Goal: Transaction & Acquisition: Purchase product/service

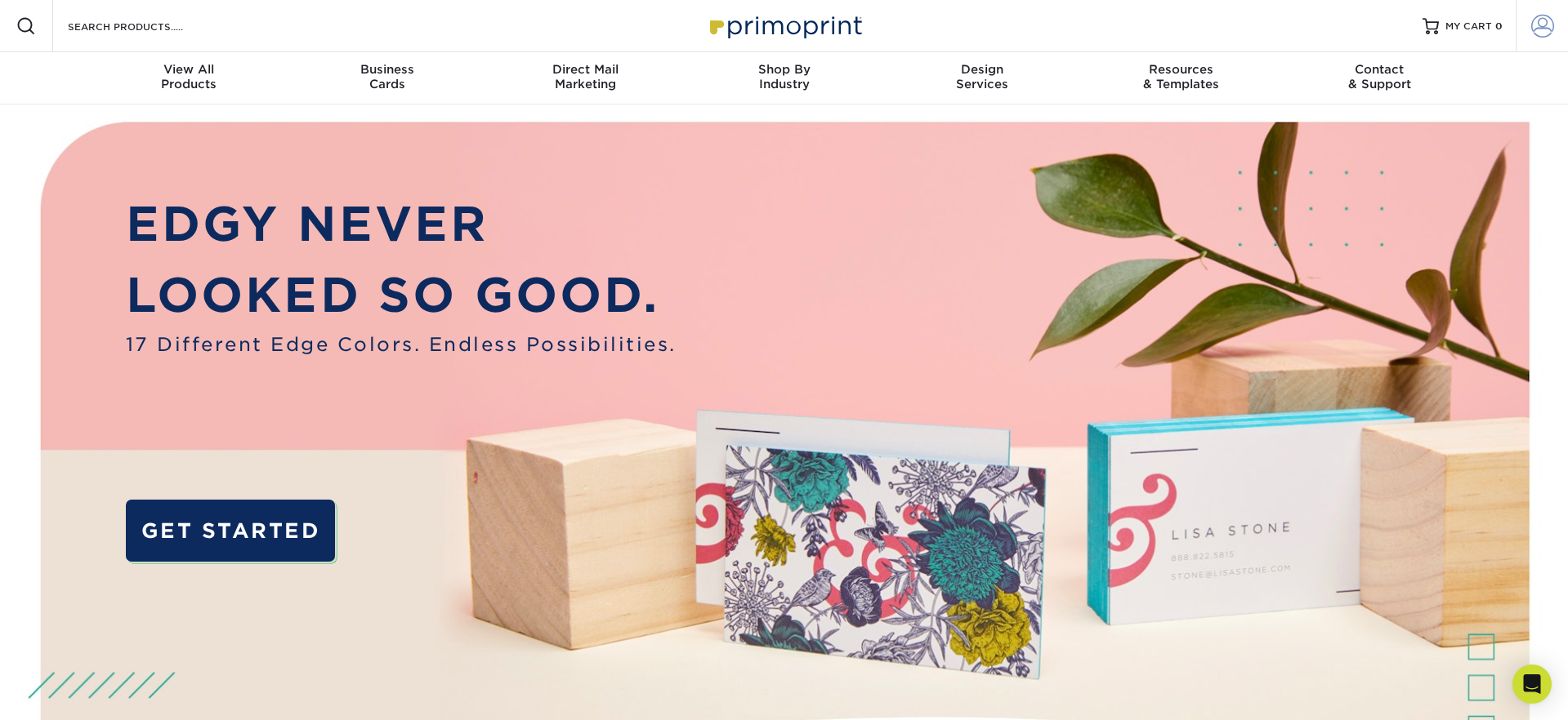
click at [1538, 23] on span at bounding box center [1543, 26] width 23 height 23
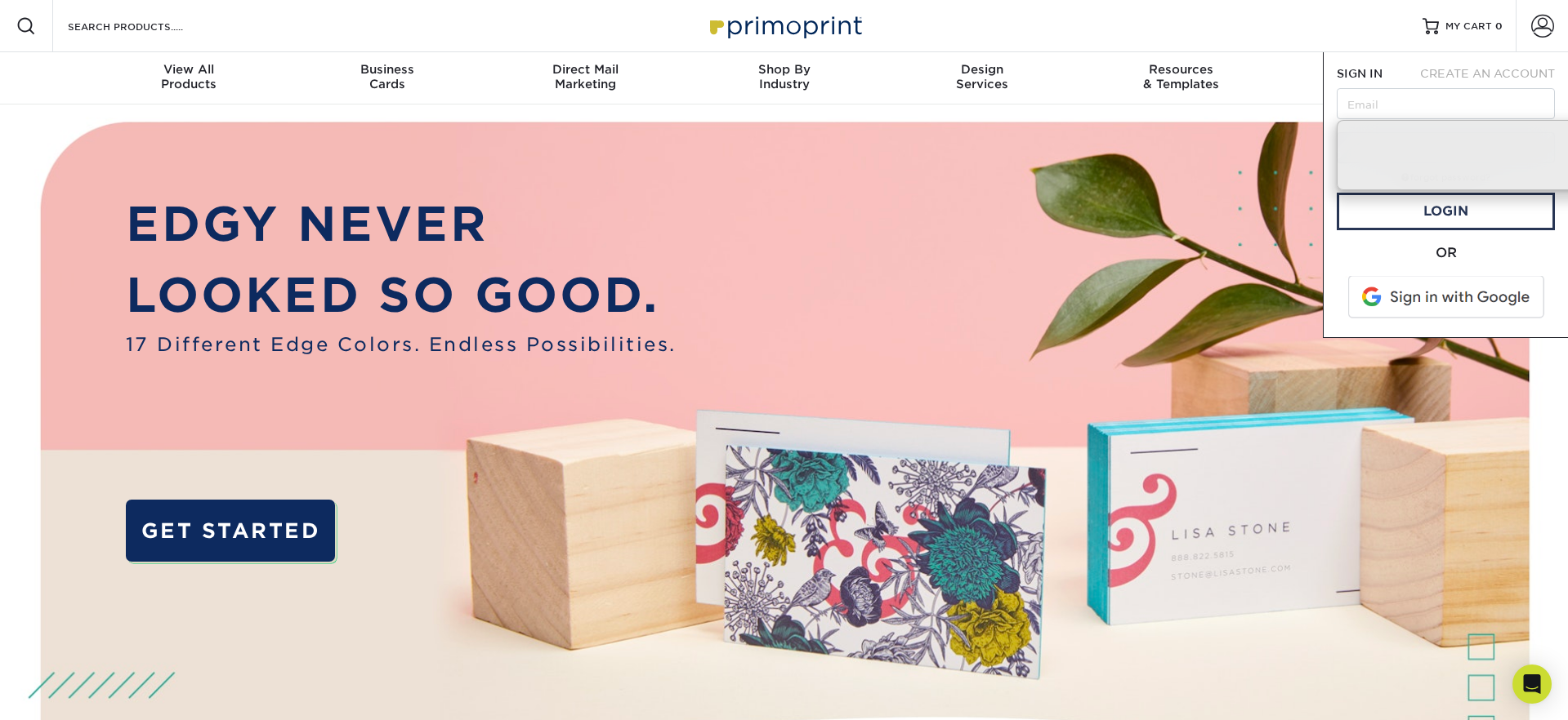
click at [1422, 305] on span at bounding box center [1448, 297] width 209 height 42
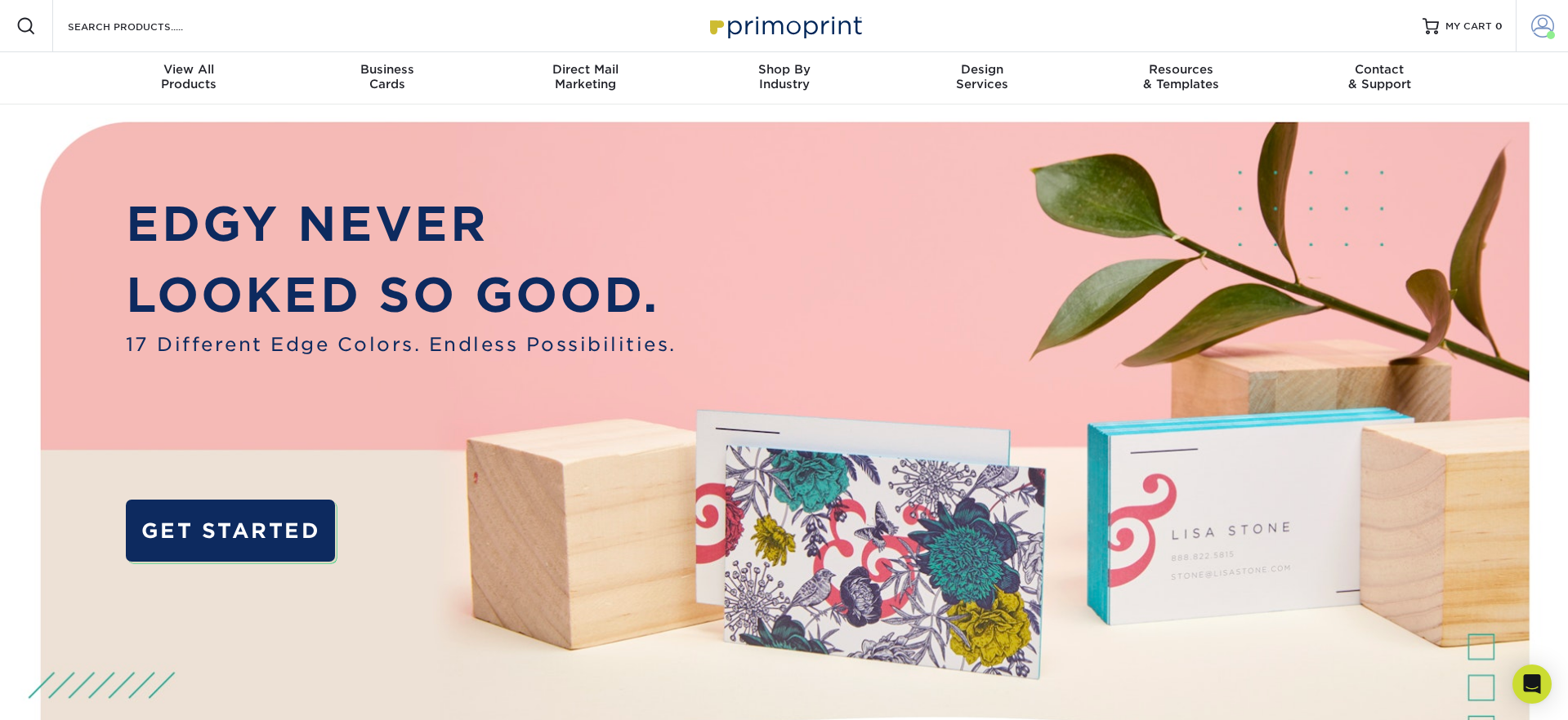
click at [1546, 18] on span at bounding box center [1543, 26] width 23 height 23
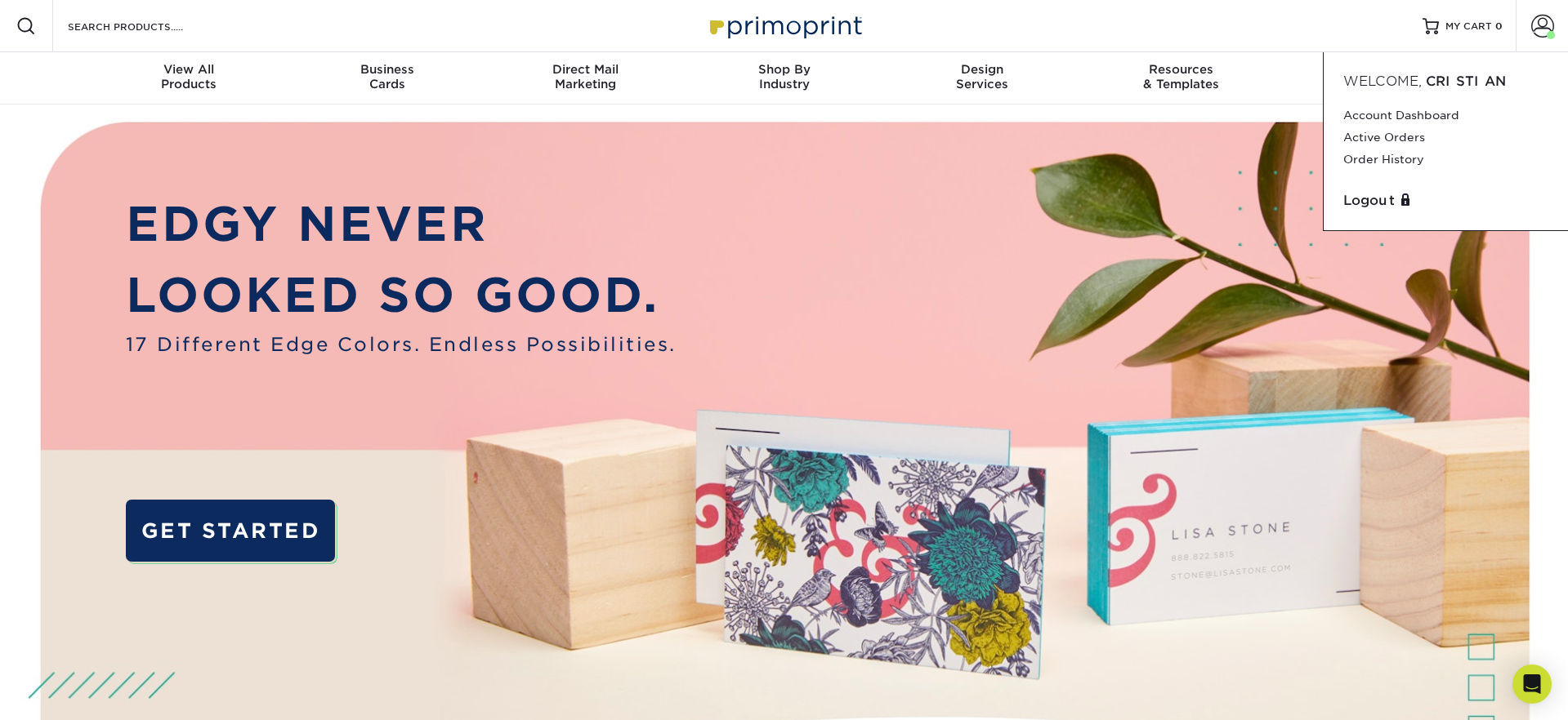
drag, startPoint x: 910, startPoint y: 180, endPoint x: 720, endPoint y: 143, distance: 193.6
click at [910, 180] on img at bounding box center [784, 492] width 1552 height 776
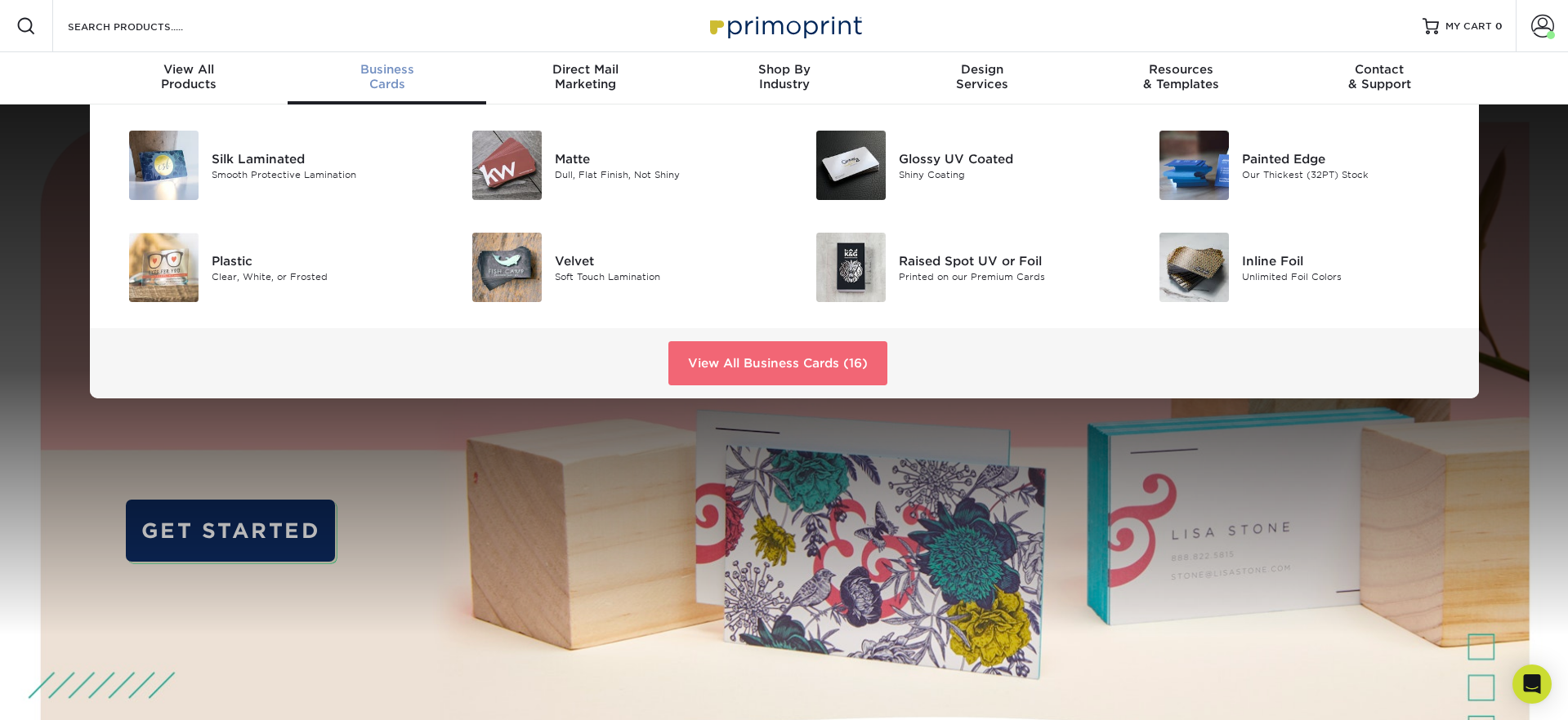
click at [702, 345] on link "View All Business Cards (16)" at bounding box center [778, 364] width 219 height 44
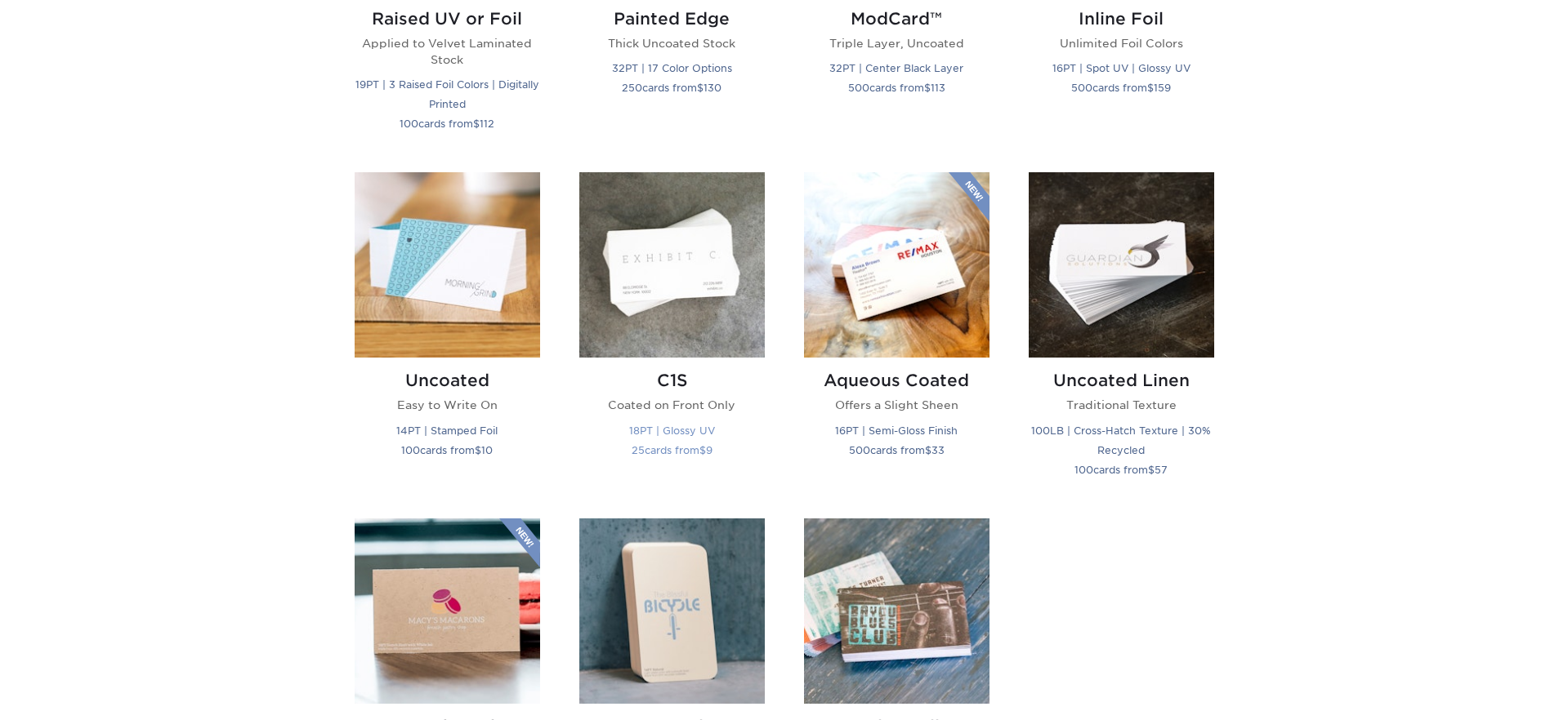
scroll to position [1344, 0]
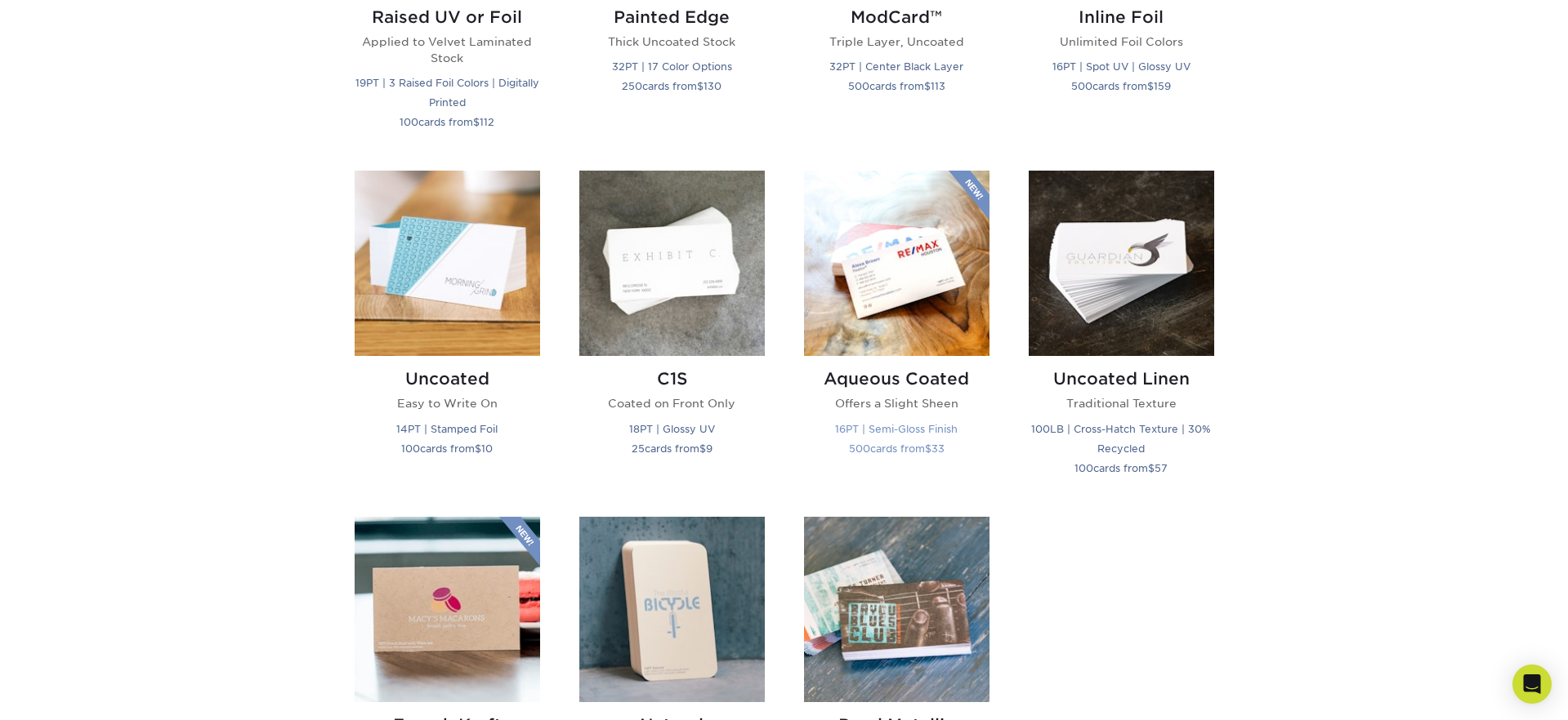
click at [864, 291] on img at bounding box center [897, 264] width 186 height 186
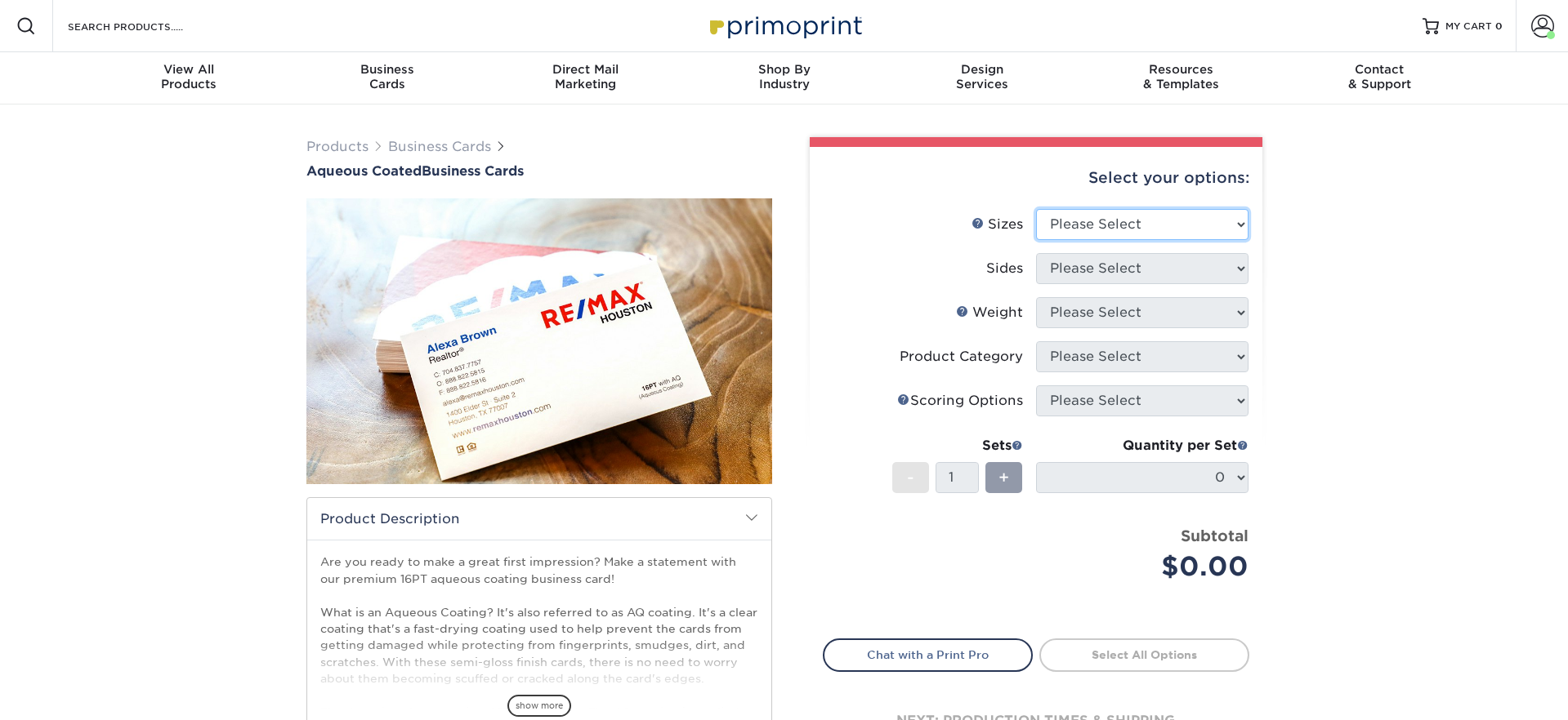
click at [1103, 217] on select "Please Select 1.5" x 3.5" - Mini 1.75" x 3.5" - Mini 2" x 3" - Mini 2" x 3.5" -…" at bounding box center [1142, 224] width 212 height 31
select select "2.00x3.50"
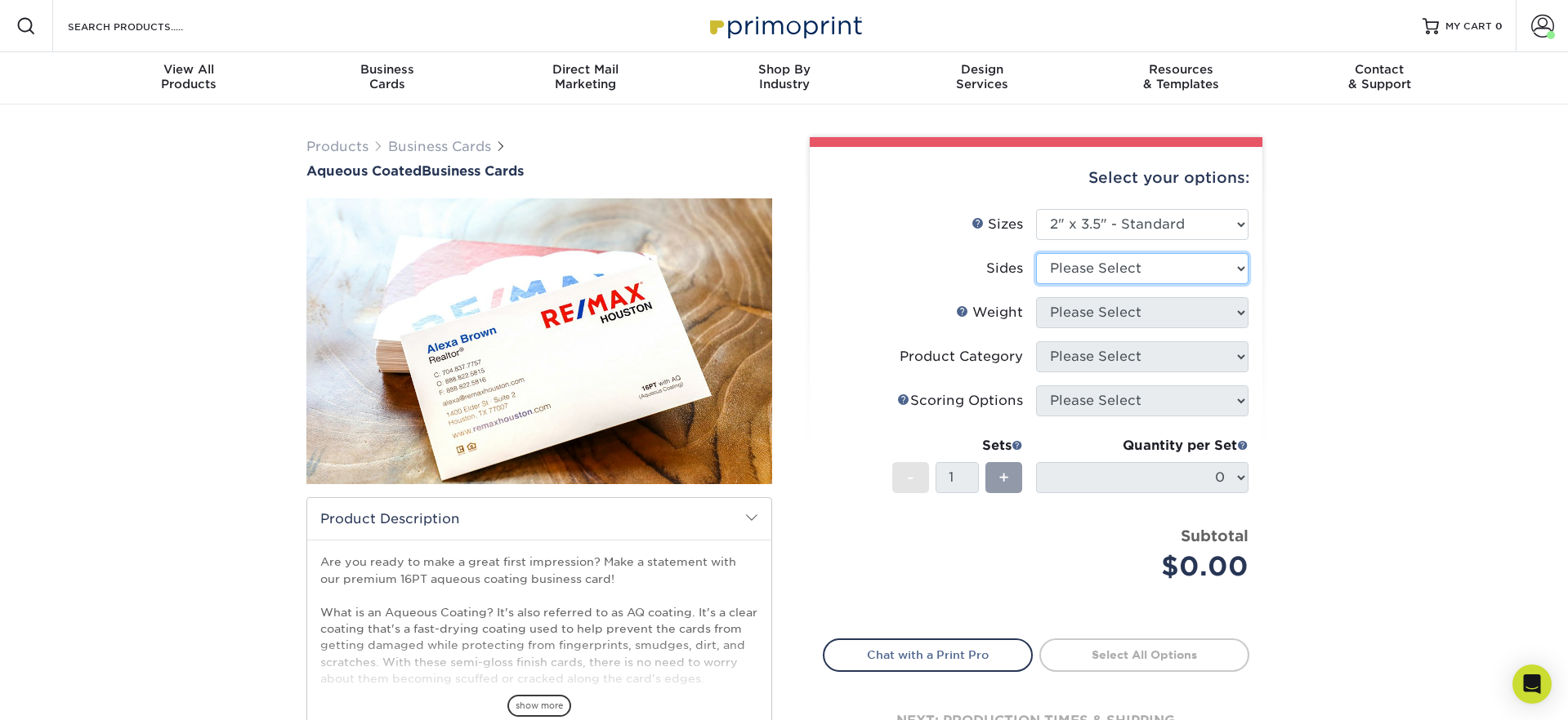
click at [1097, 265] on select "Please Select Print Both Sides Print Front Only" at bounding box center [1142, 268] width 212 height 31
select select "13abbda7-1d64-4f25-8bb2-c179b224825d"
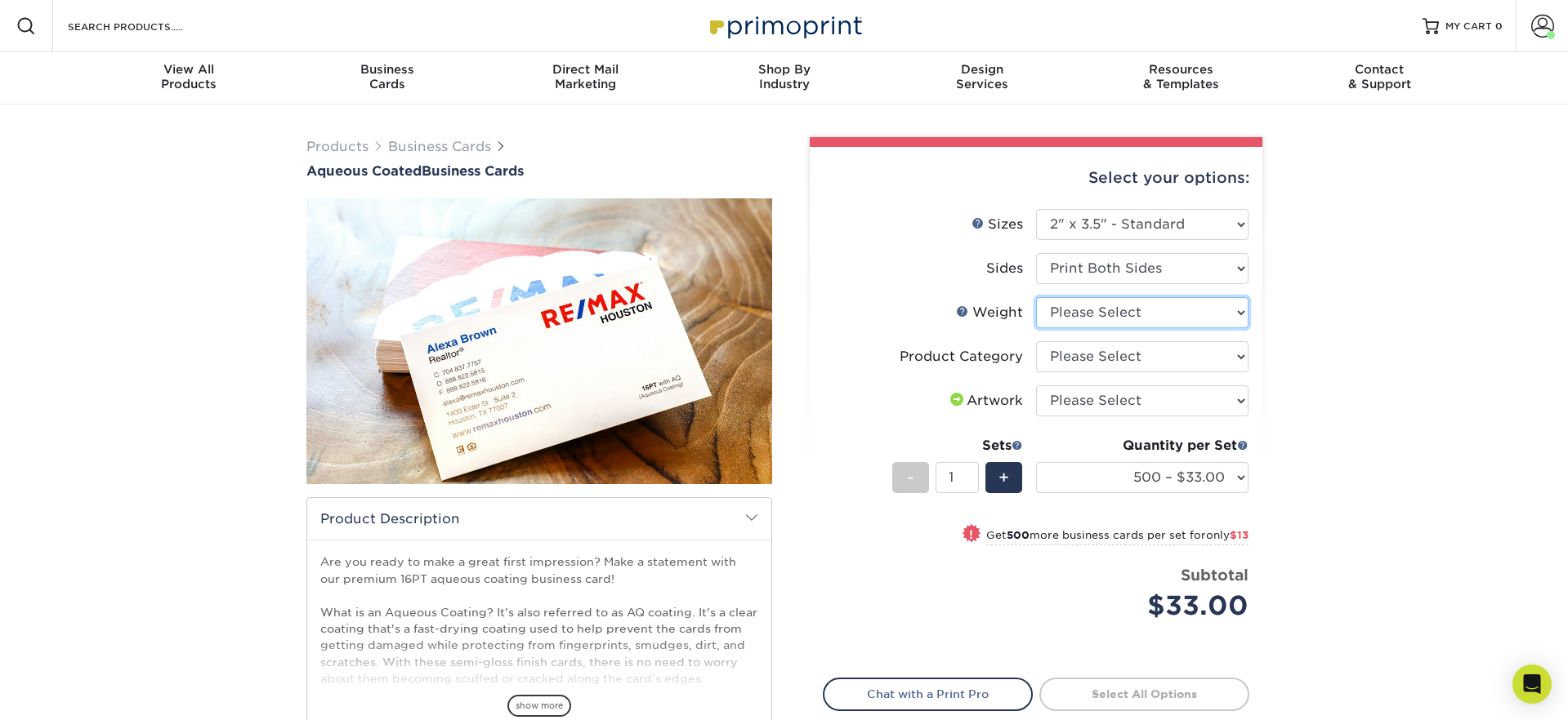
click at [1100, 316] on select "Please Select 16PT" at bounding box center [1142, 312] width 212 height 31
select select "16PT"
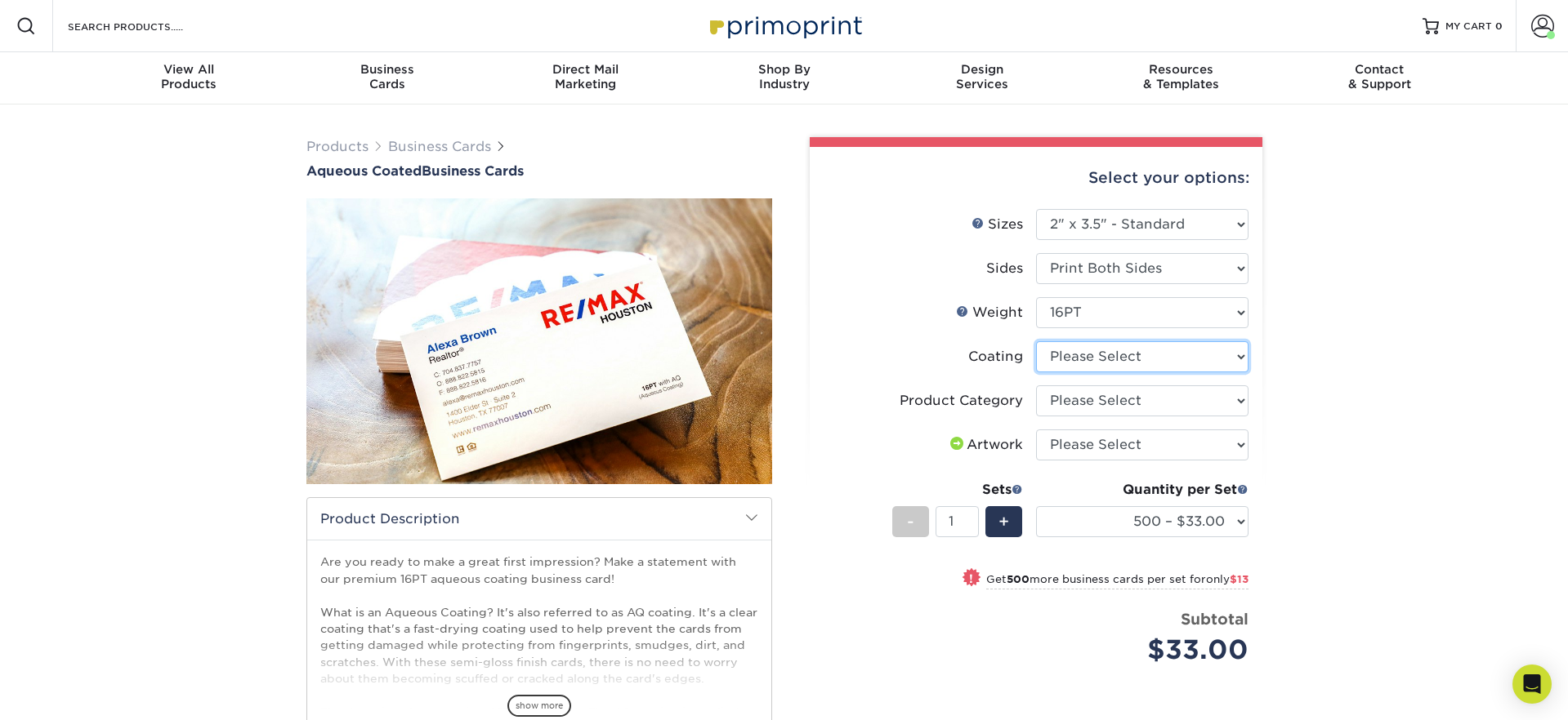
click at [1096, 363] on select at bounding box center [1142, 356] width 212 height 31
select select "d41dab50-ff65-4f4f-bb17-2afe4d36ae33"
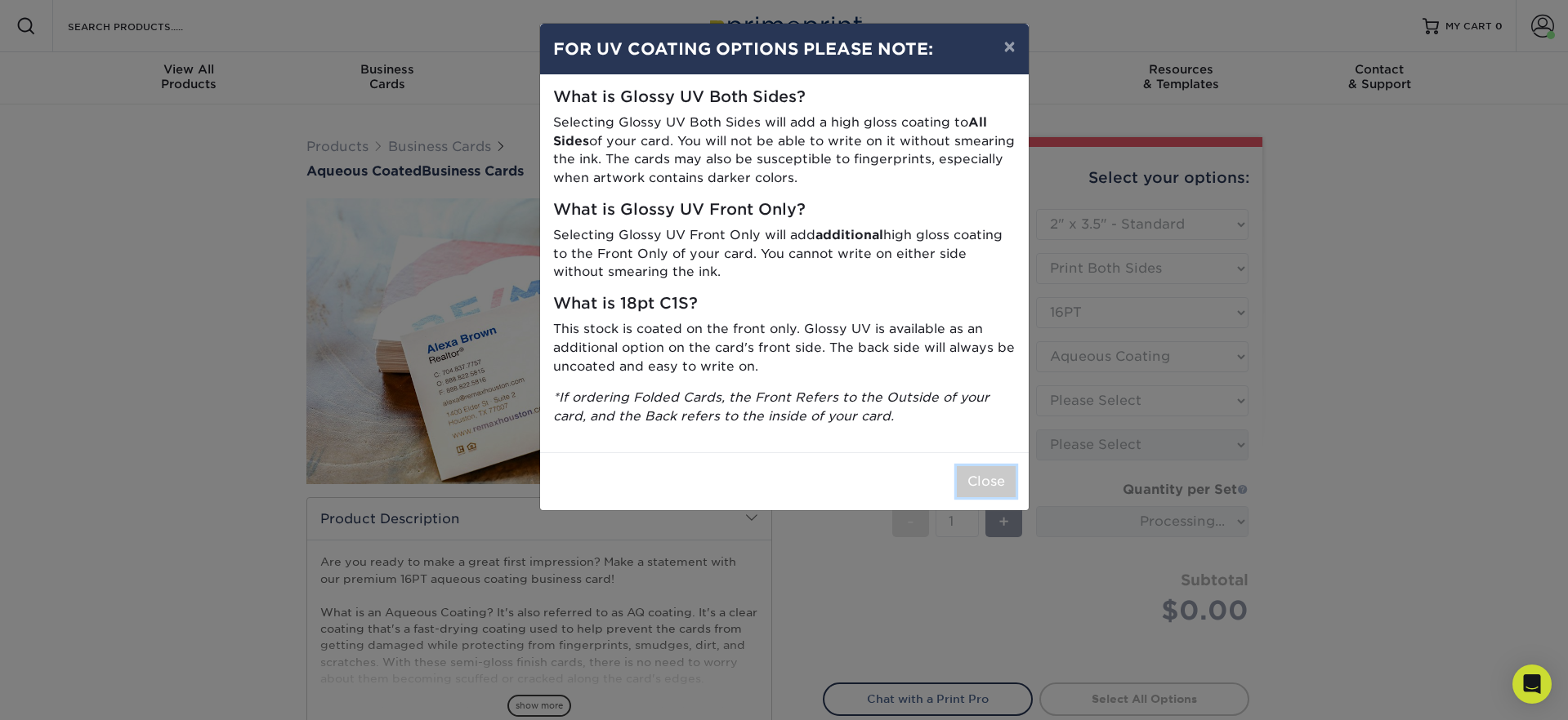
click at [990, 476] on button "Close" at bounding box center [986, 481] width 59 height 31
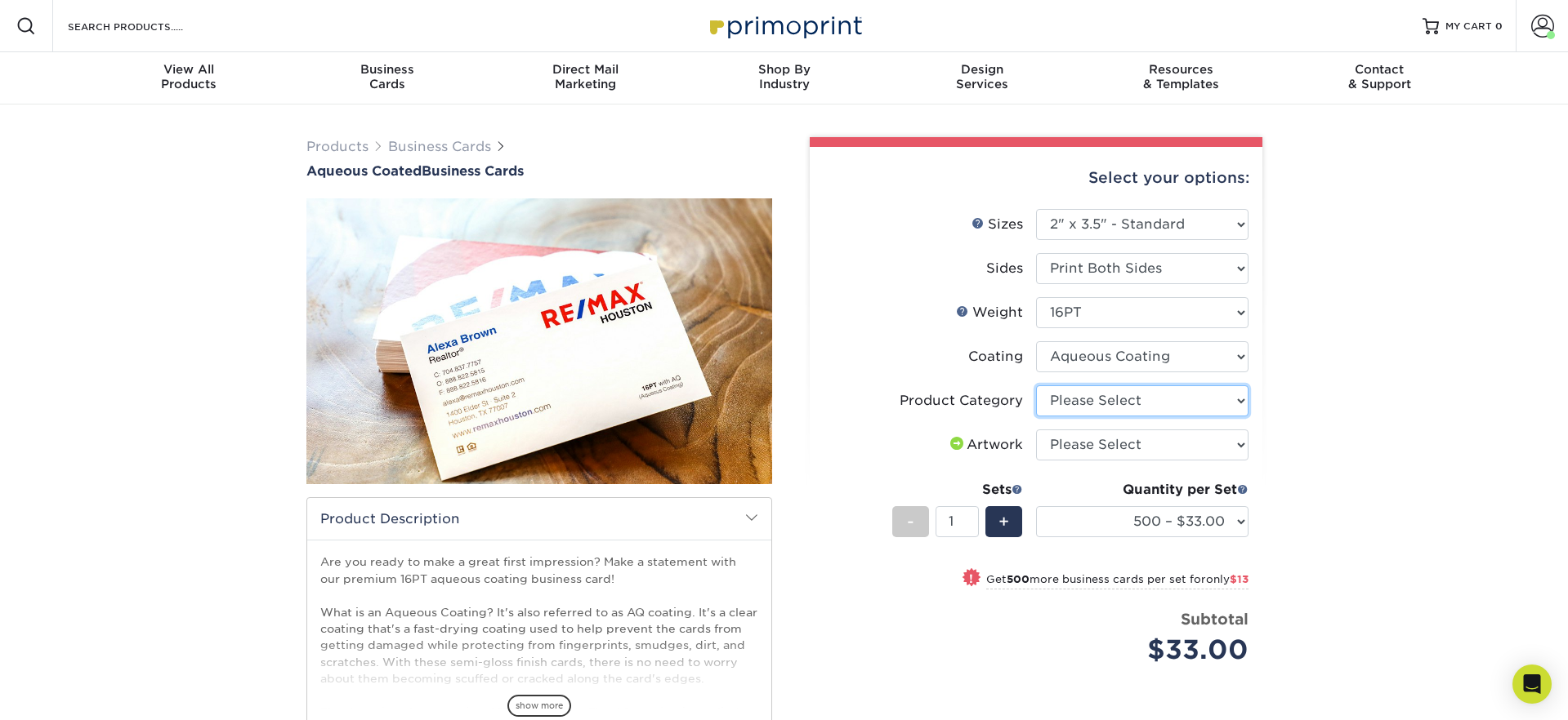
click at [1090, 397] on select "Please Select Business Cards" at bounding box center [1142, 400] width 212 height 31
select select "3b5148f1-0588-4f88-a218-97bcfdce65c1"
click at [1068, 444] on select "Please Select I will upload files I need a design - $100" at bounding box center [1142, 444] width 212 height 31
select select "upload"
click at [1004, 512] on span "+" at bounding box center [1004, 522] width 11 height 25
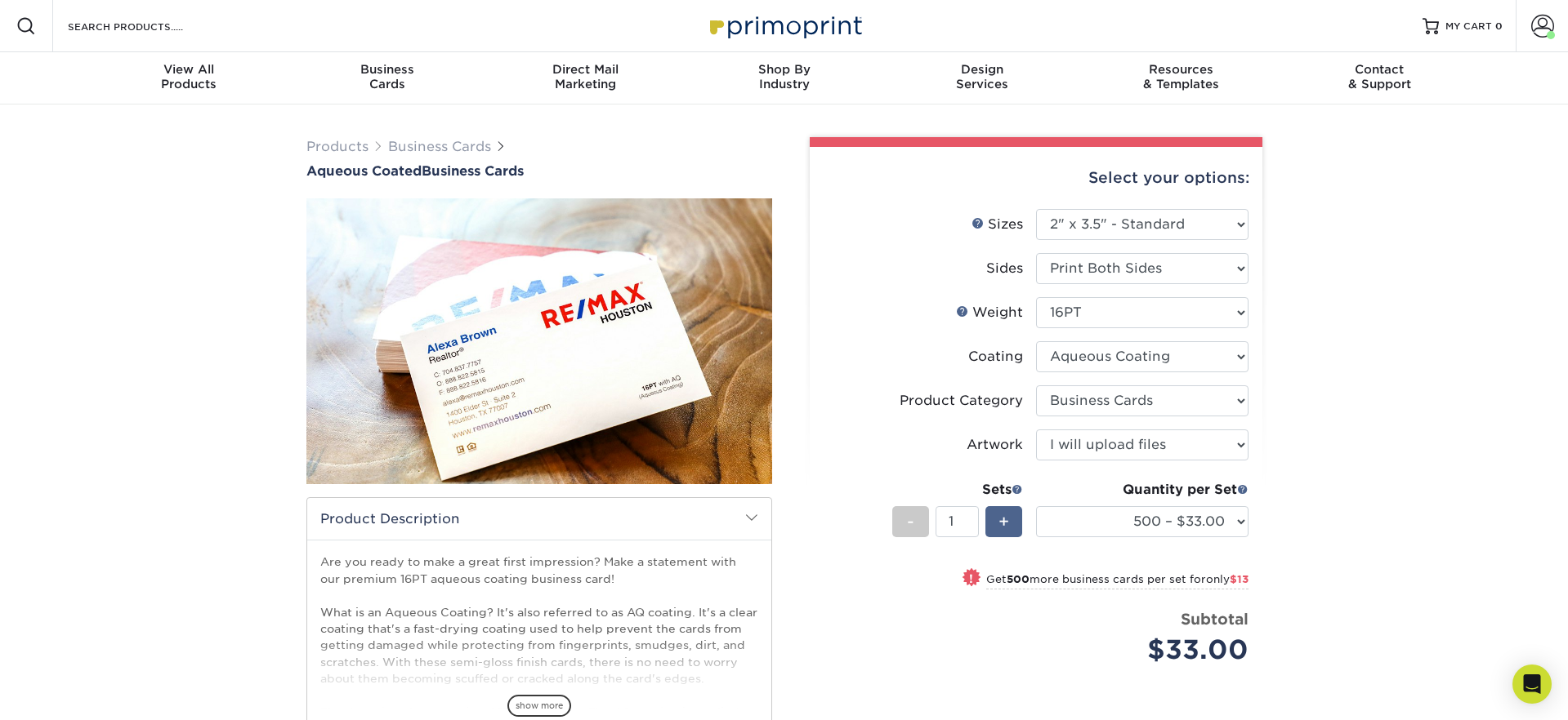
type input "2"
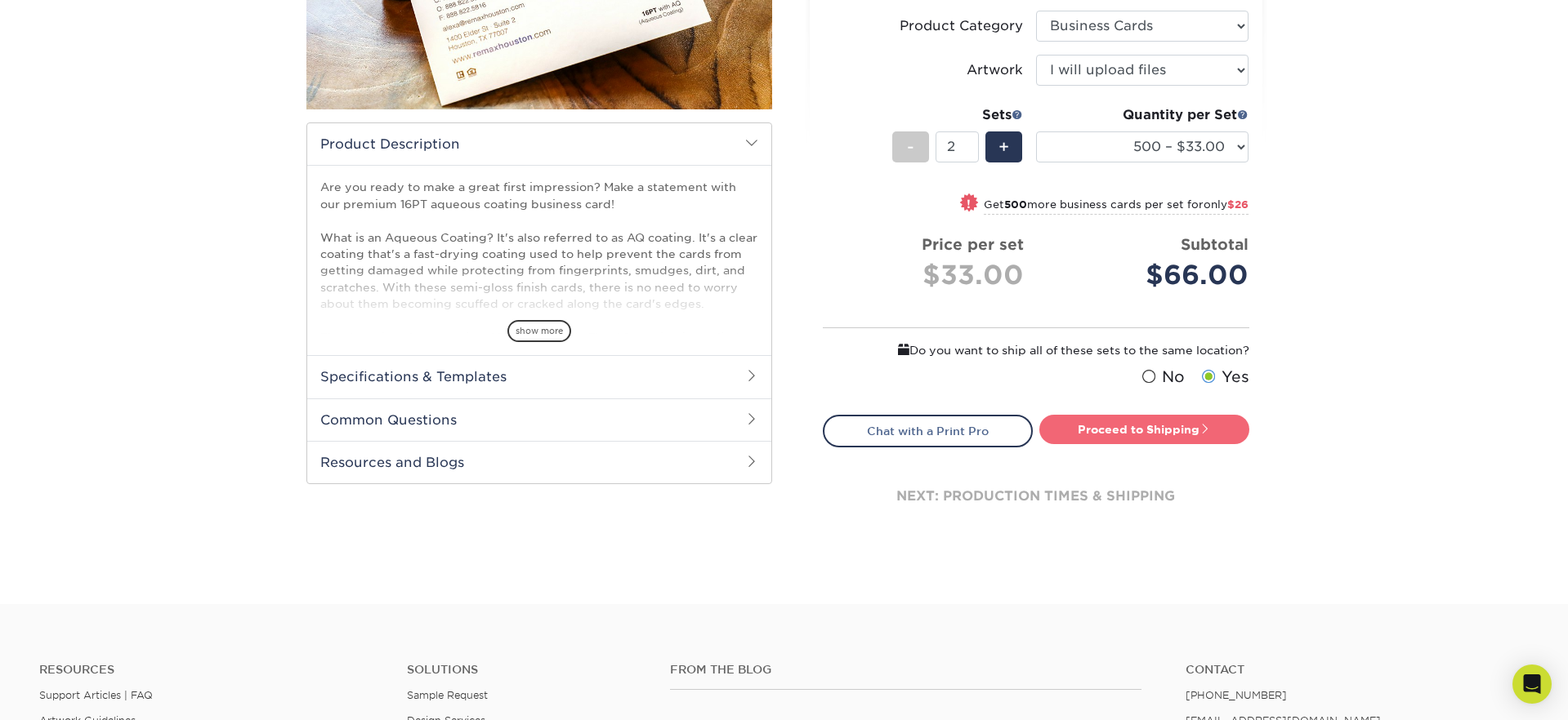
scroll to position [390, 0]
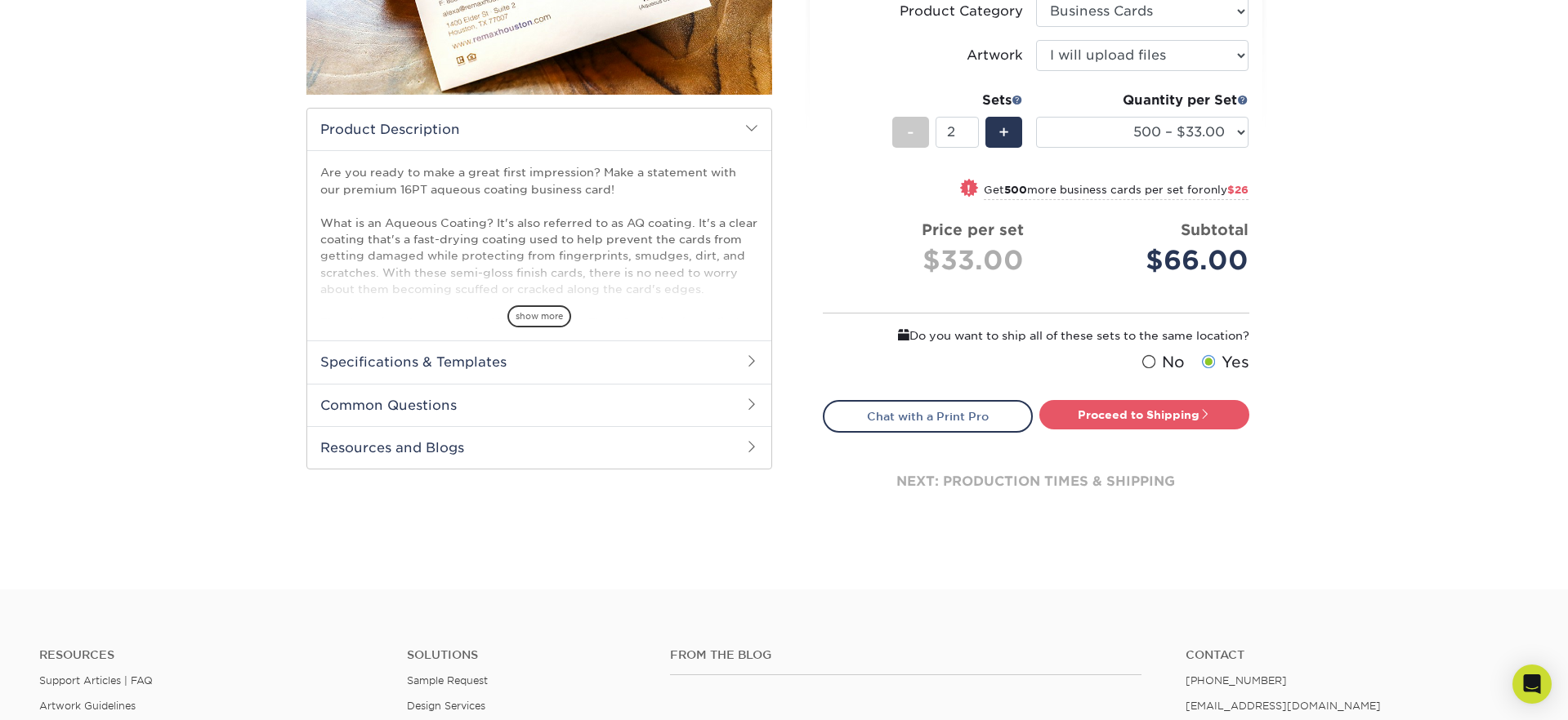
click at [1149, 359] on span at bounding box center [1148, 363] width 14 height 16
click at [0, 0] on input "No" at bounding box center [0, 0] width 0 height 0
click at [1146, 417] on link "Proceed to Shipping" at bounding box center [1145, 415] width 210 height 30
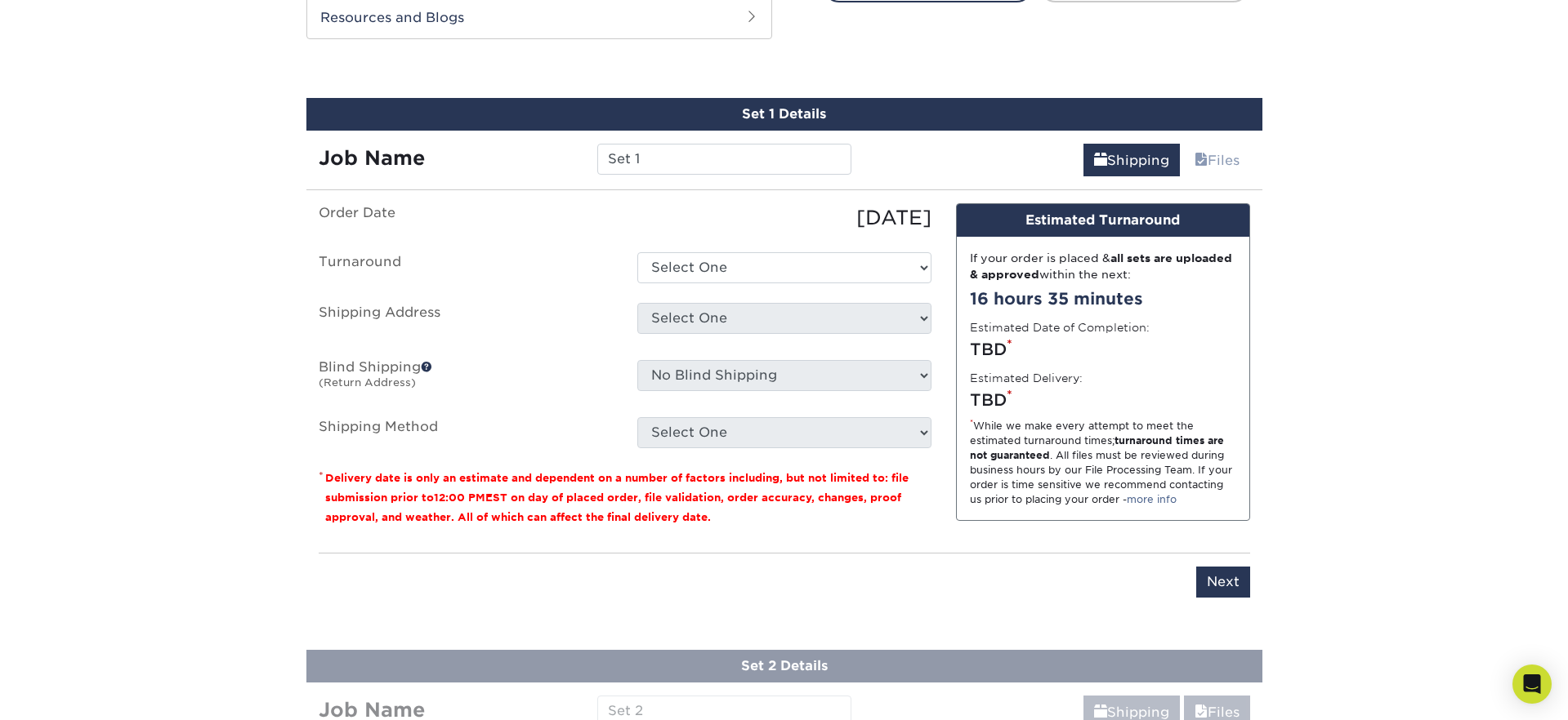
scroll to position [834, 0]
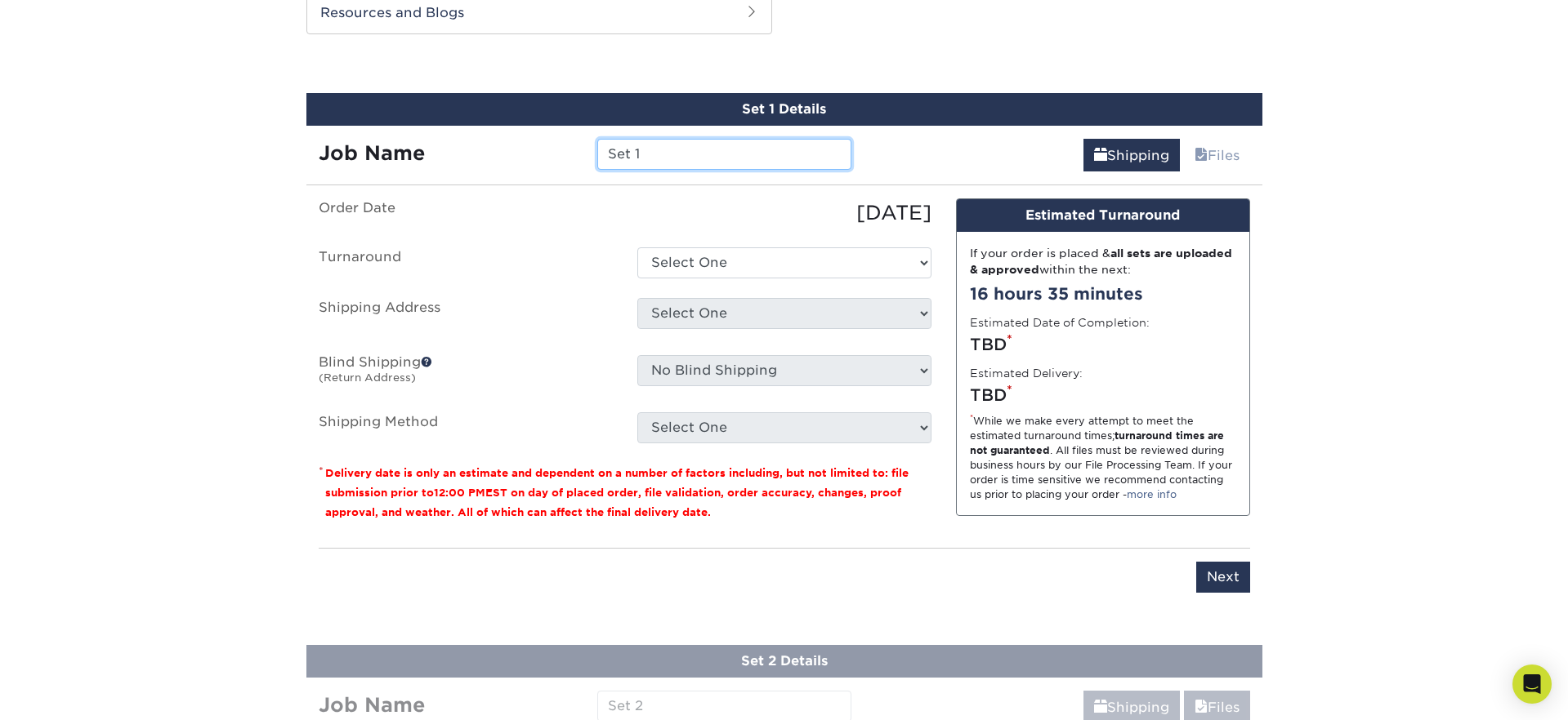
drag, startPoint x: 664, startPoint y: 151, endPoint x: 472, endPoint y: 138, distance: 192.4
click at [472, 138] on div "Job Name Set 1" at bounding box center [585, 153] width 558 height 31
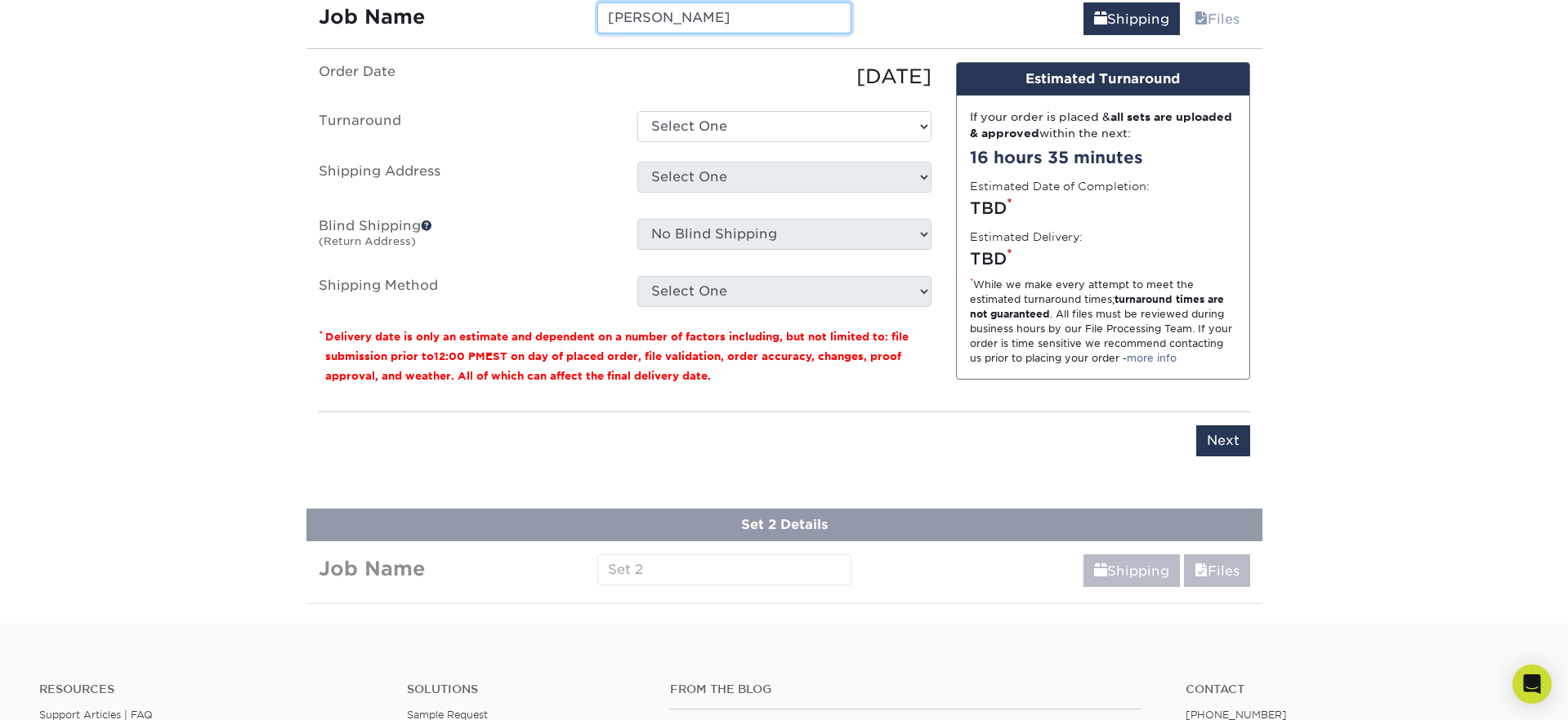
scroll to position [971, 0]
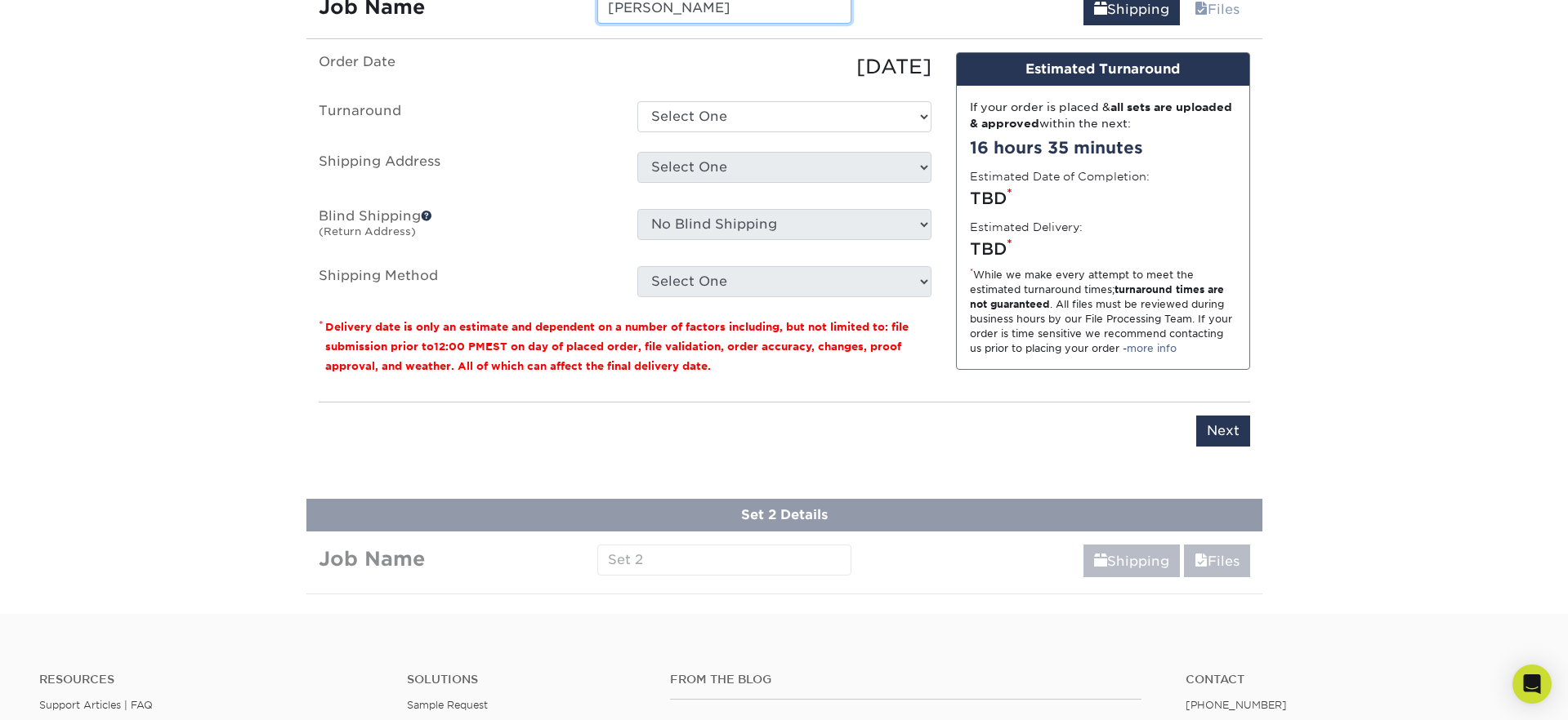
type input "[PERSON_NAME]"
click at [745, 124] on select "Select One 2-4 Business Days 2 Day Next Business Day" at bounding box center [784, 116] width 294 height 31
select select "6247fa13-6ec4-4bd5-81ce-27fae4b5d043"
click at [724, 166] on select "Select One 176 S Mountain View Abraham Romero ACO GENERAL CONSTRUCTION Adrian M…" at bounding box center [784, 166] width 294 height 31
select select "277706"
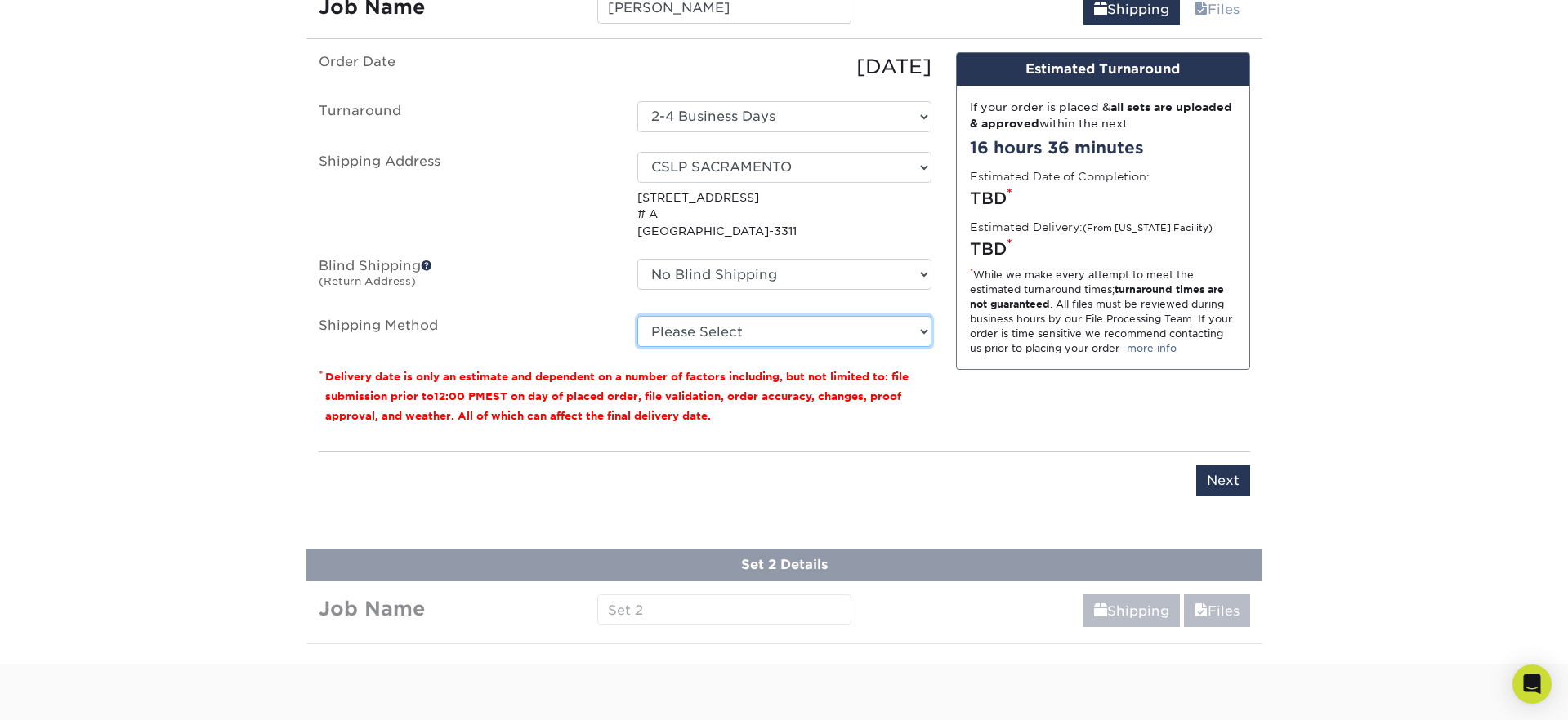
click at [730, 339] on select "Please Select Ground Shipping (+$8.96) 3 Day Shipping Service (+$15.36) 2 Day A…" at bounding box center [784, 331] width 294 height 31
select select "03"
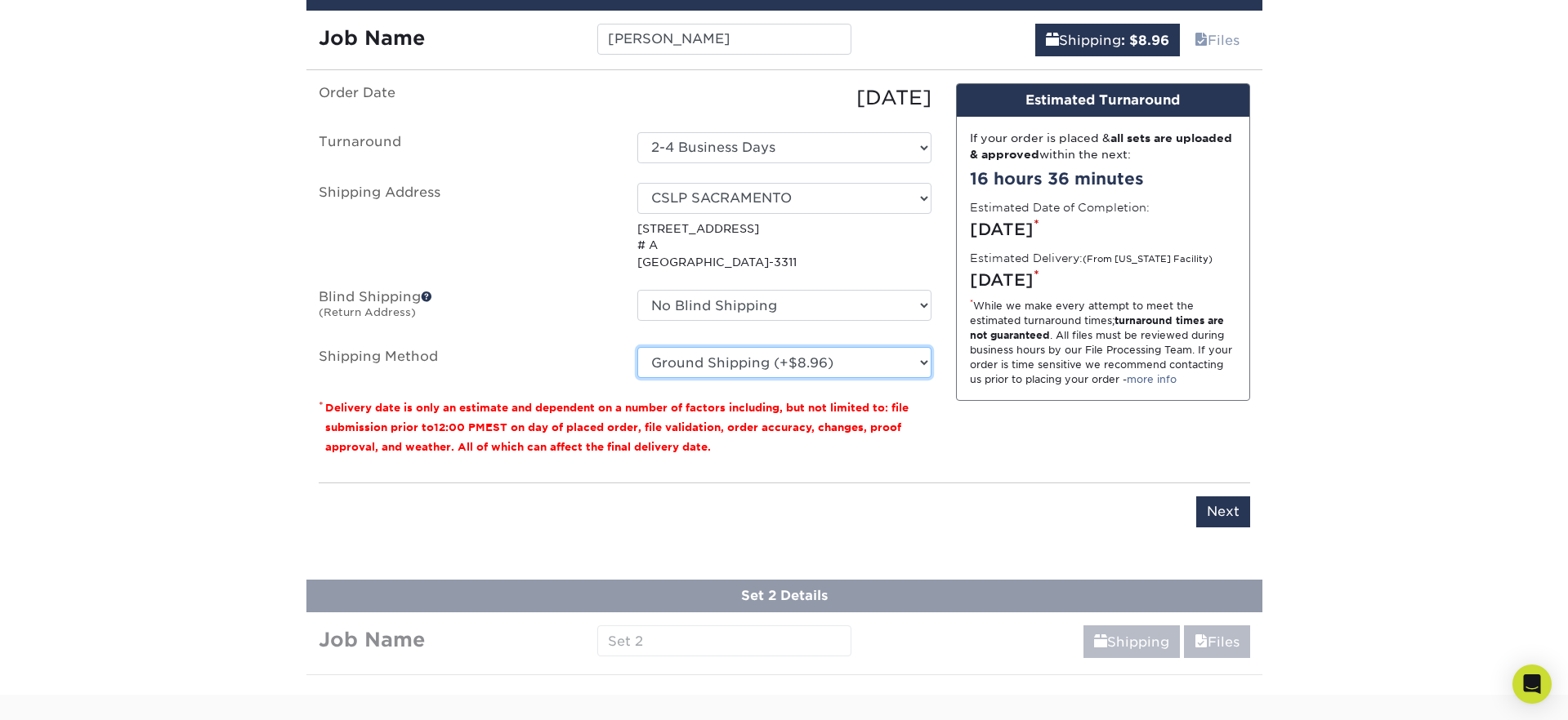
scroll to position [921, 0]
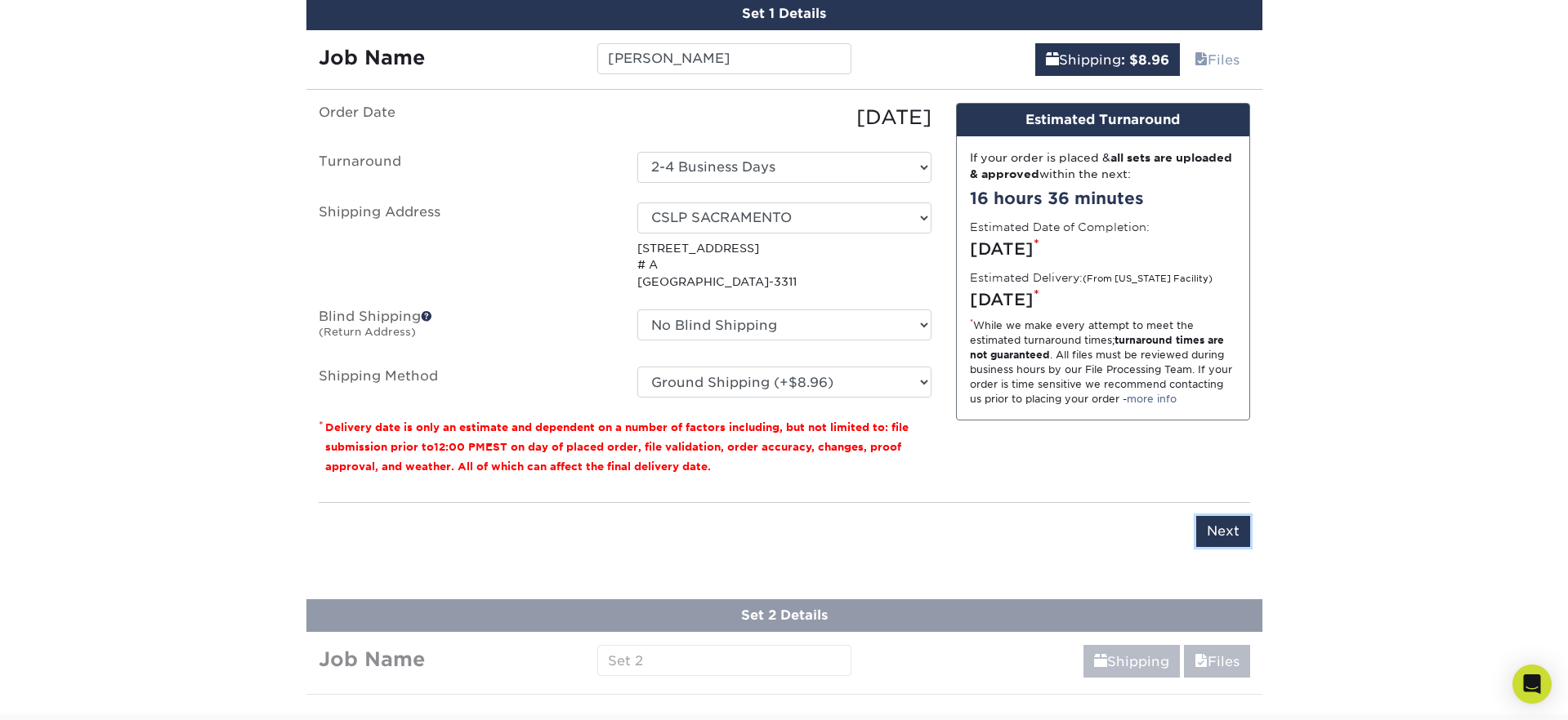
drag, startPoint x: 1233, startPoint y: 524, endPoint x: 1303, endPoint y: 491, distance: 77.4
click at [1233, 524] on input "Next" at bounding box center [1224, 531] width 54 height 31
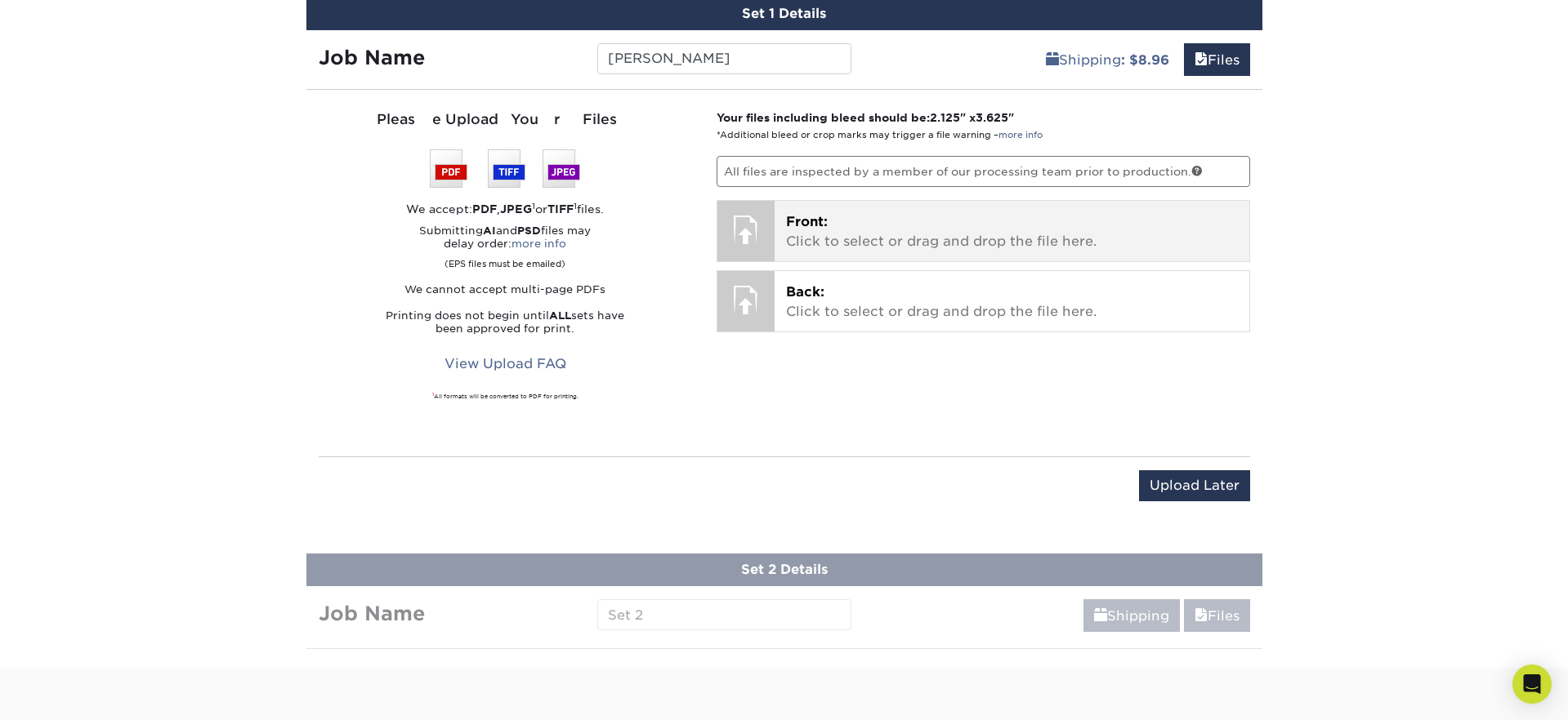
click at [877, 240] on p "Front: Click to select or drag and drop the file here." at bounding box center [1012, 231] width 452 height 39
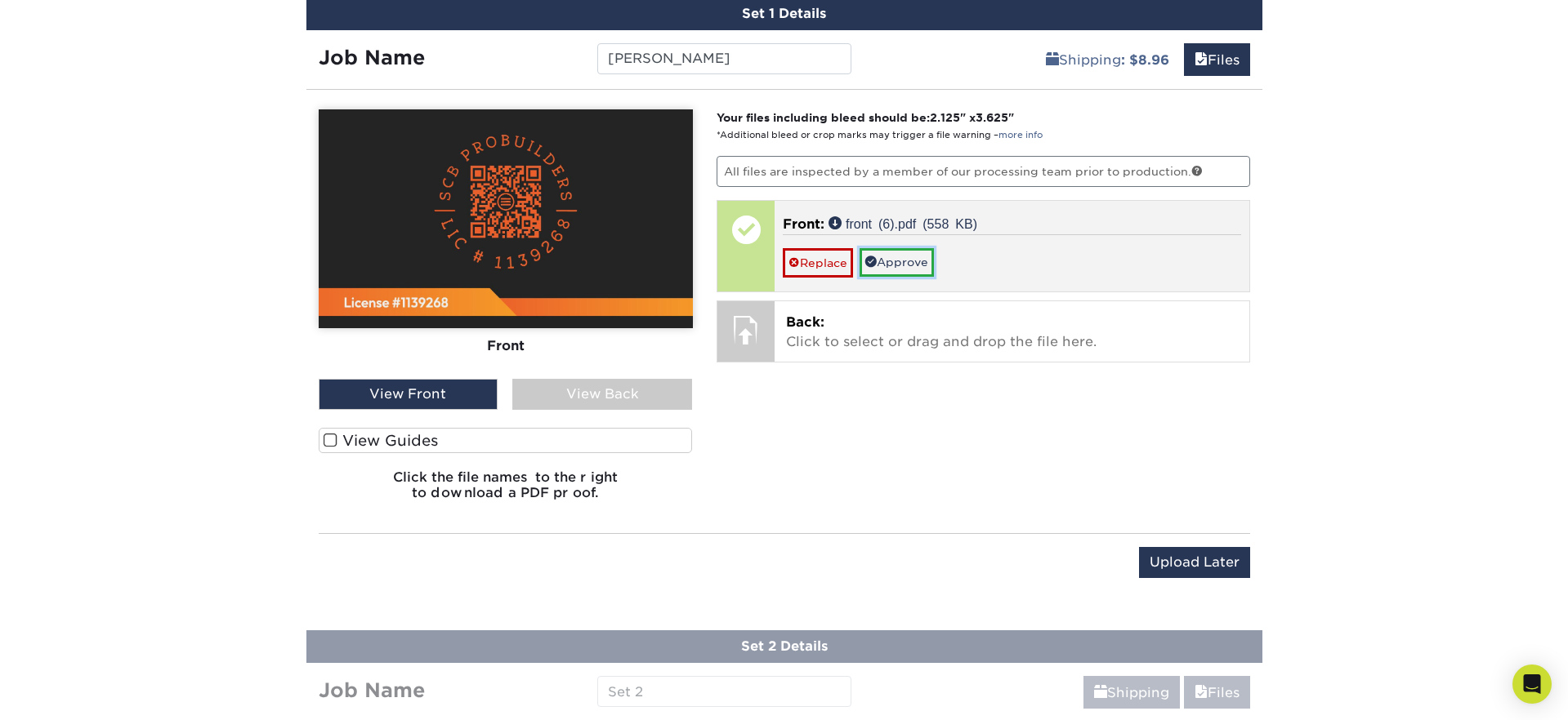
click at [904, 263] on link "Approve" at bounding box center [897, 262] width 74 height 28
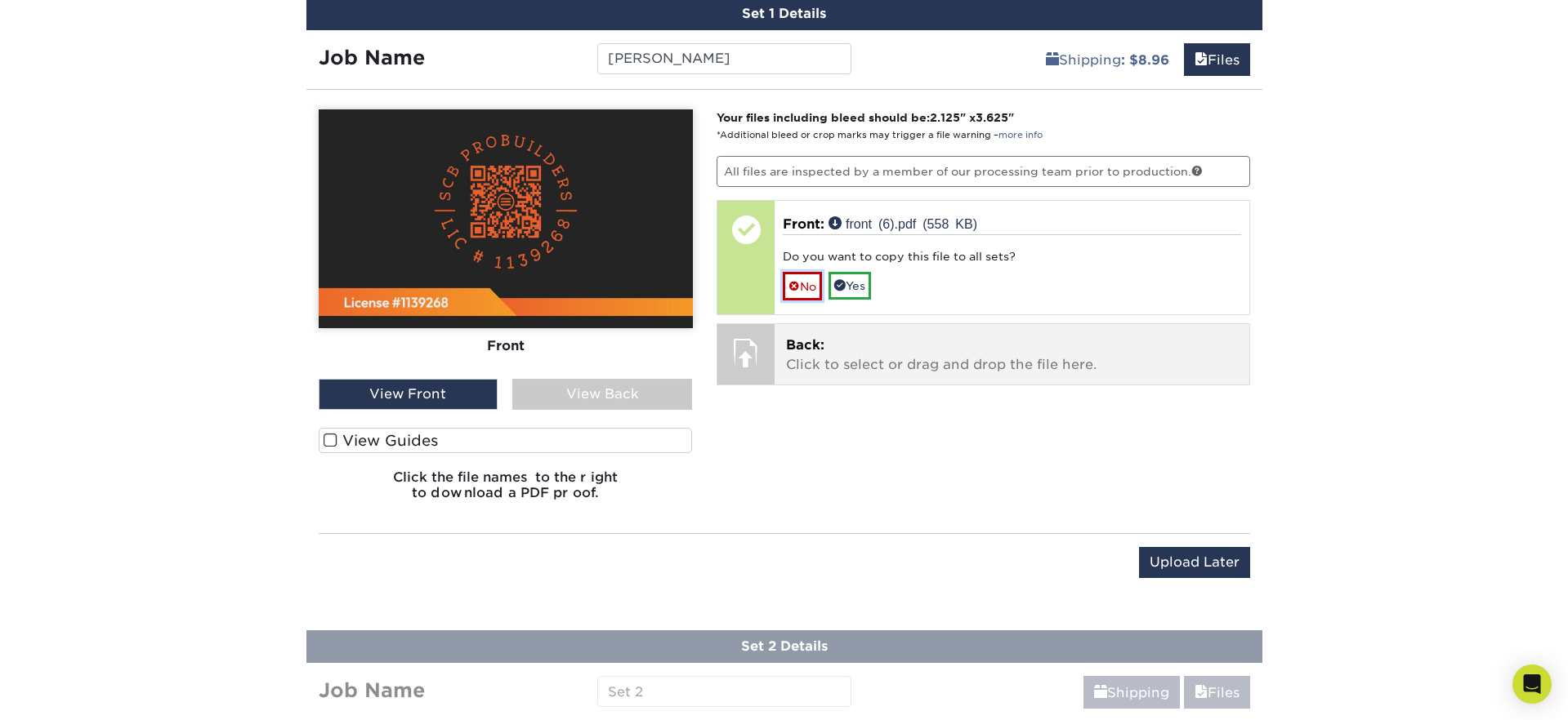
click at [798, 276] on link "No" at bounding box center [802, 286] width 39 height 29
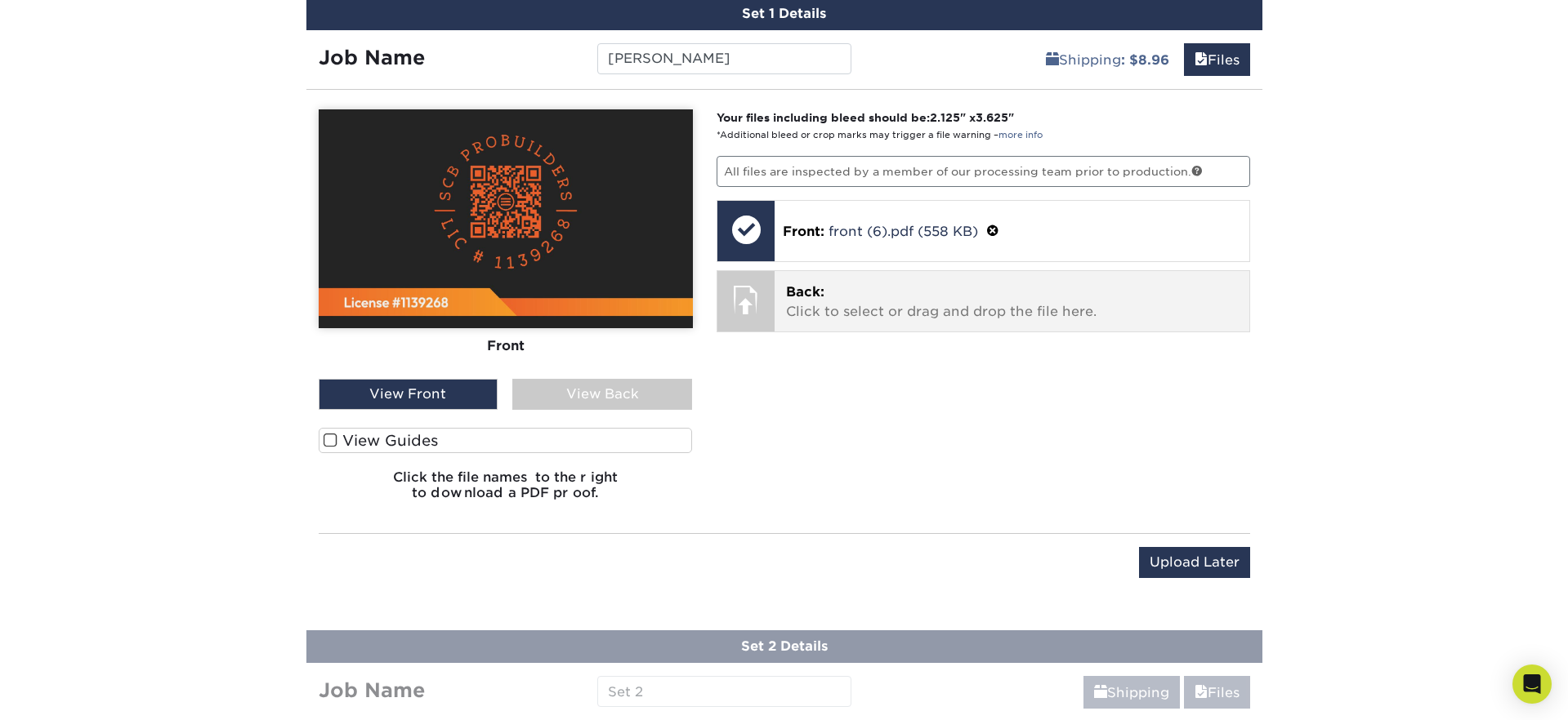
click at [809, 303] on p "Back: Click to select or drag and drop the file here." at bounding box center [1012, 302] width 452 height 39
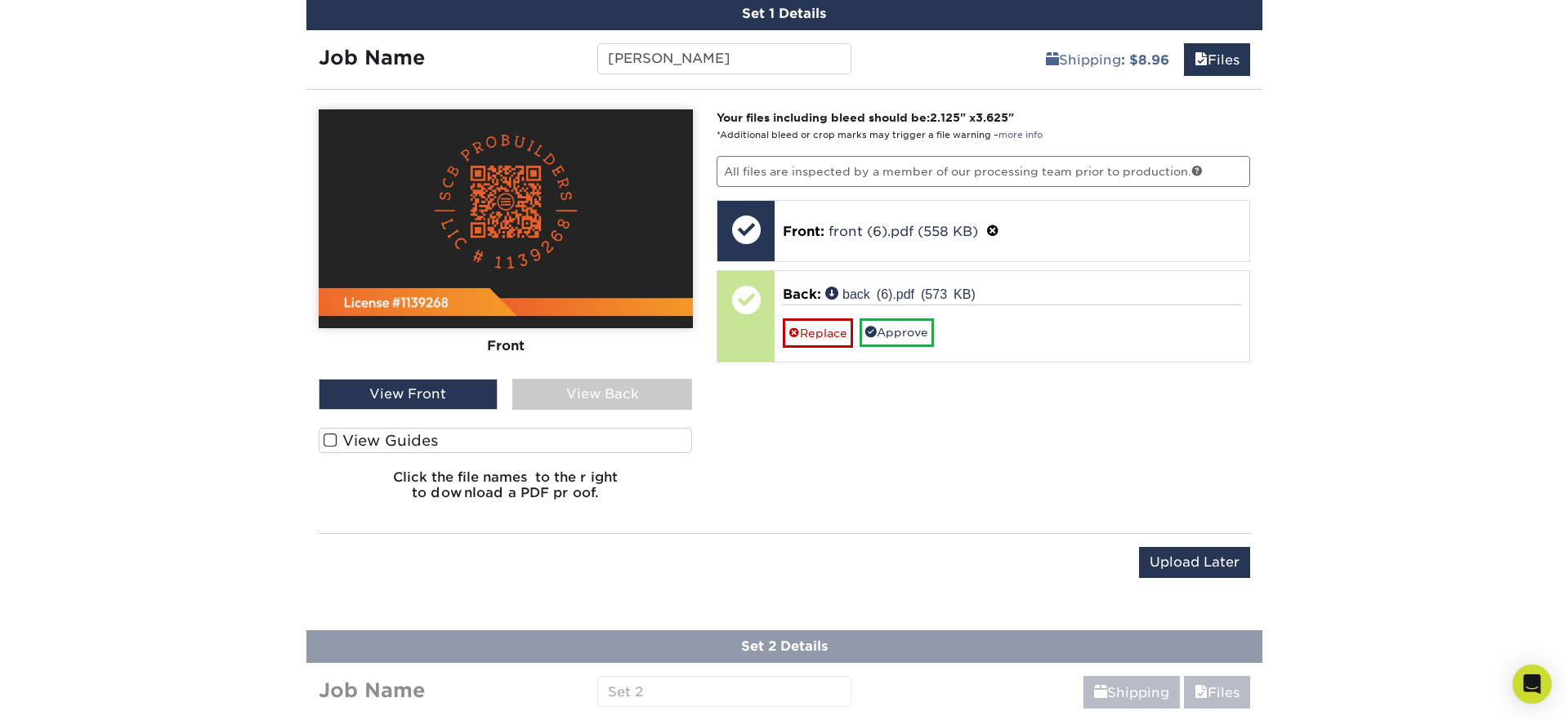
click at [648, 404] on div "View Back" at bounding box center [602, 394] width 180 height 31
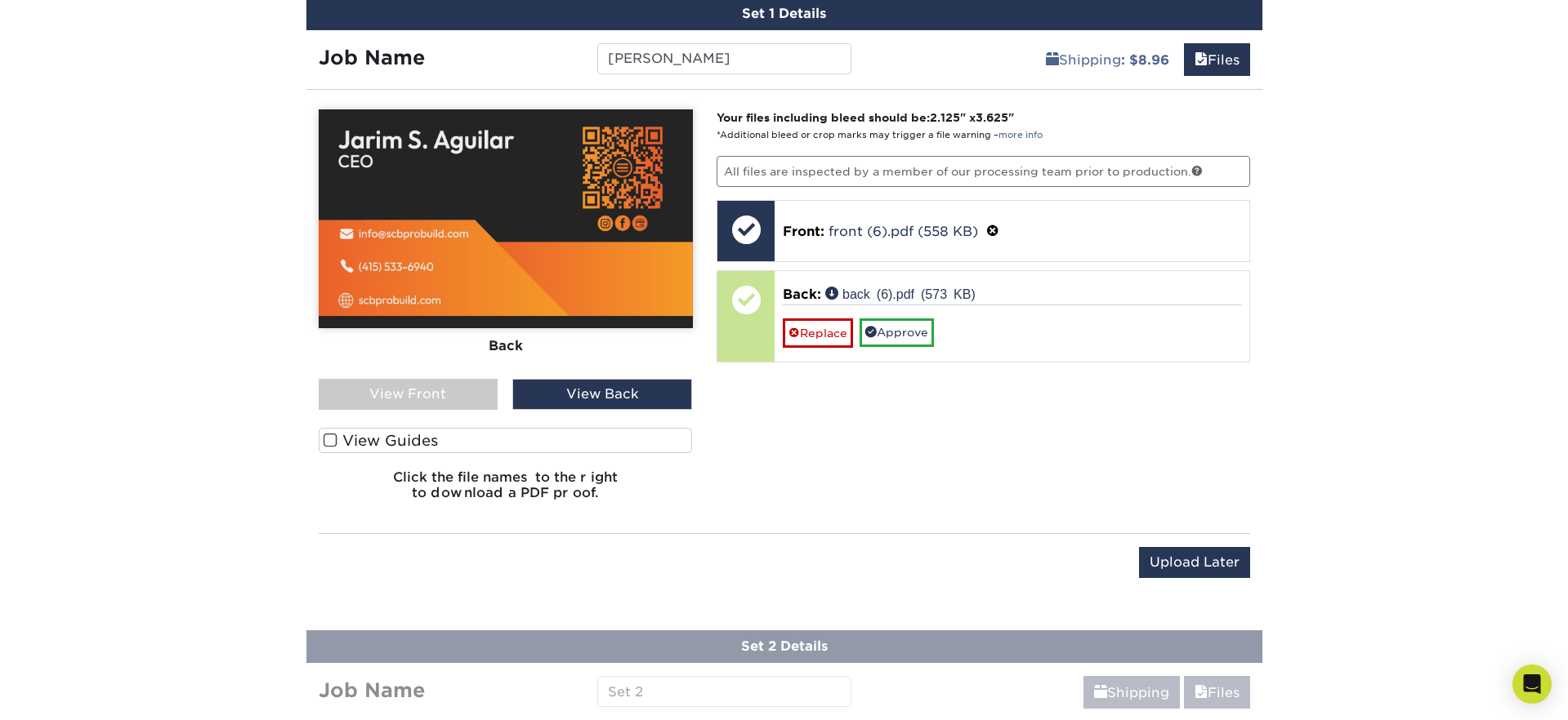
click at [450, 391] on div "View Front" at bounding box center [408, 394] width 180 height 31
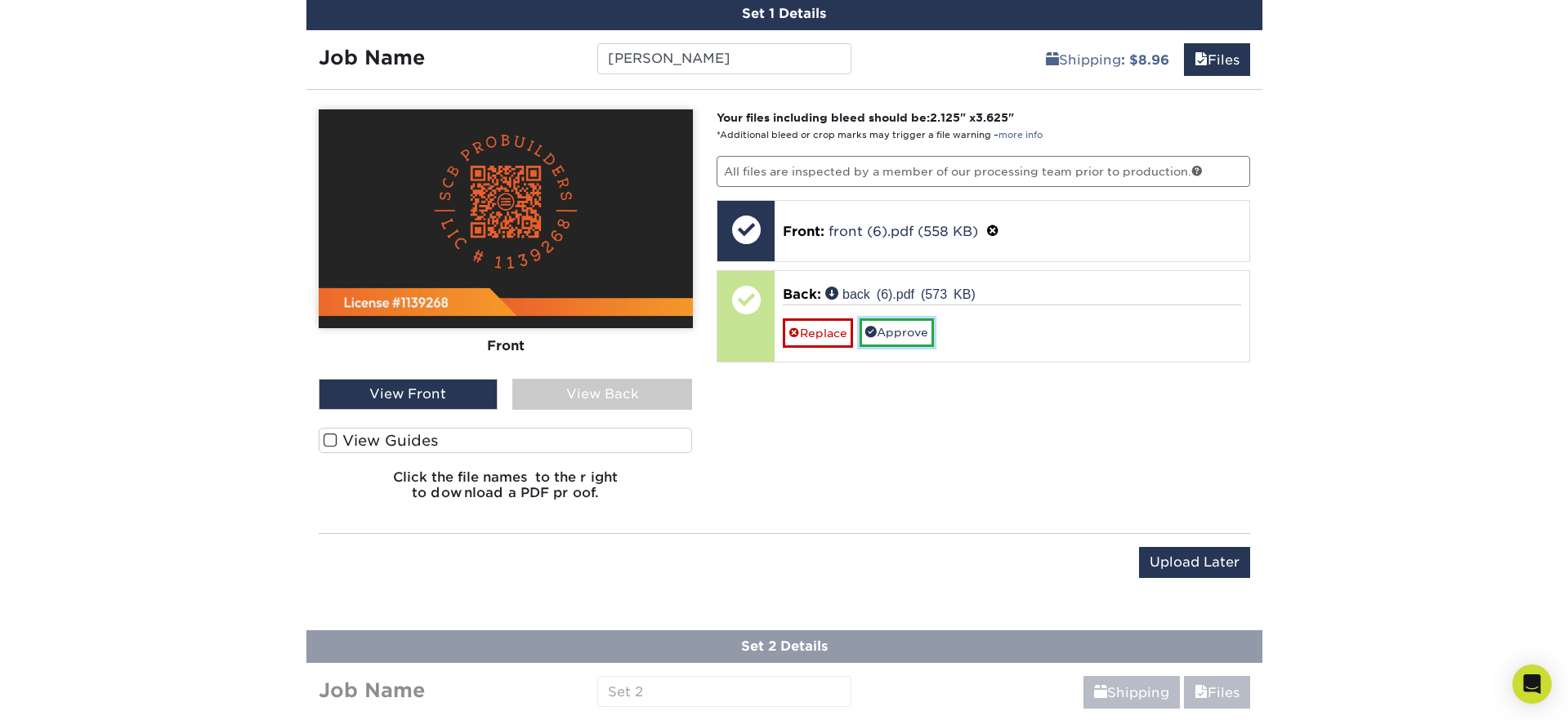
drag, startPoint x: 911, startPoint y: 334, endPoint x: 902, endPoint y: 401, distance: 67.6
click at [911, 334] on link "Approve" at bounding box center [897, 333] width 74 height 28
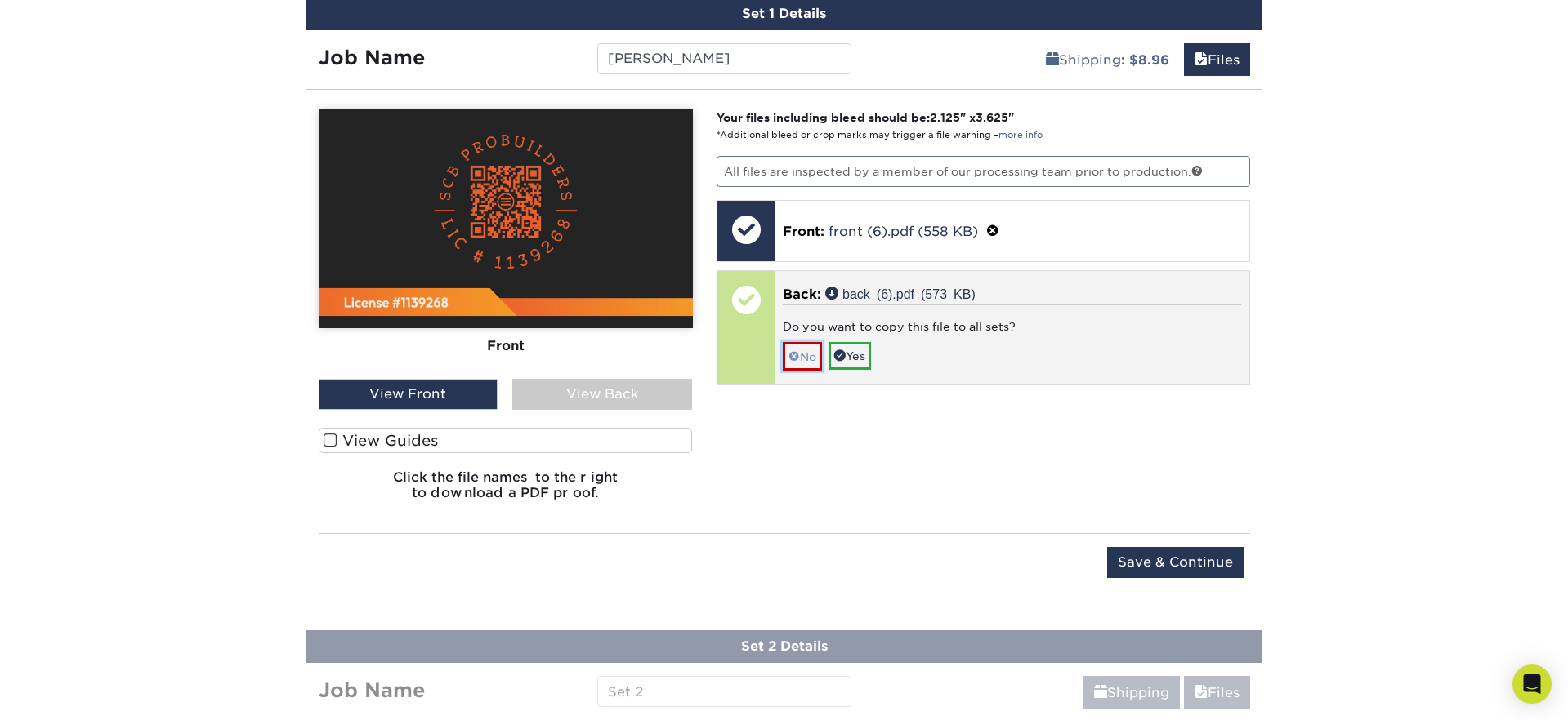
click at [797, 356] on span at bounding box center [794, 356] width 11 height 13
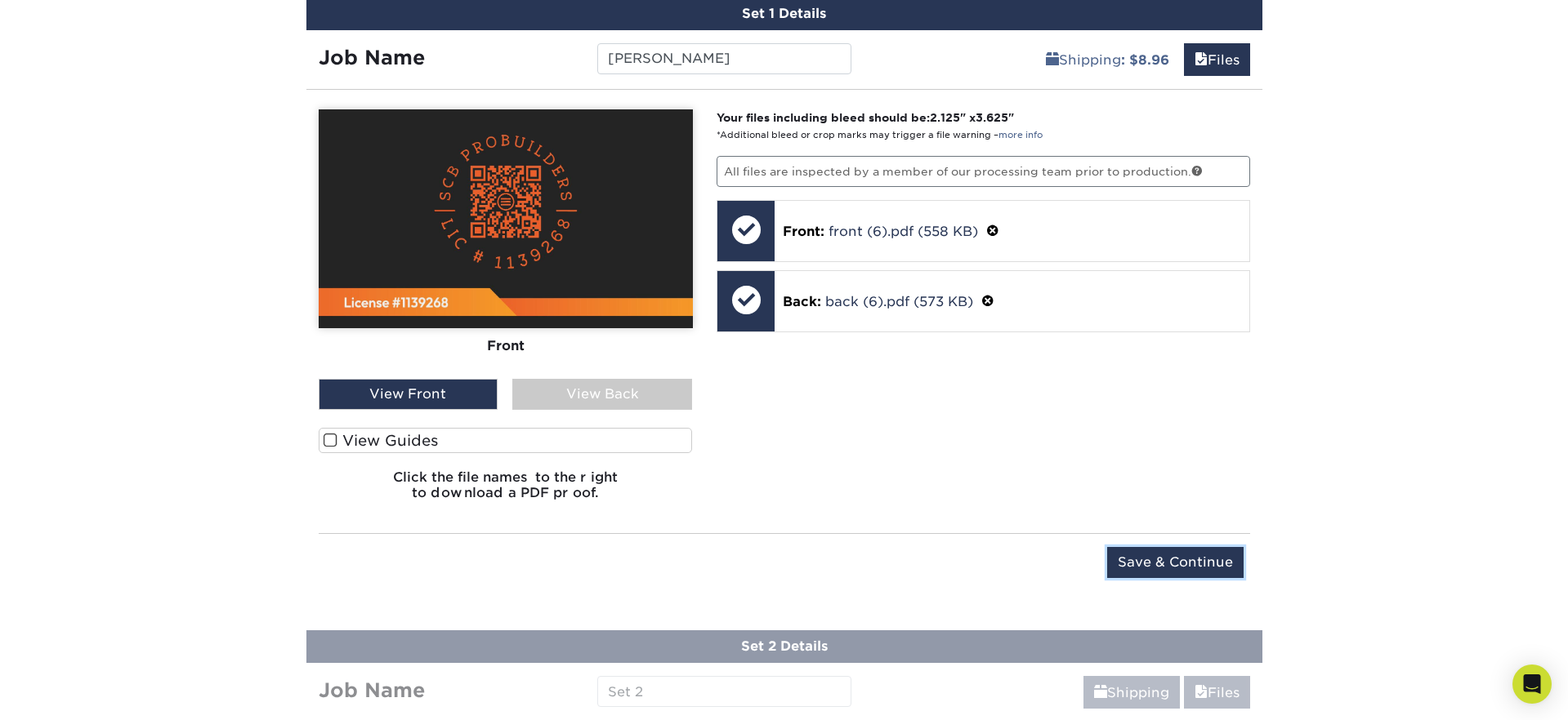
click at [1131, 550] on input "Save & Continue" at bounding box center [1175, 562] width 137 height 31
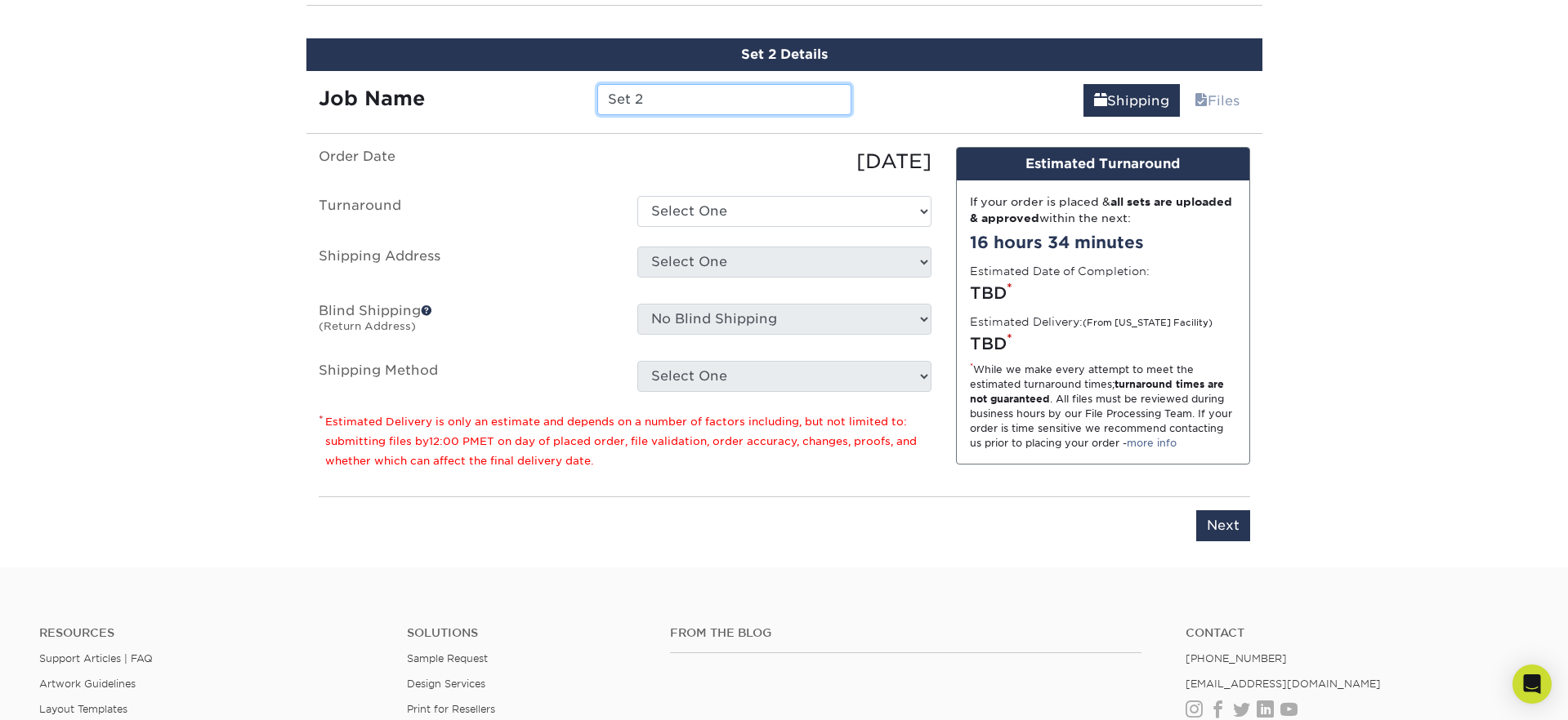
scroll to position [1006, 0]
drag, startPoint x: 672, startPoint y: 99, endPoint x: 529, endPoint y: 92, distance: 143.2
click at [529, 92] on div "Job Name Set 2" at bounding box center [585, 98] width 558 height 31
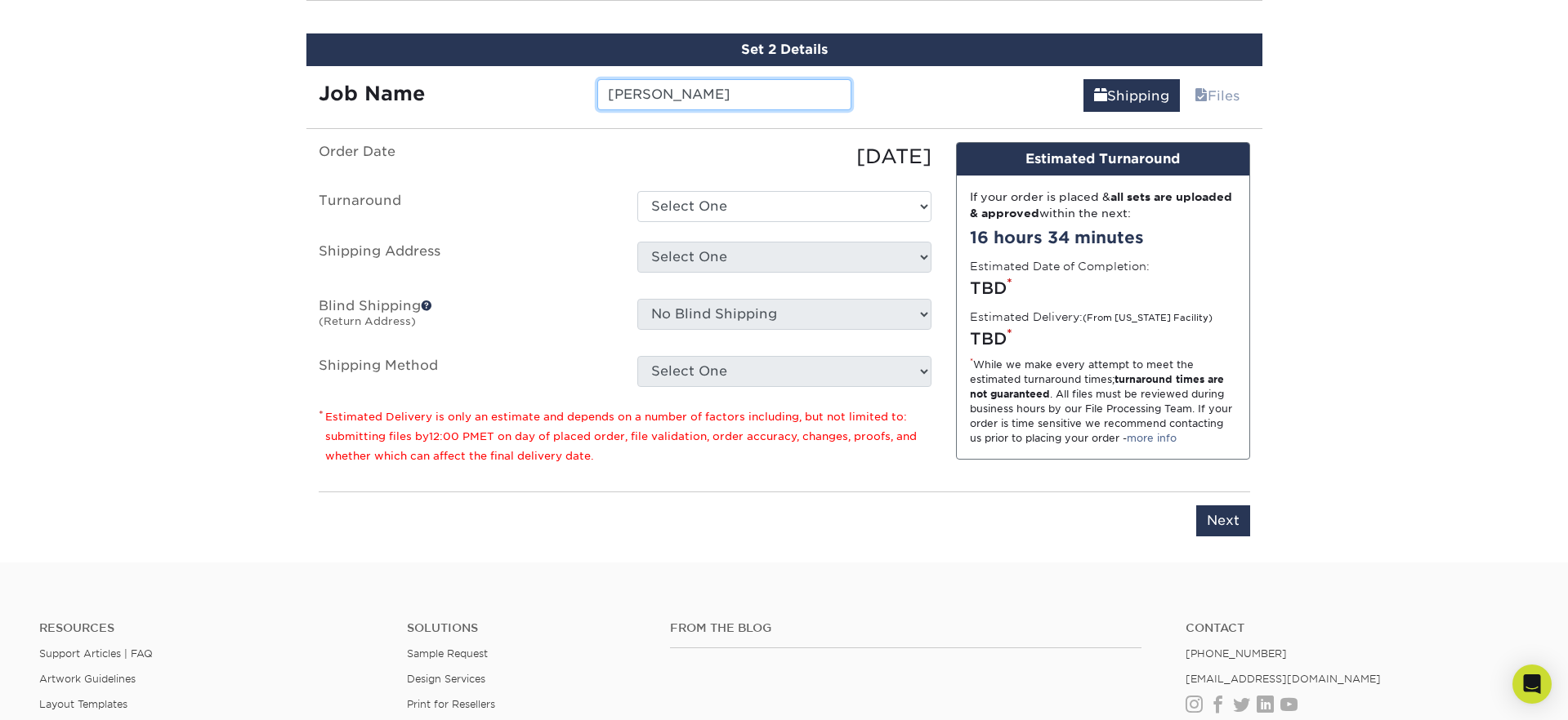
type input "[PERSON_NAME]"
drag, startPoint x: 702, startPoint y: 155, endPoint x: 718, endPoint y: 152, distance: 16.3
click at [702, 155] on div "08/11/2025" at bounding box center [784, 157] width 319 height 30
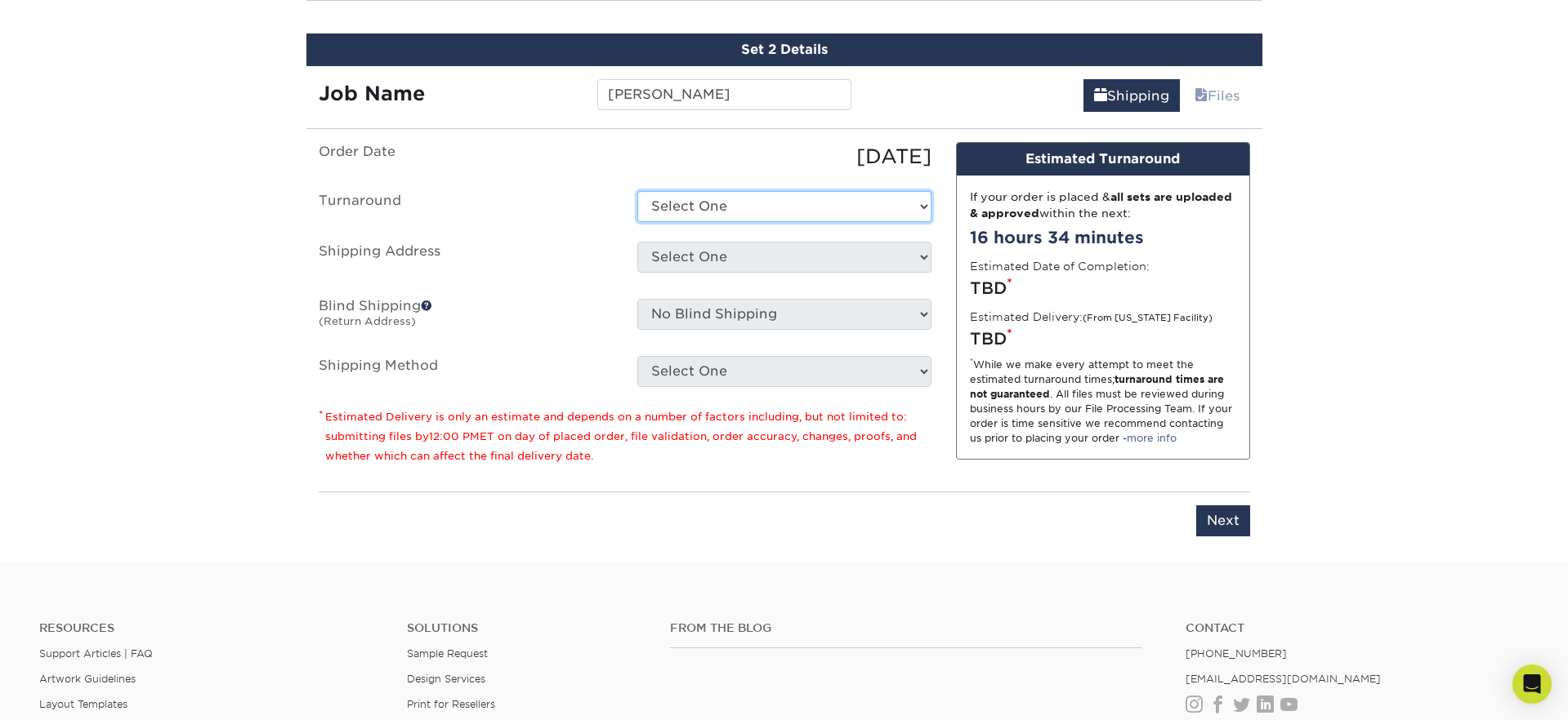
click at [700, 209] on select "Select One 2-4 Business Days 2 Day Next Business Day" at bounding box center [784, 206] width 294 height 31
select select "6247fa13-6ec4-4bd5-81ce-27fae4b5d043"
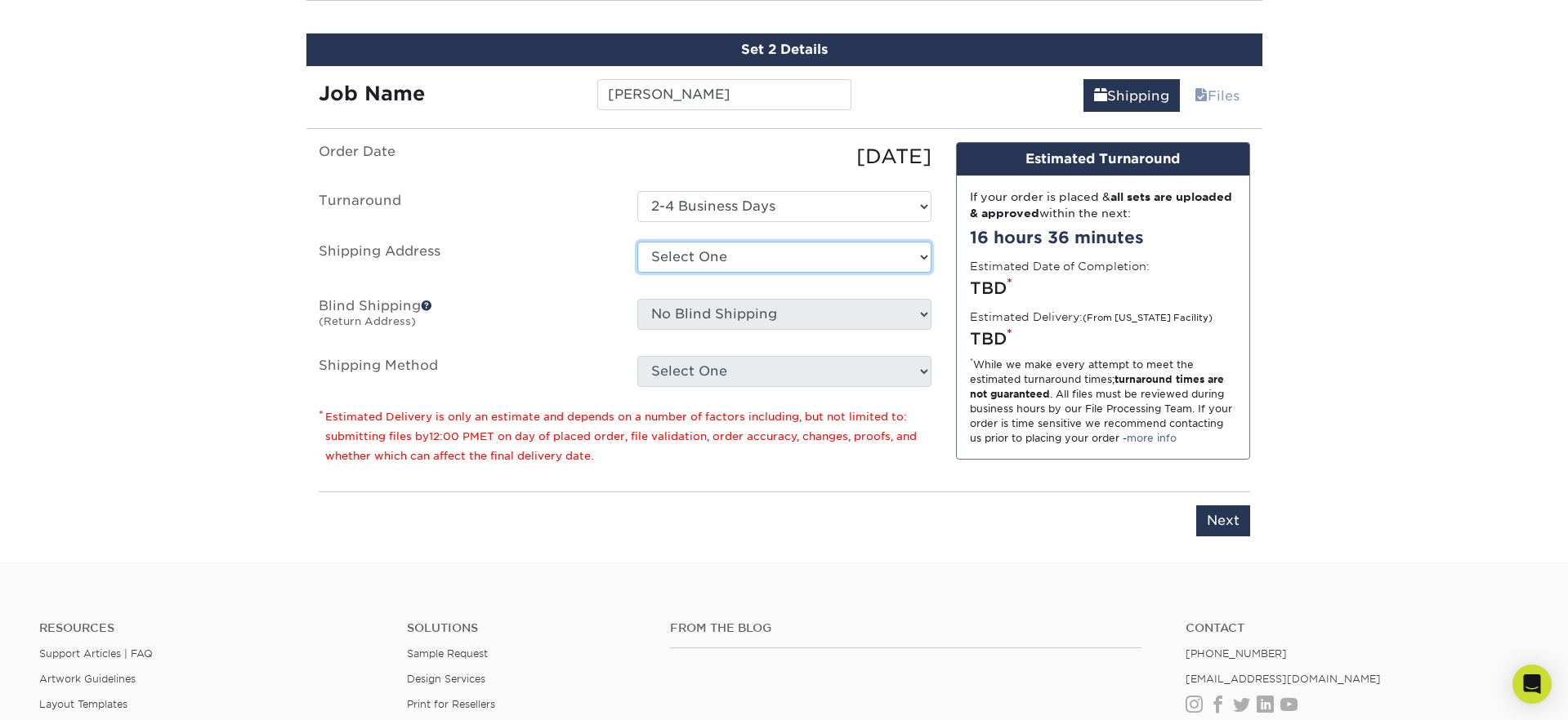
click at [696, 259] on select "Select One 176 S Mountain View Abraham Romero ACO GENERAL CONSTRUCTION Adrian M…" at bounding box center [784, 257] width 294 height 31
select select "277634"
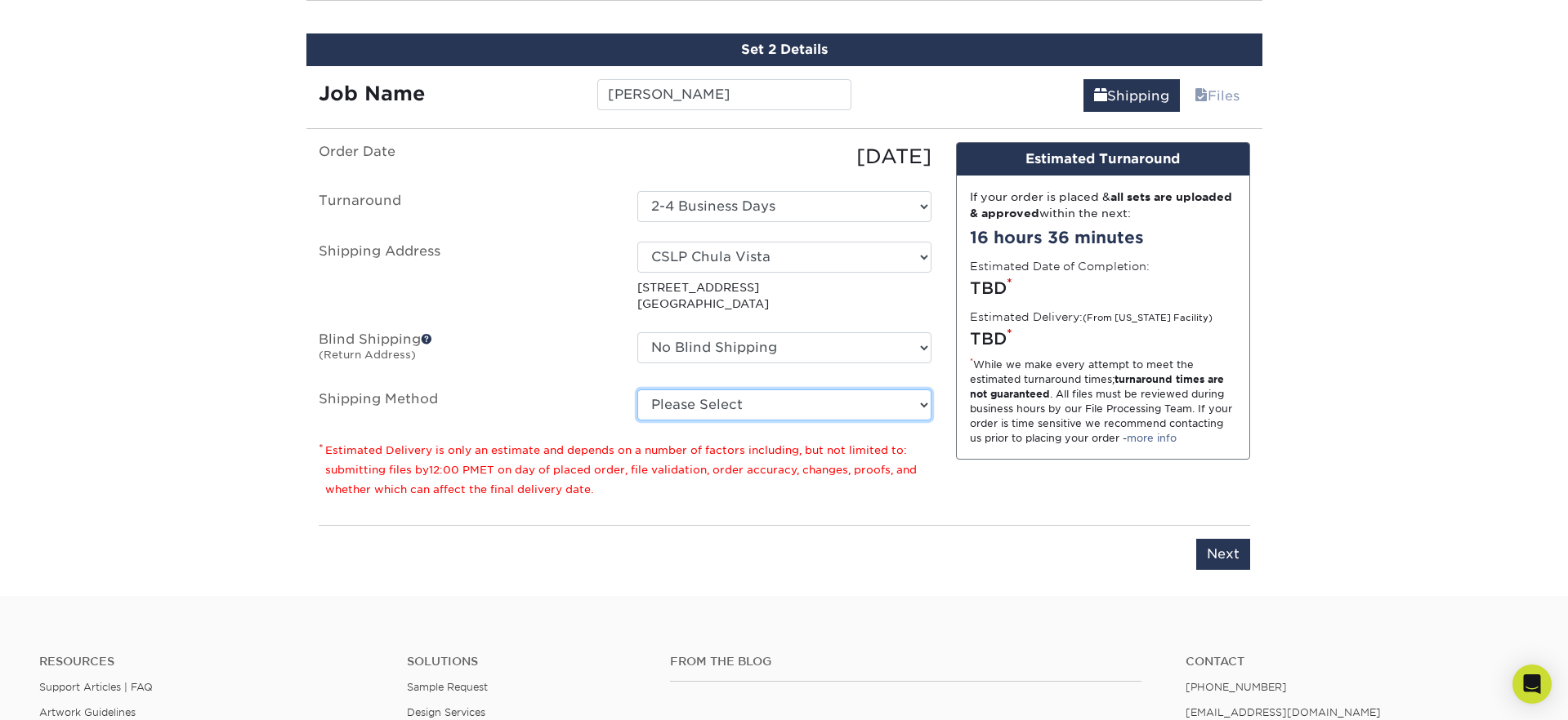
click at [689, 404] on select "Please Select Ground Shipping (+$8.96) 3 Day Shipping Service (+$15.36) 2 Day A…" at bounding box center [784, 405] width 294 height 31
select select "03"
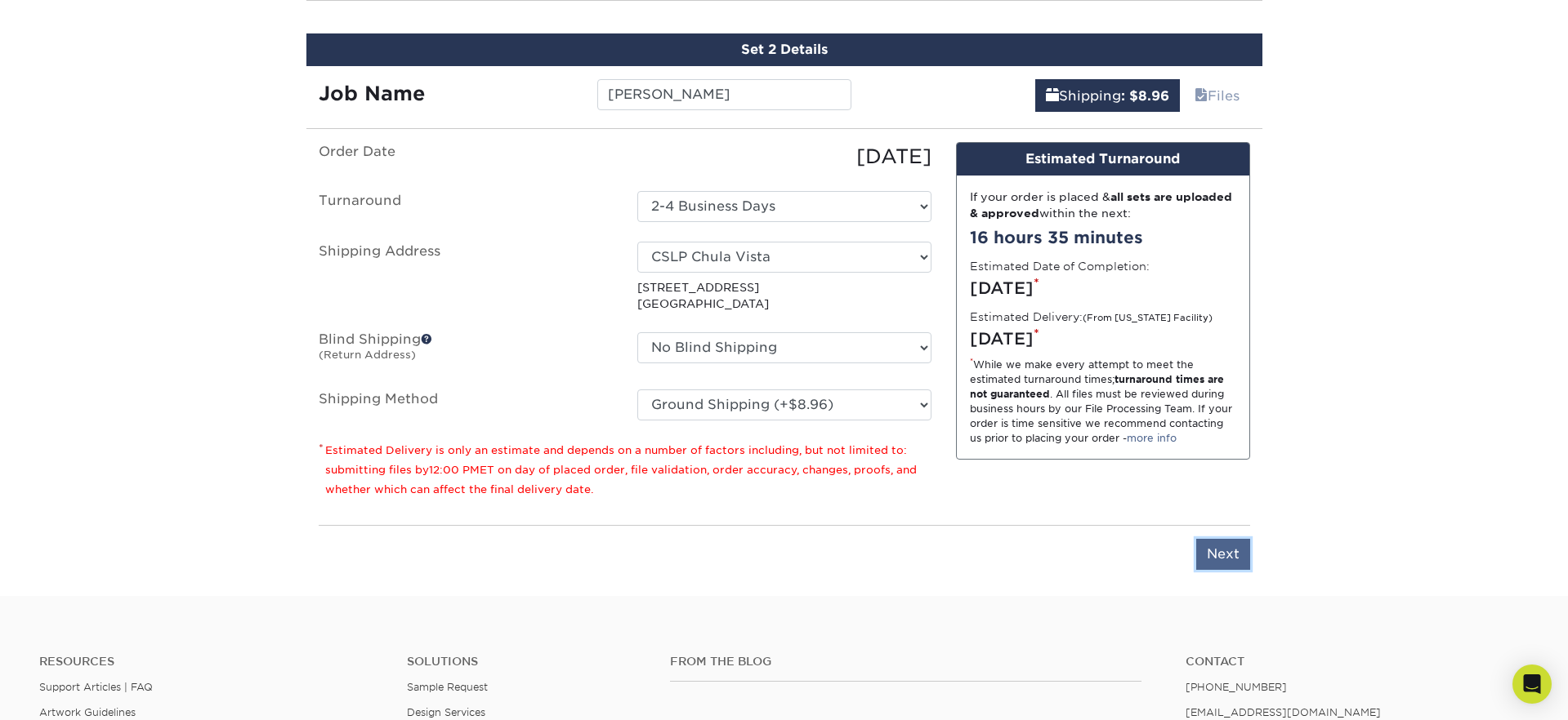
click at [1226, 559] on input "Next" at bounding box center [1224, 554] width 54 height 31
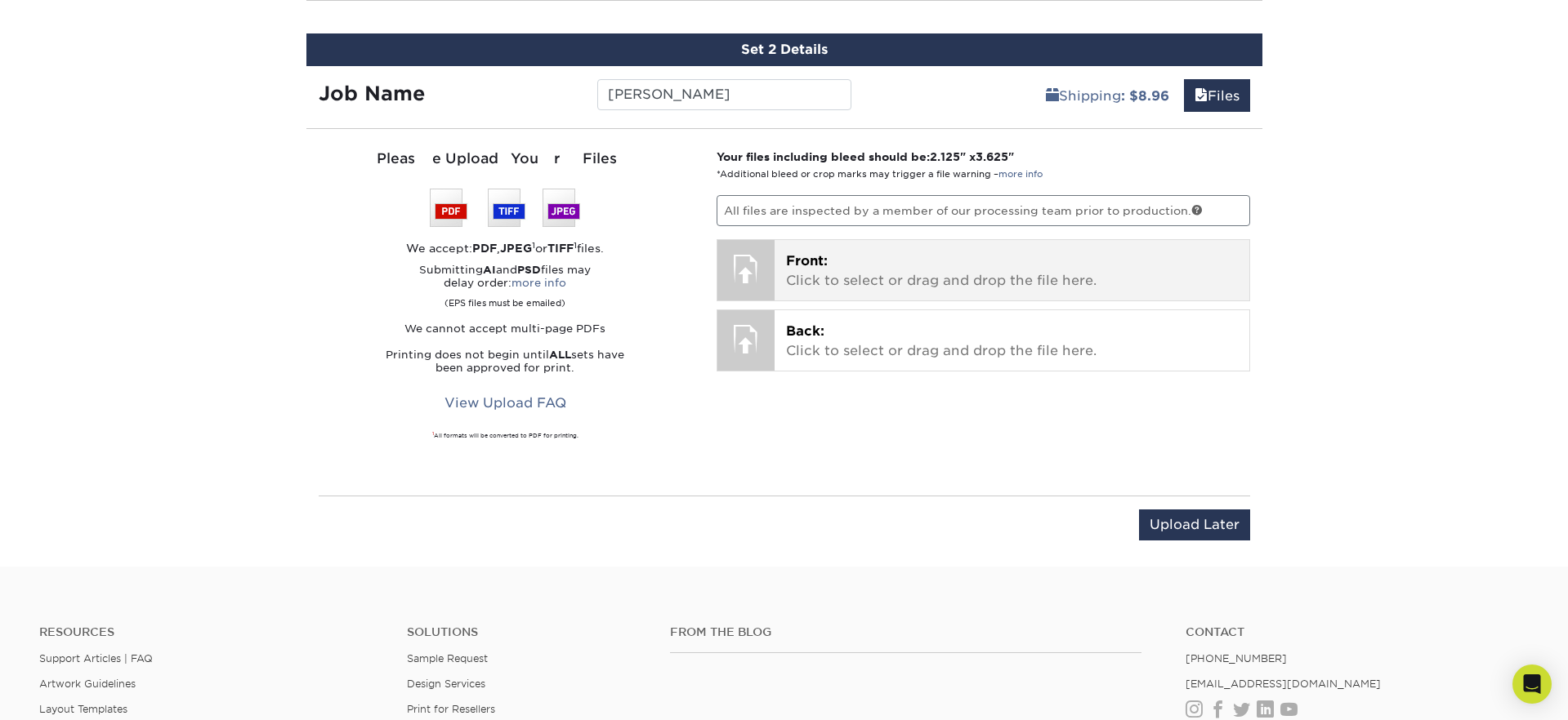
click at [837, 271] on p "Front: Click to select or drag and drop the file here." at bounding box center [1012, 271] width 452 height 39
click at [789, 272] on p "Front: Click to select or drag and drop the file here." at bounding box center [1012, 271] width 452 height 39
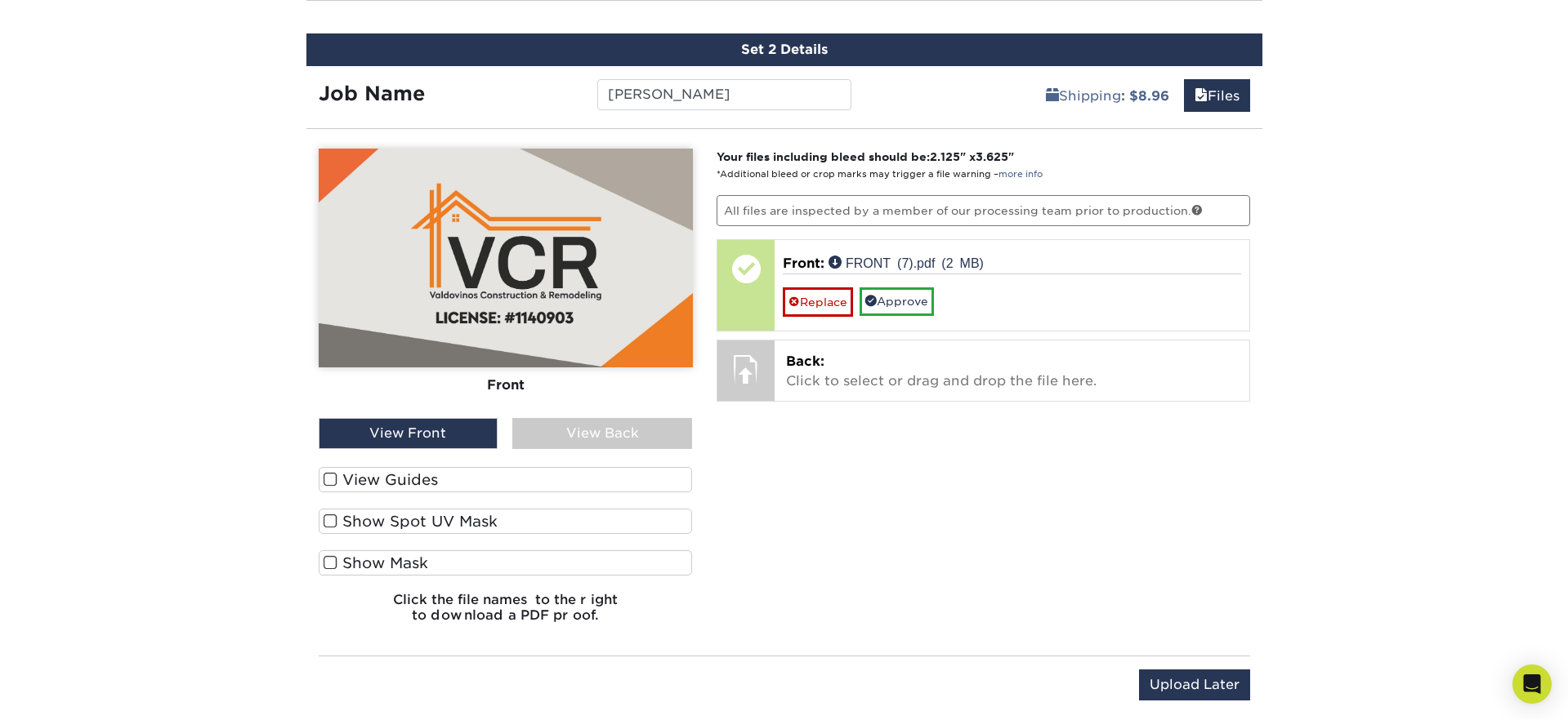
drag, startPoint x: 1097, startPoint y: 527, endPoint x: 1057, endPoint y: 515, distance: 41.8
click at [1096, 527] on div "Your files including bleed should be: 2.125 " x 3.625 " *Additional bleed or cr…" at bounding box center [983, 392] width 558 height 488
click at [923, 488] on div "Your files including bleed should be: 2.125 " x 3.625 " *Additional bleed or cr…" at bounding box center [983, 392] width 558 height 488
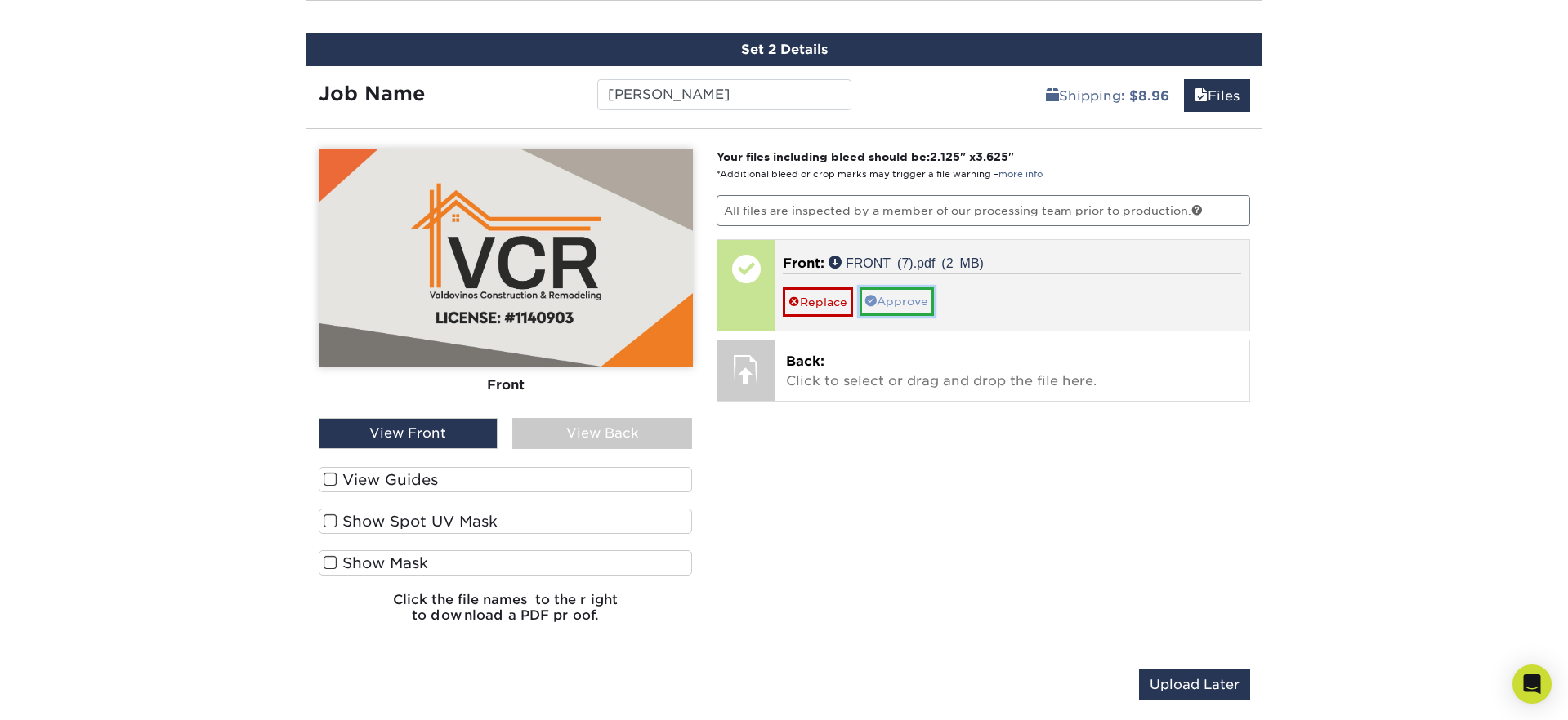
click at [906, 302] on link "Approve" at bounding box center [897, 301] width 74 height 28
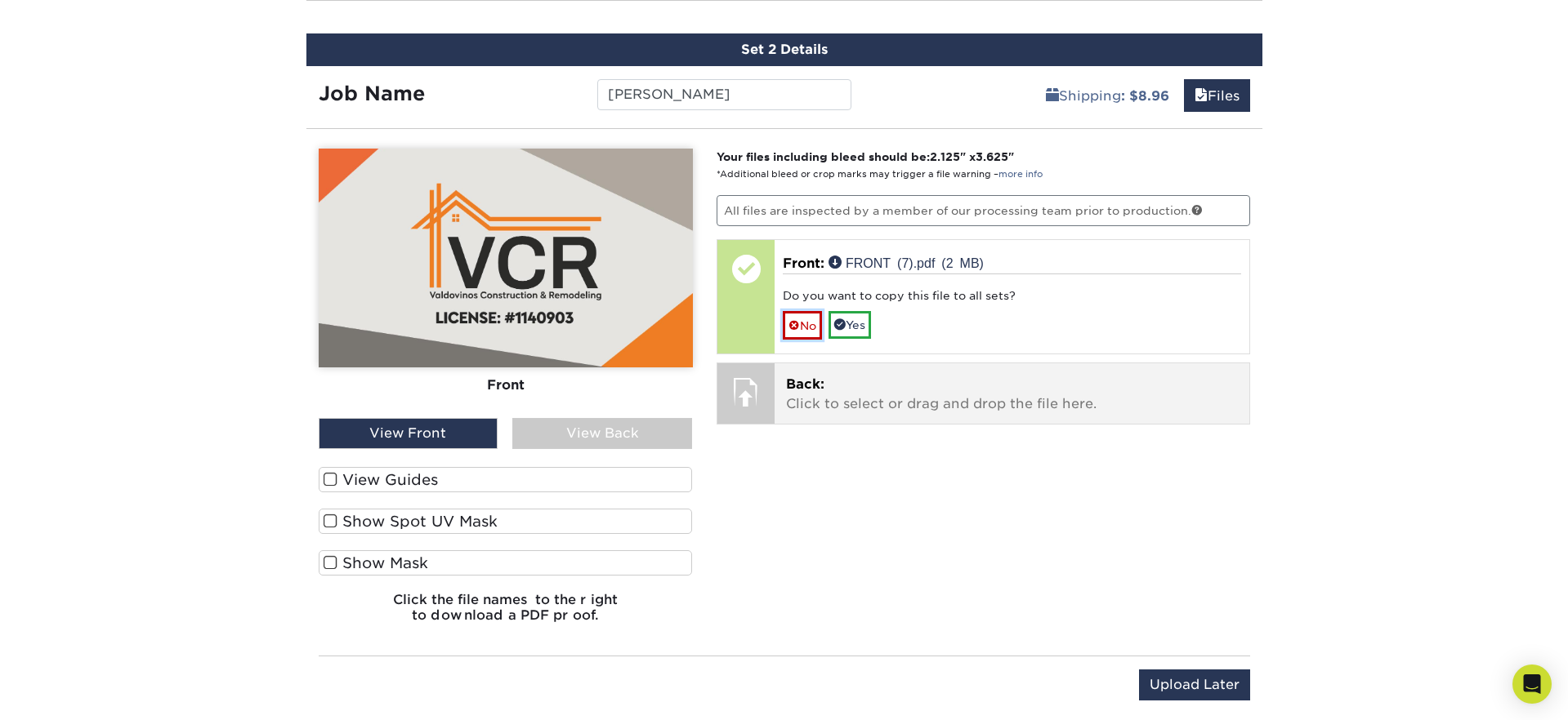
click at [805, 321] on link "No" at bounding box center [802, 325] width 39 height 29
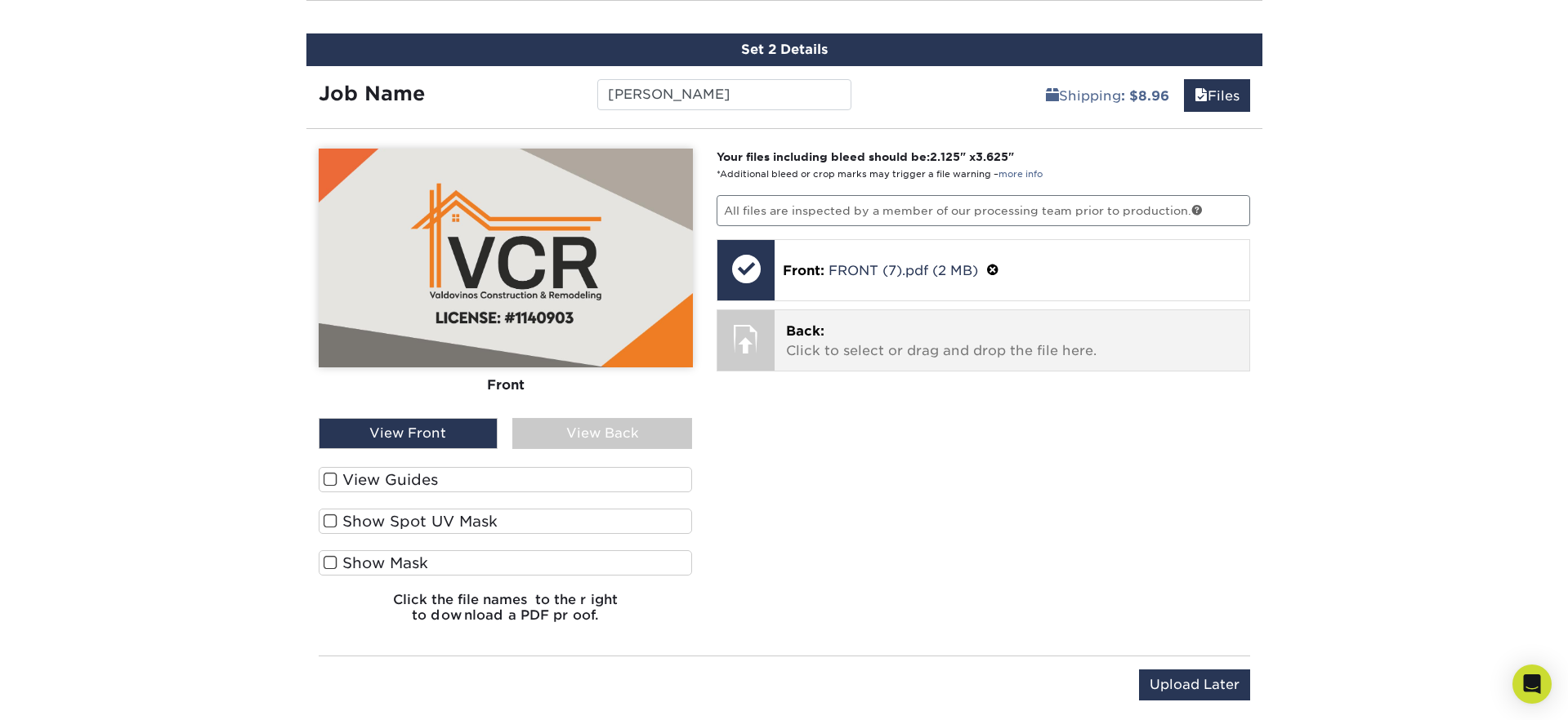
click at [803, 331] on span "Back:" at bounding box center [805, 331] width 39 height 16
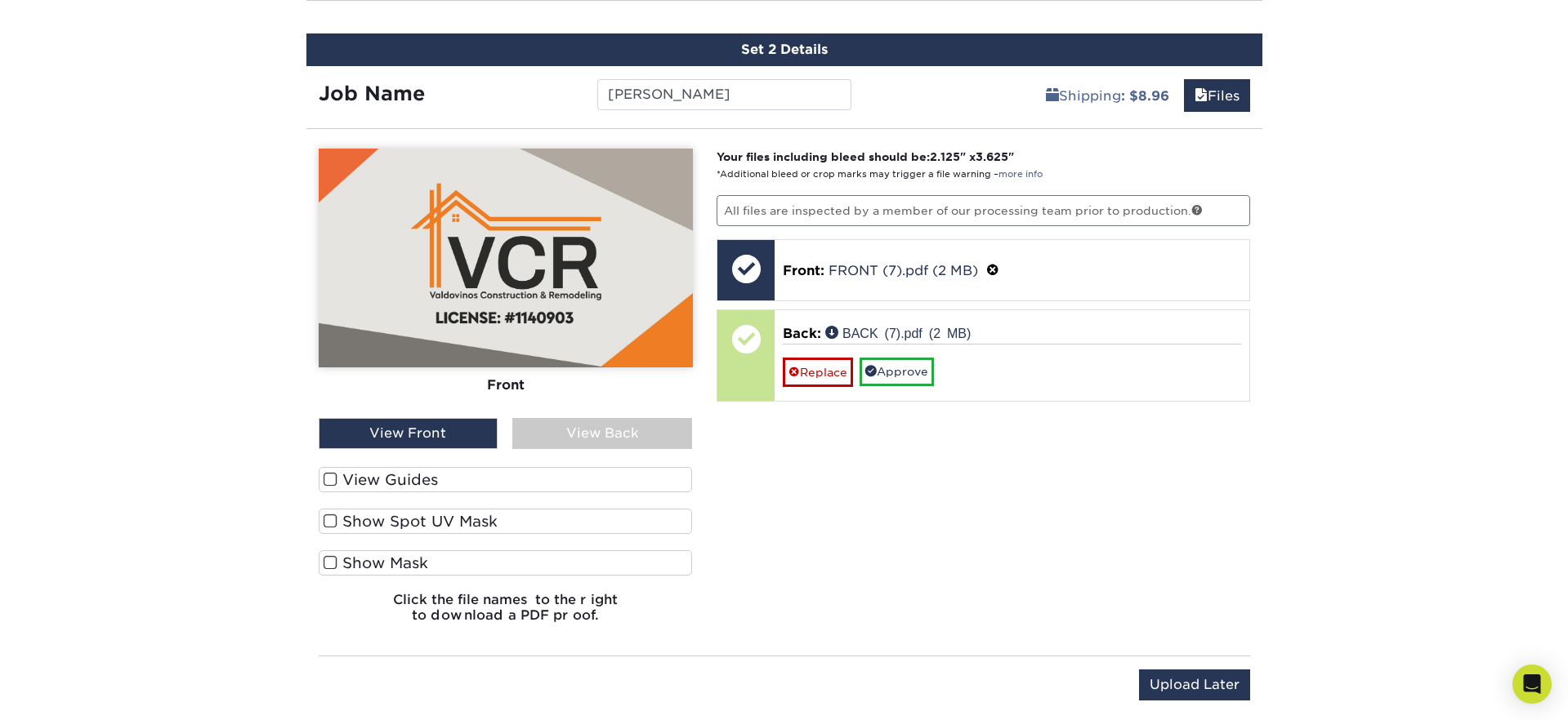
click at [587, 433] on div "View Back" at bounding box center [602, 433] width 180 height 31
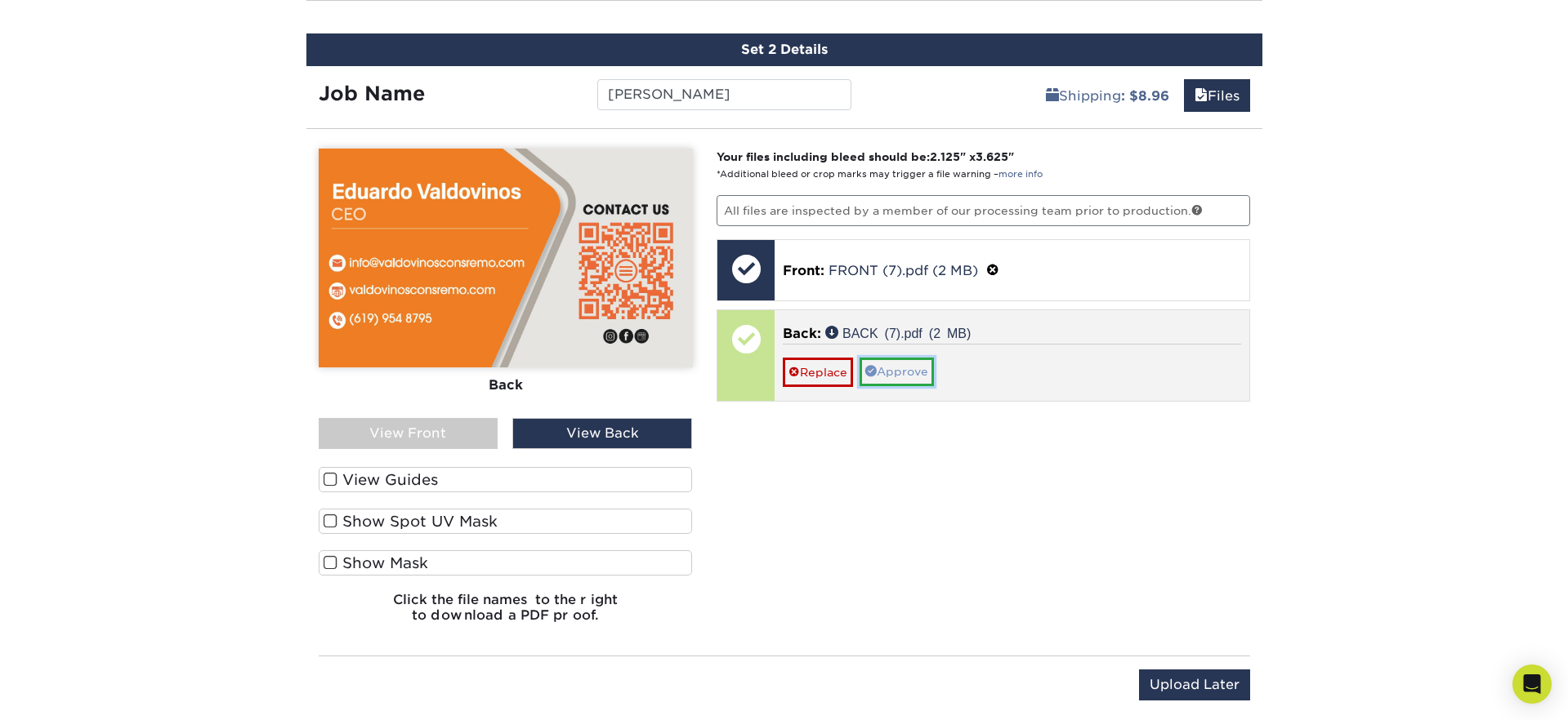
click at [893, 372] on link "Approve" at bounding box center [897, 371] width 74 height 28
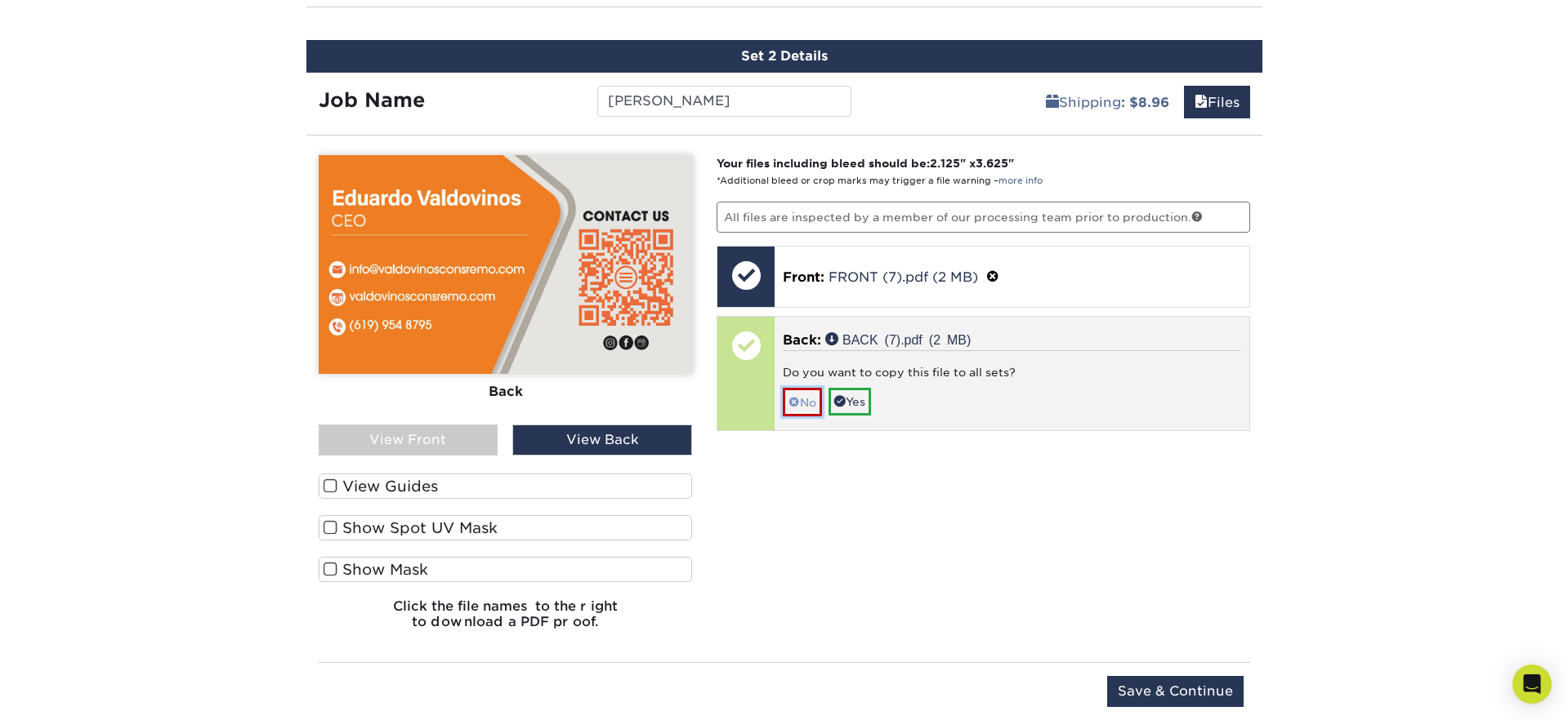
click at [799, 397] on link "No" at bounding box center [802, 402] width 39 height 29
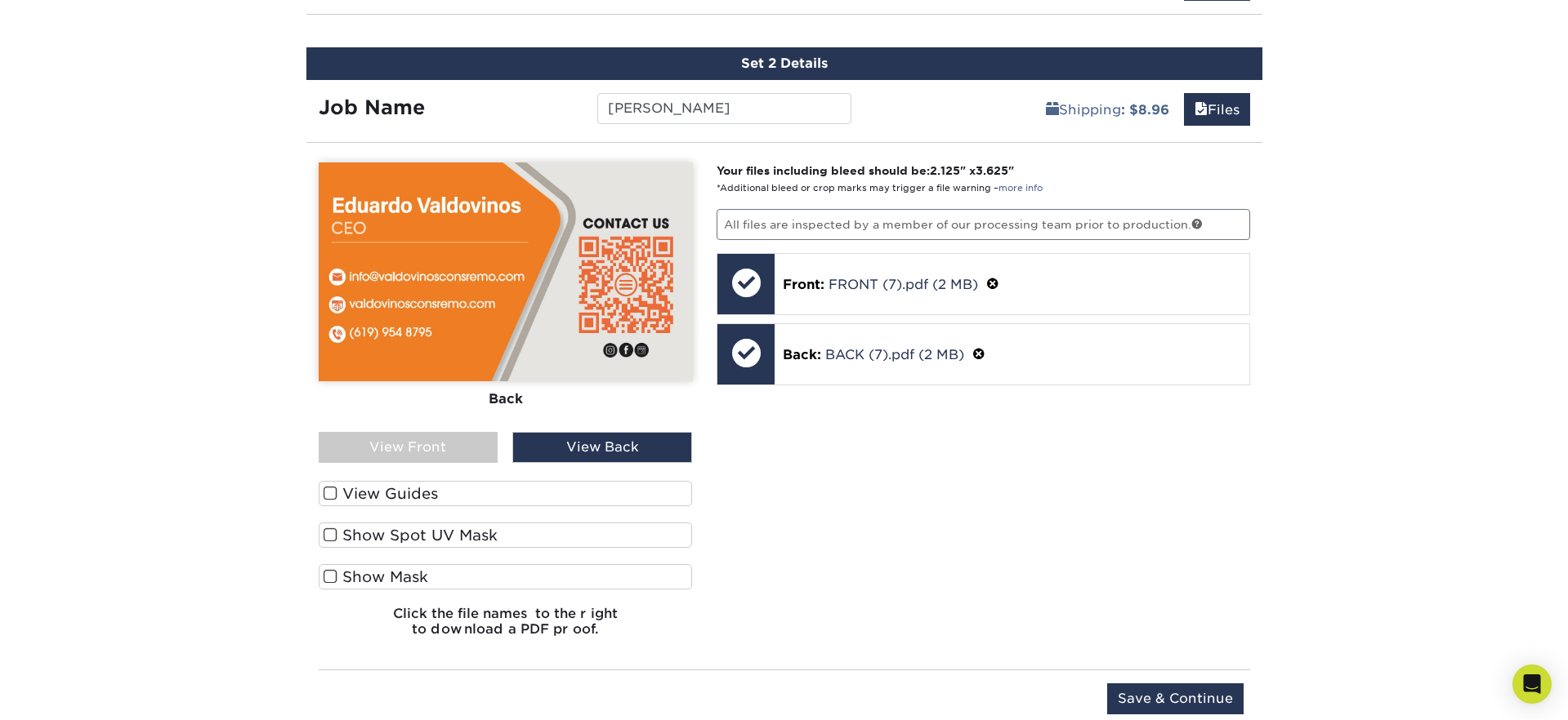
click at [469, 441] on div "View Front" at bounding box center [408, 447] width 180 height 31
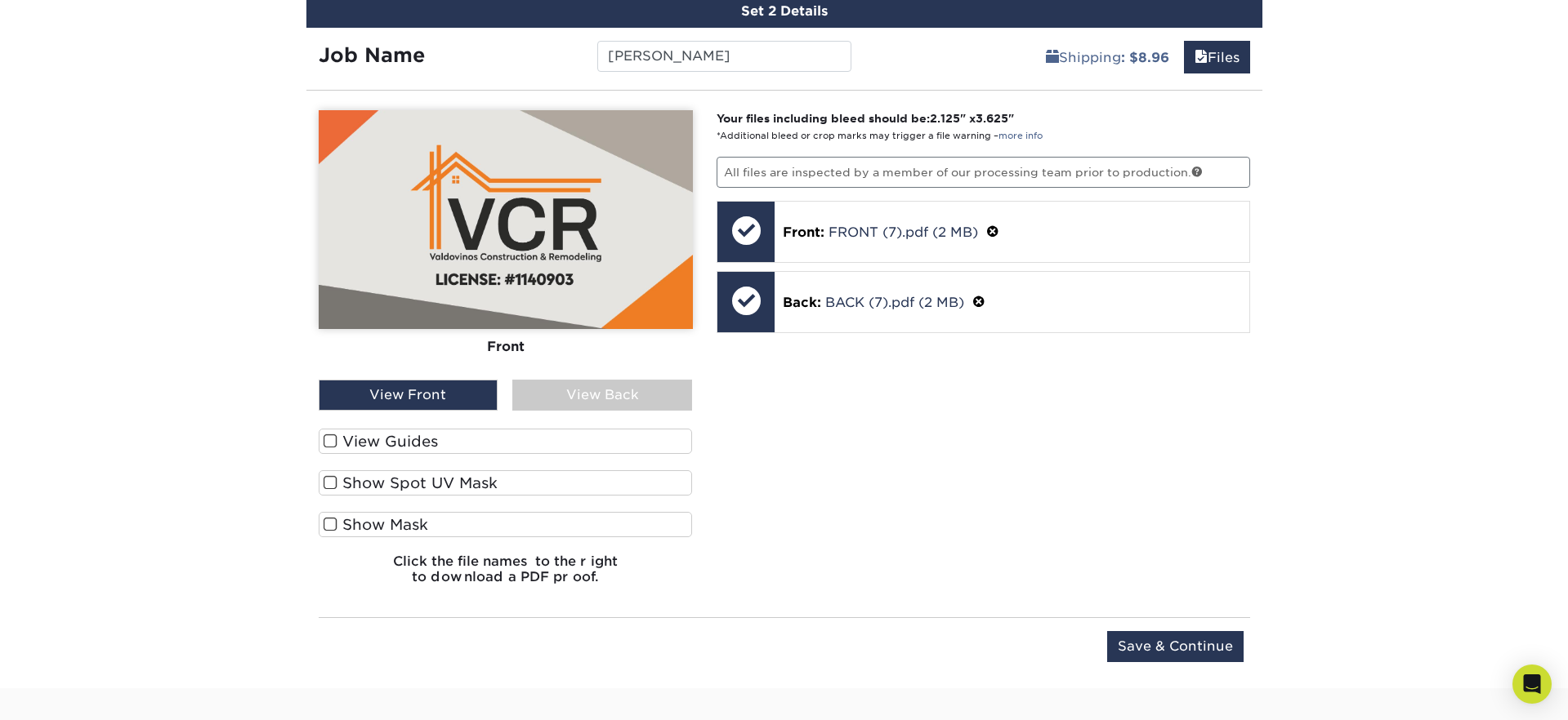
click at [554, 419] on div "Front Back View Front View Back Front Back" at bounding box center [506, 354] width 374 height 488
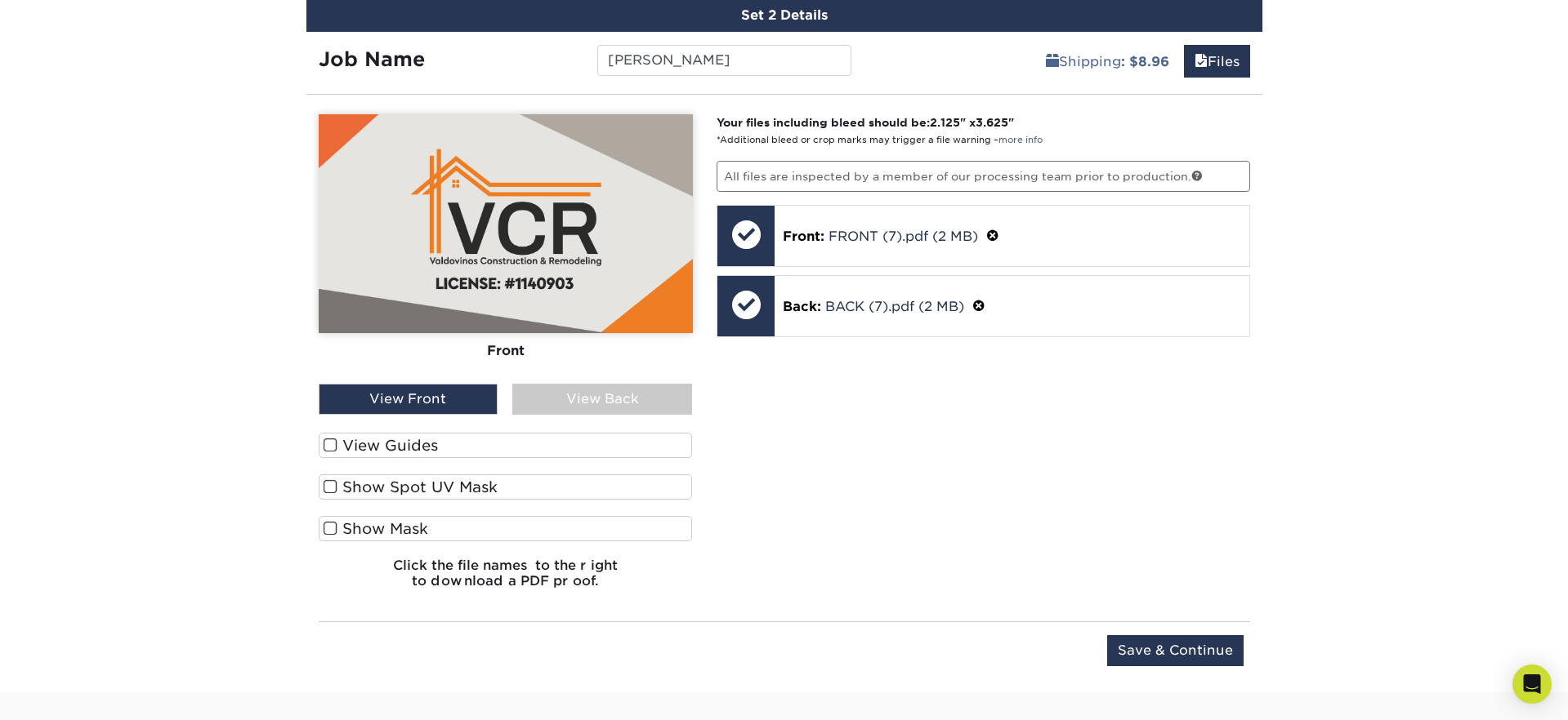
click at [571, 402] on div "View Back" at bounding box center [602, 399] width 180 height 31
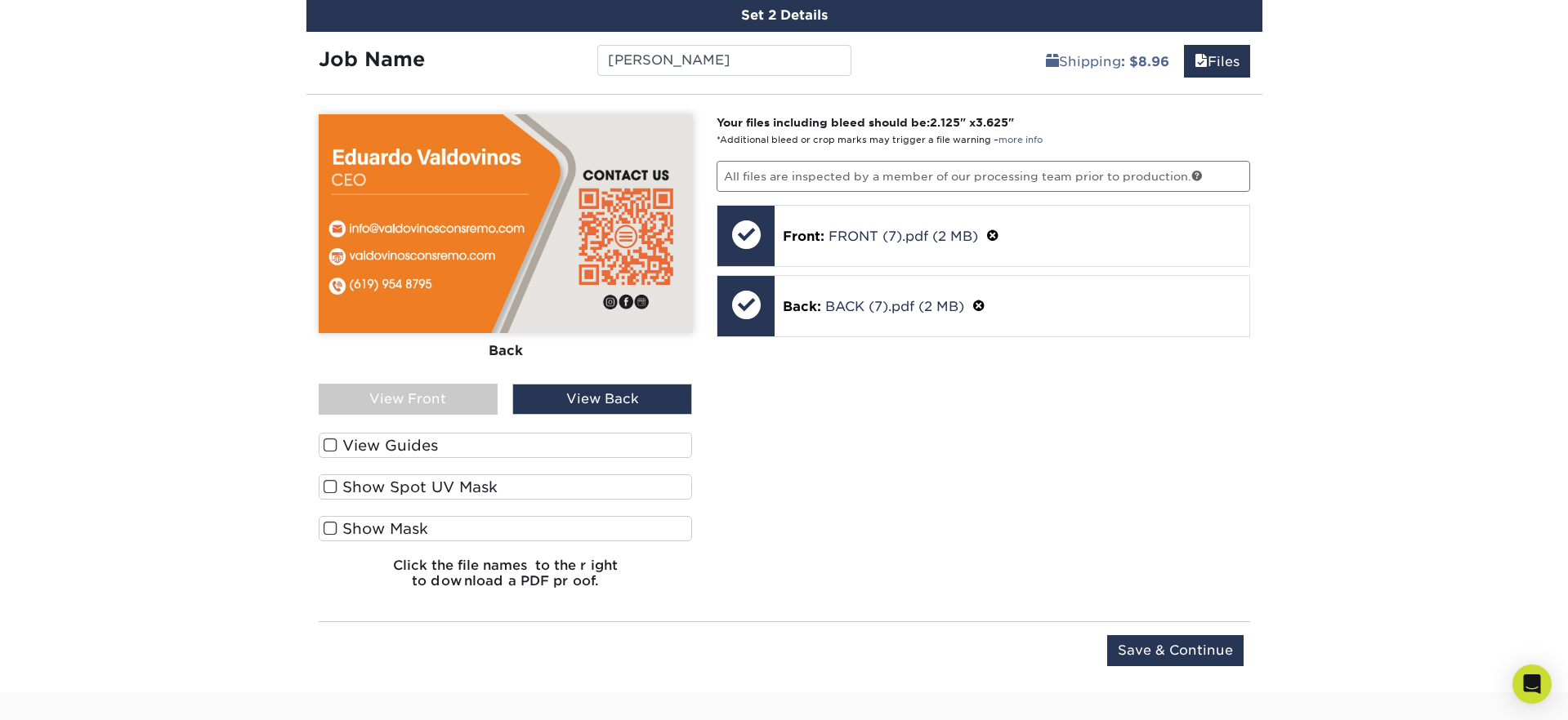
click at [430, 399] on div "View Front" at bounding box center [408, 399] width 180 height 31
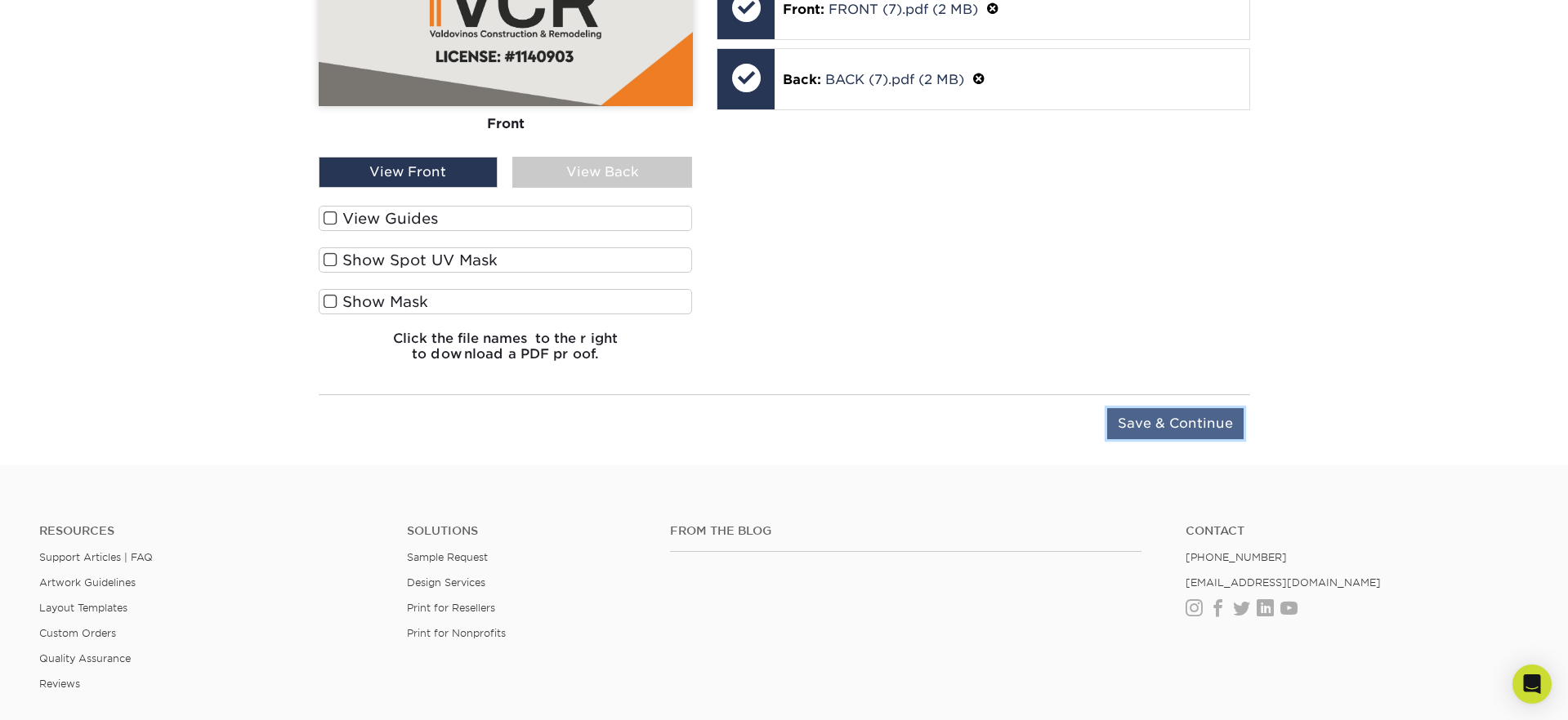
click at [1151, 431] on input "Save & Continue" at bounding box center [1175, 423] width 137 height 31
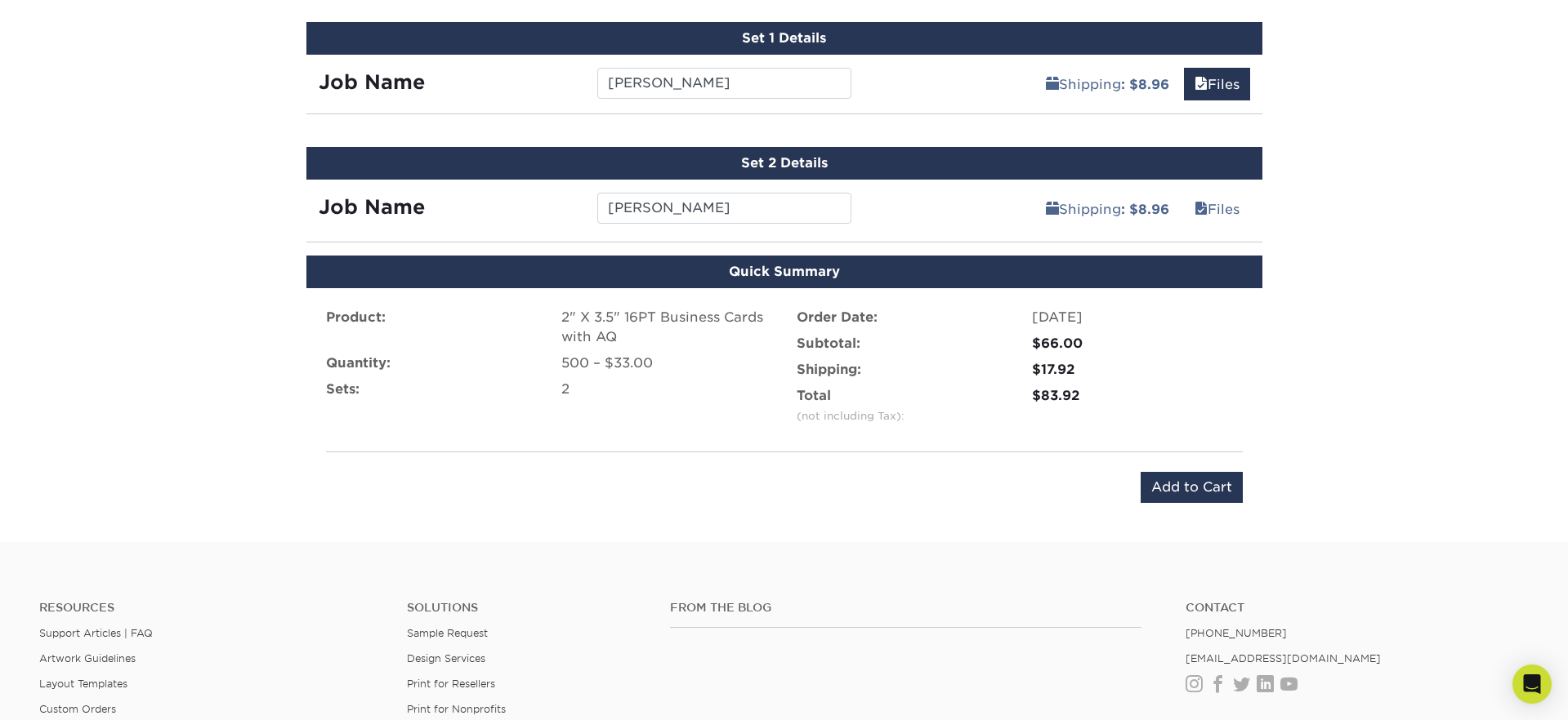
scroll to position [849, 0]
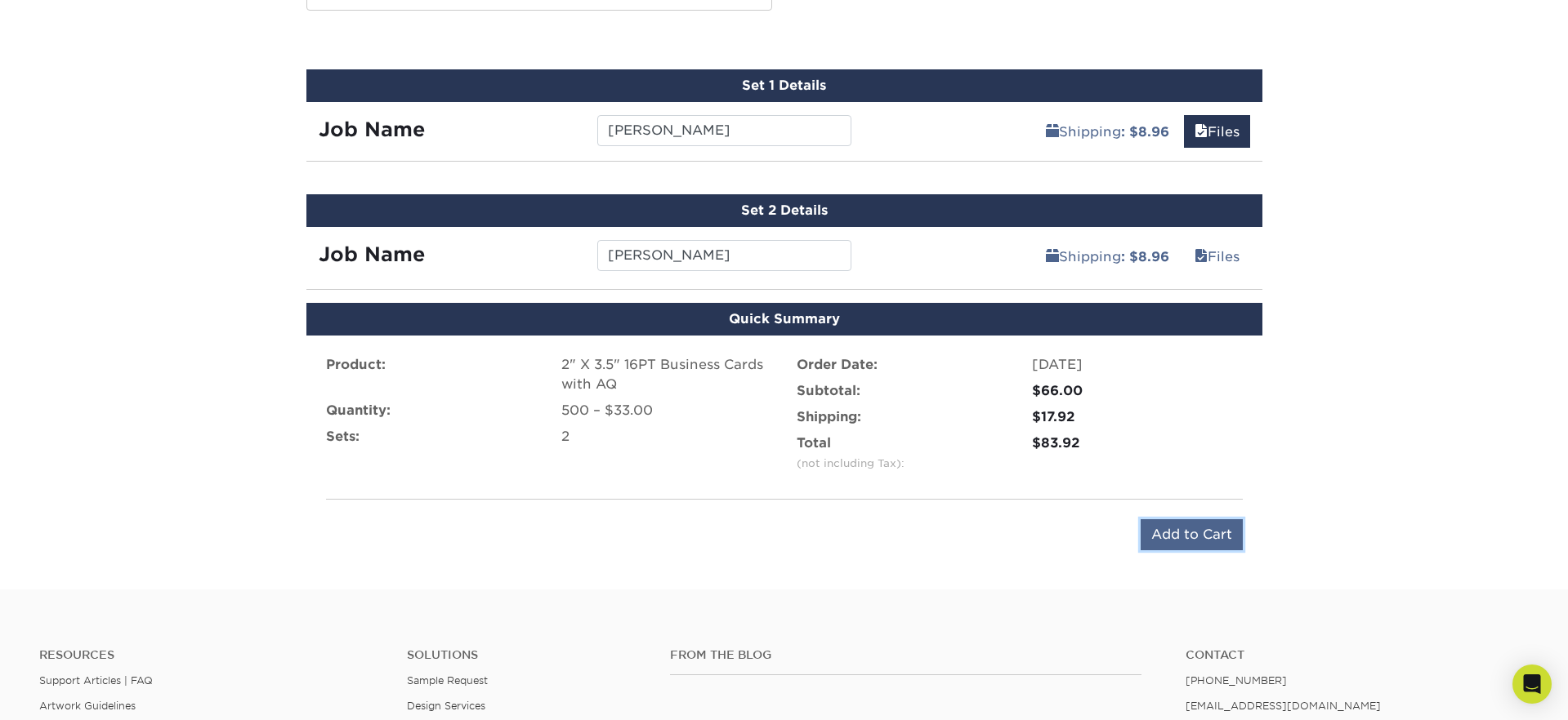
click at [1175, 541] on input "Add to Cart" at bounding box center [1191, 534] width 103 height 31
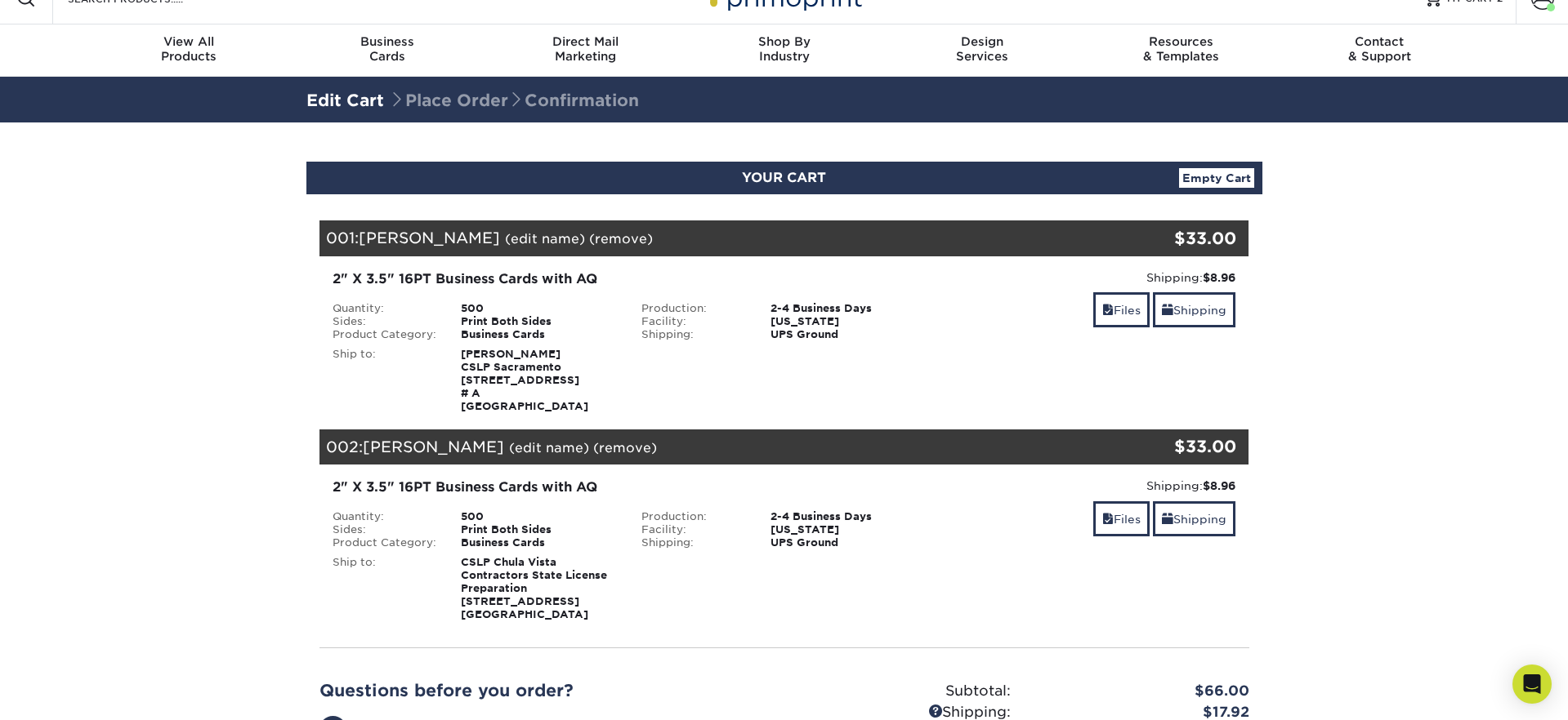
scroll to position [38, 0]
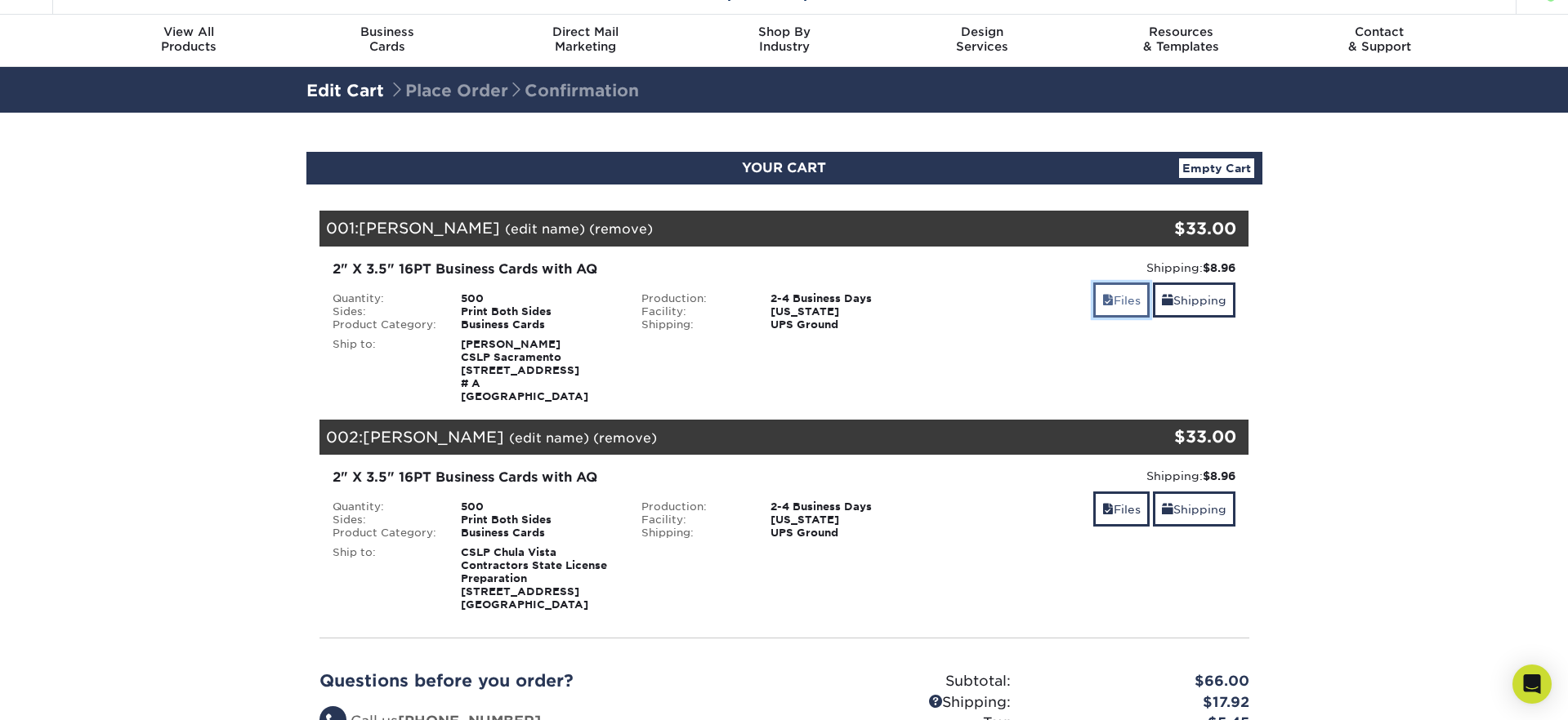
click at [1120, 305] on link "Files" at bounding box center [1121, 300] width 56 height 35
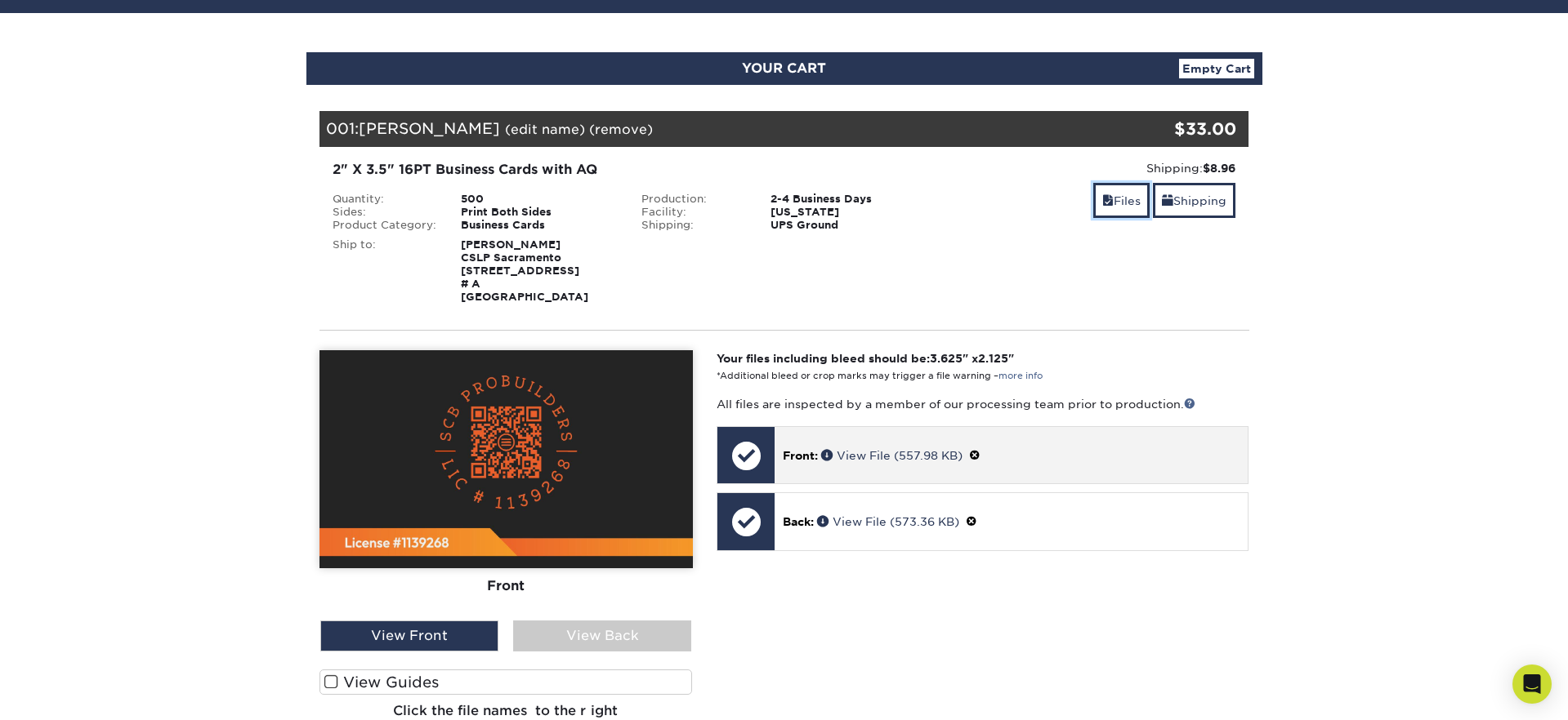
scroll to position [146, 0]
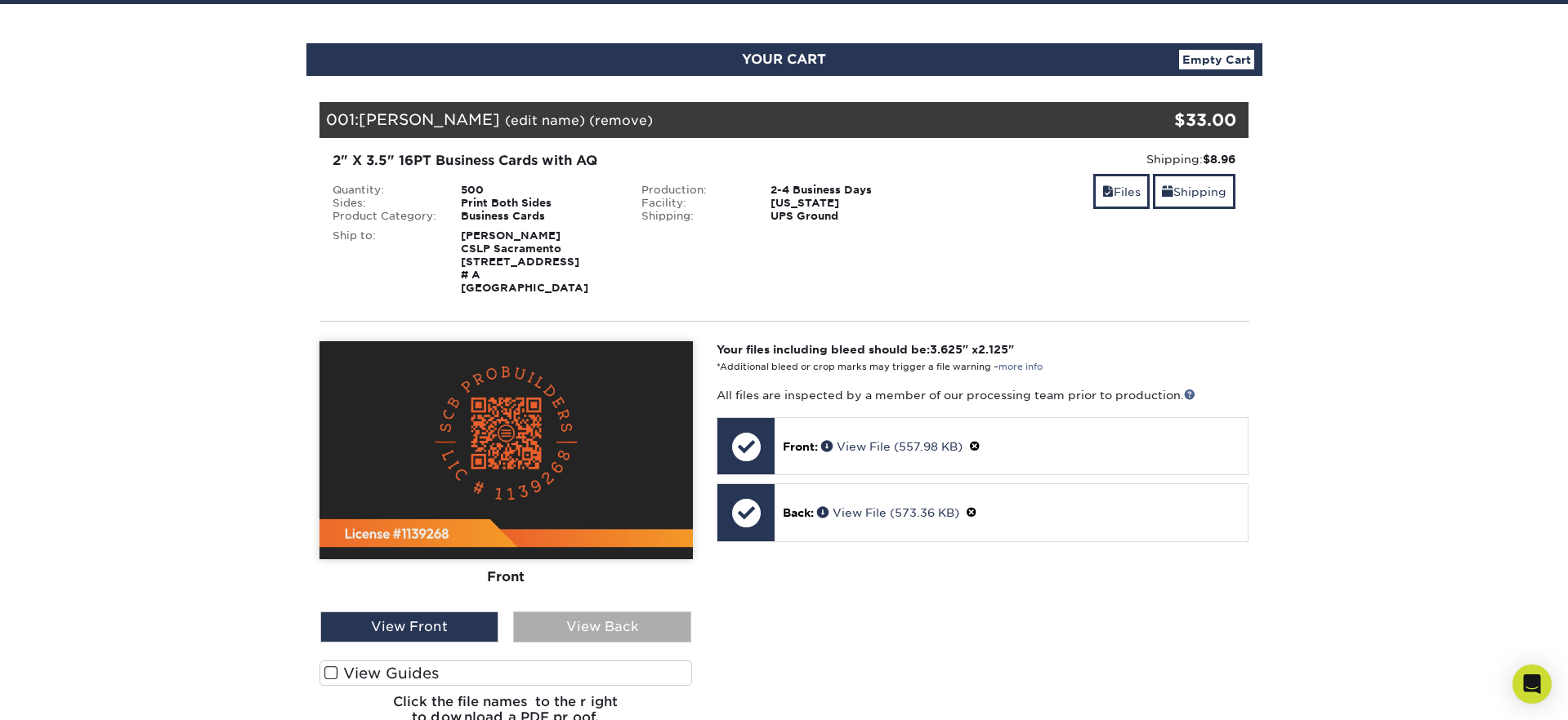
click at [593, 633] on div "View Back" at bounding box center [601, 626] width 178 height 31
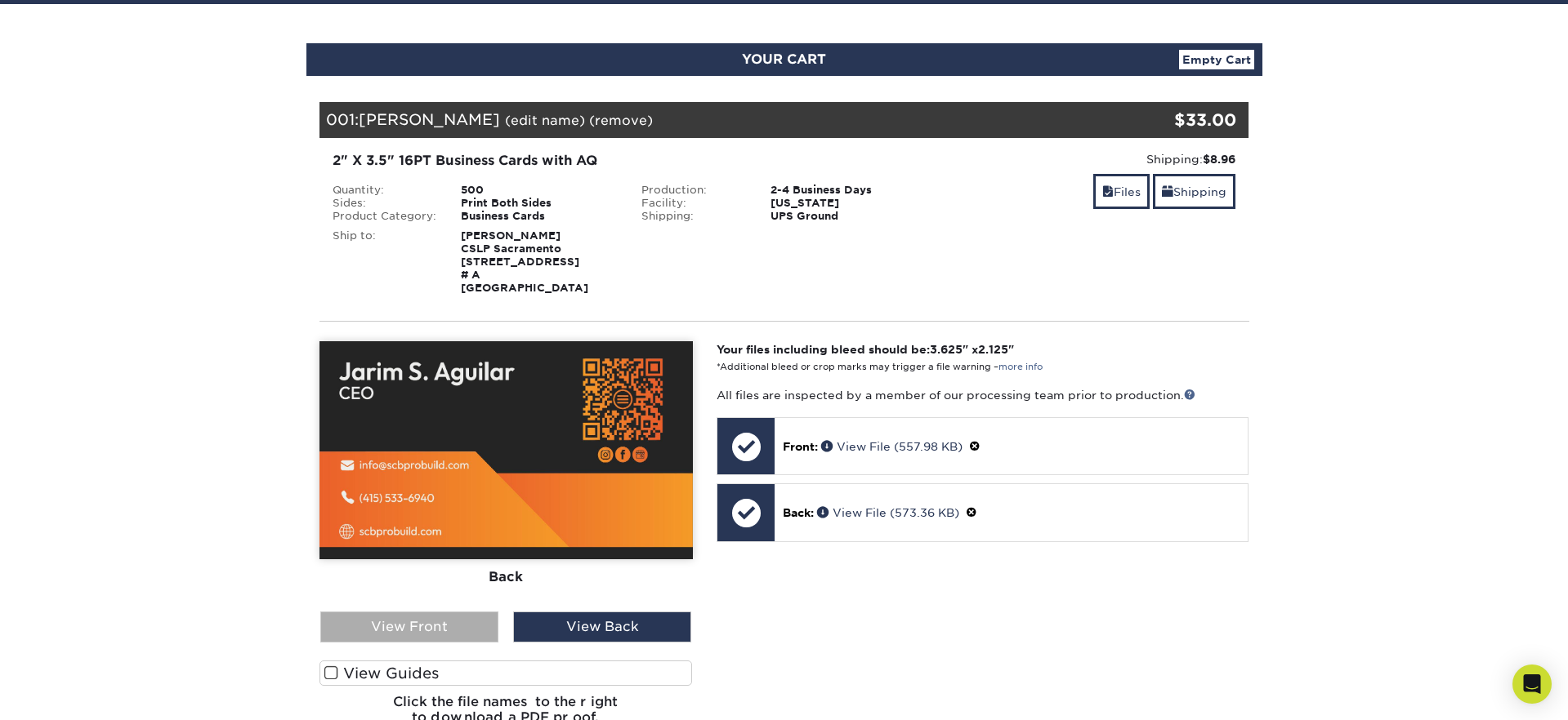
click at [425, 621] on div "View Front" at bounding box center [408, 626] width 178 height 31
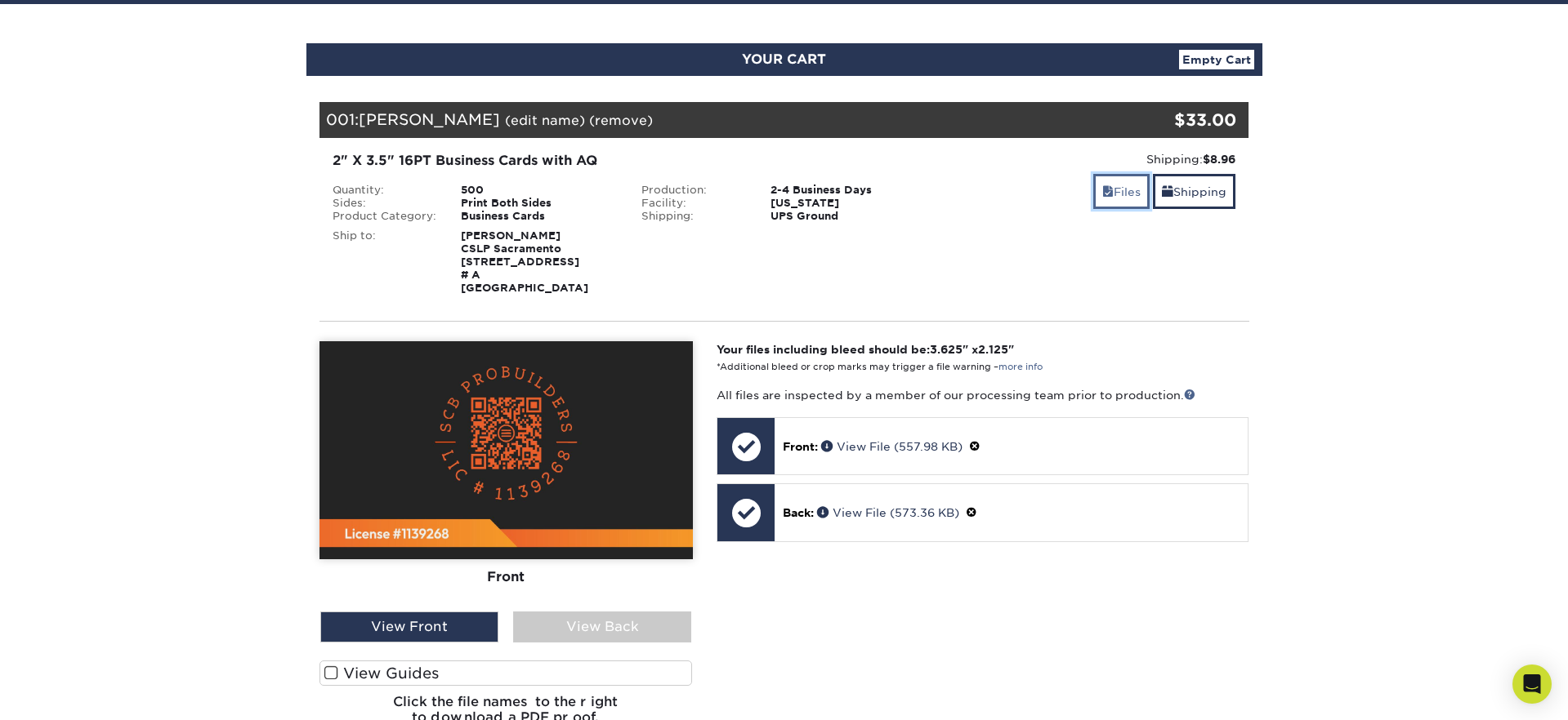
click at [1116, 198] on link "Files" at bounding box center [1121, 192] width 56 height 35
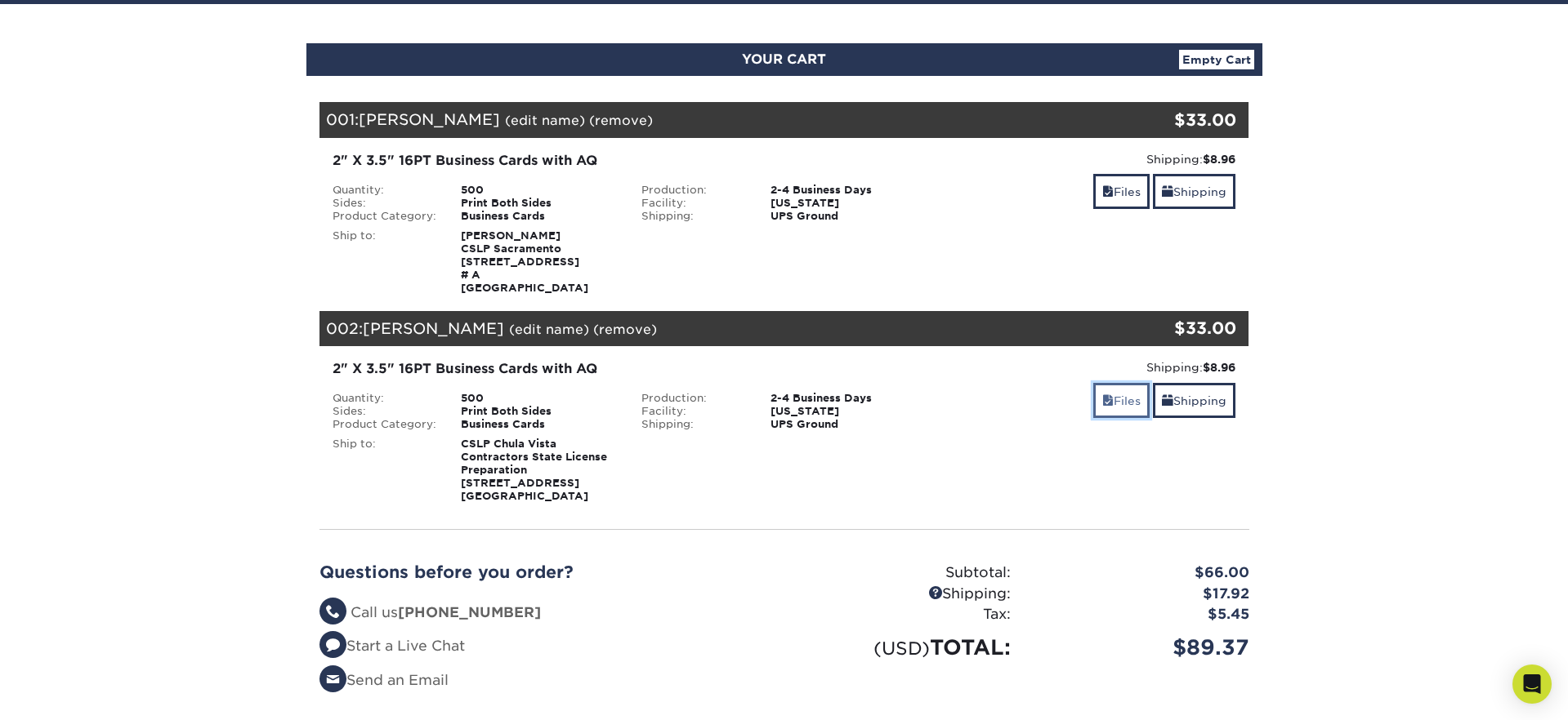
click at [1103, 399] on span at bounding box center [1108, 400] width 11 height 13
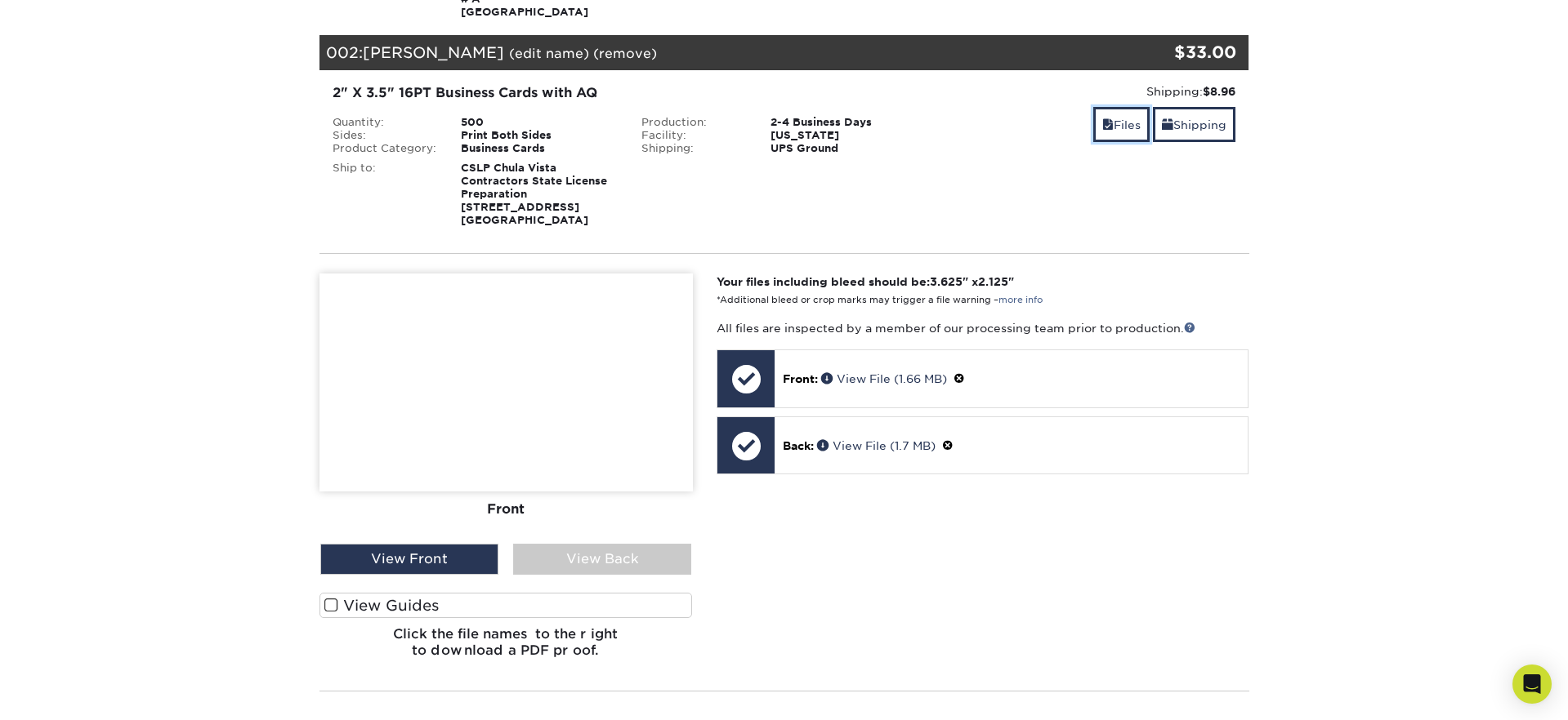
scroll to position [484, 0]
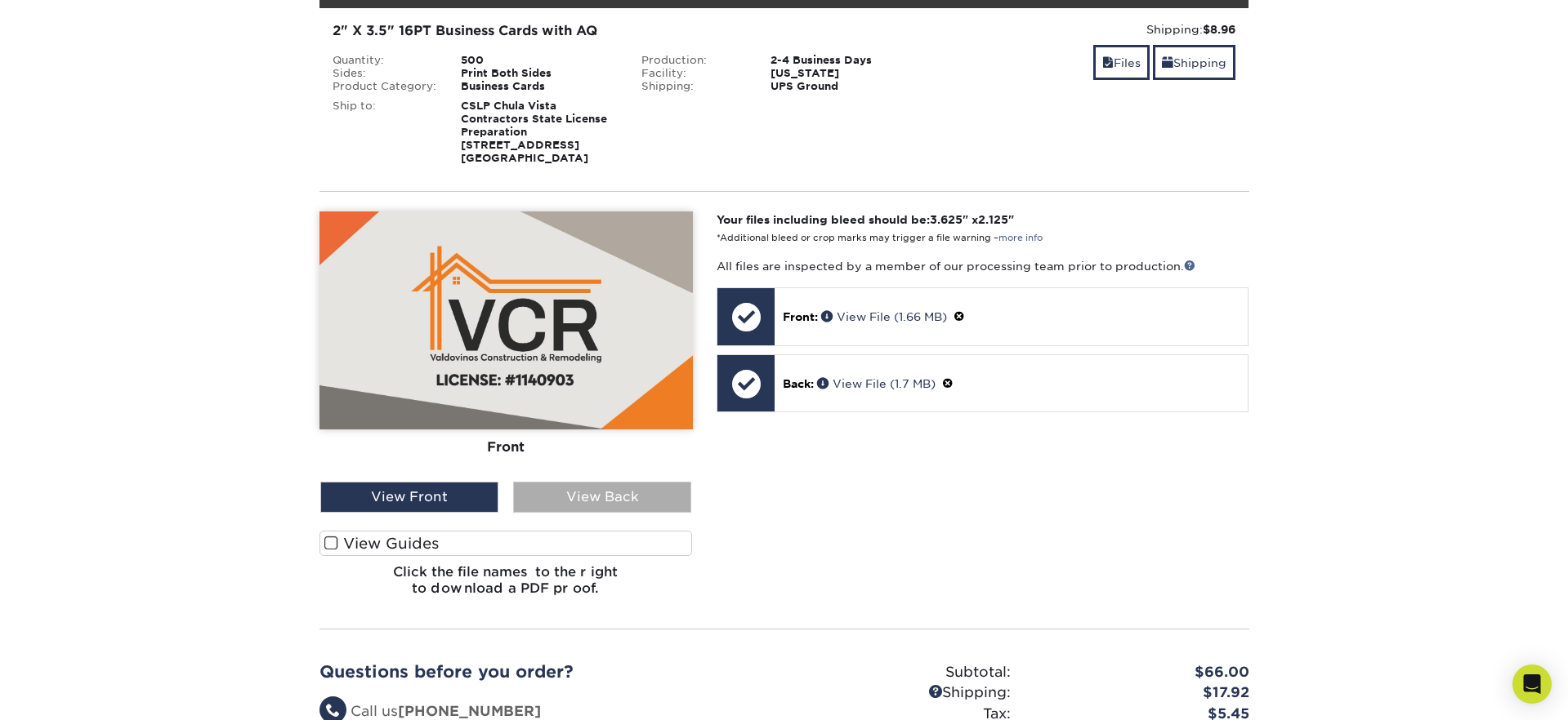
click at [630, 503] on div "View Back" at bounding box center [601, 497] width 178 height 31
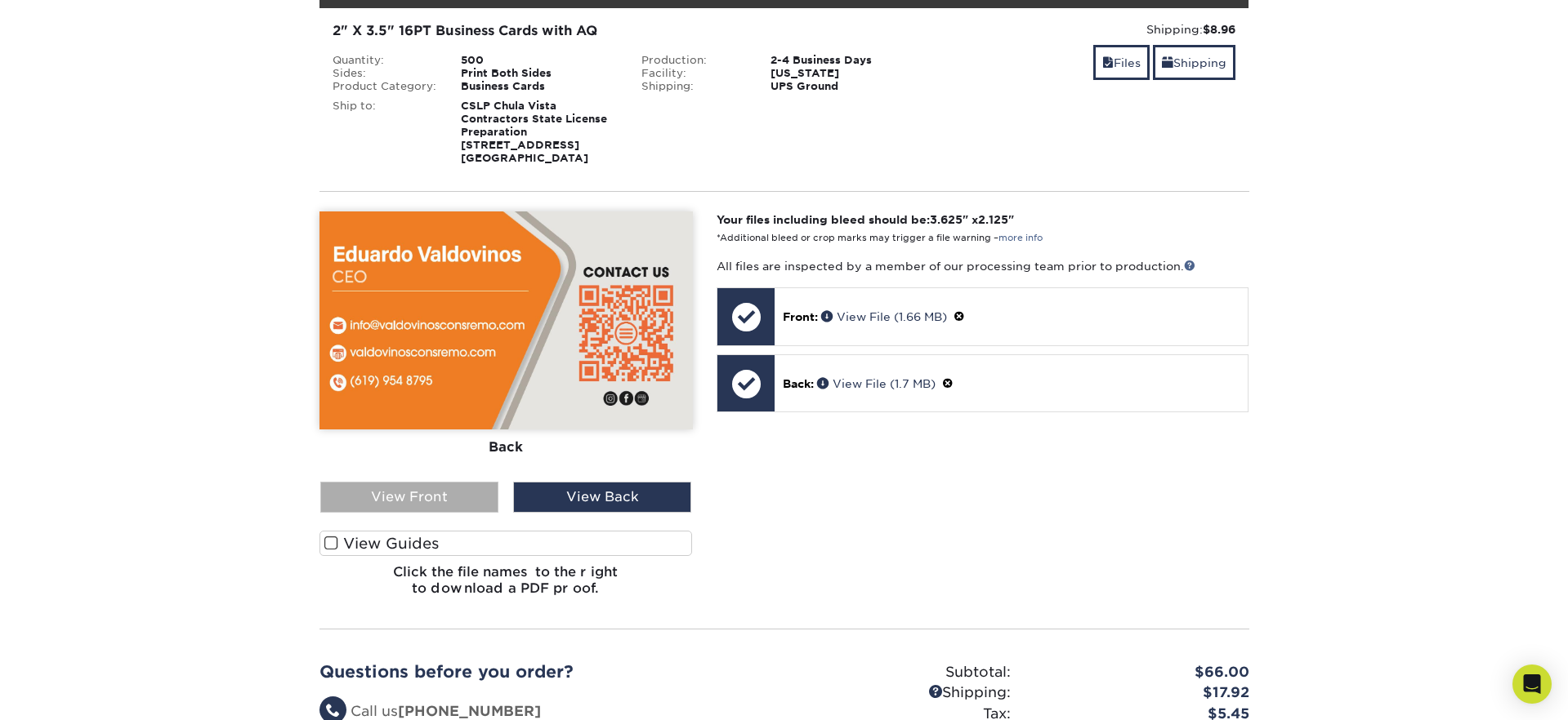
drag, startPoint x: 479, startPoint y: 503, endPoint x: 545, endPoint y: 488, distance: 67.7
click at [479, 503] on div "View Front" at bounding box center [408, 497] width 178 height 31
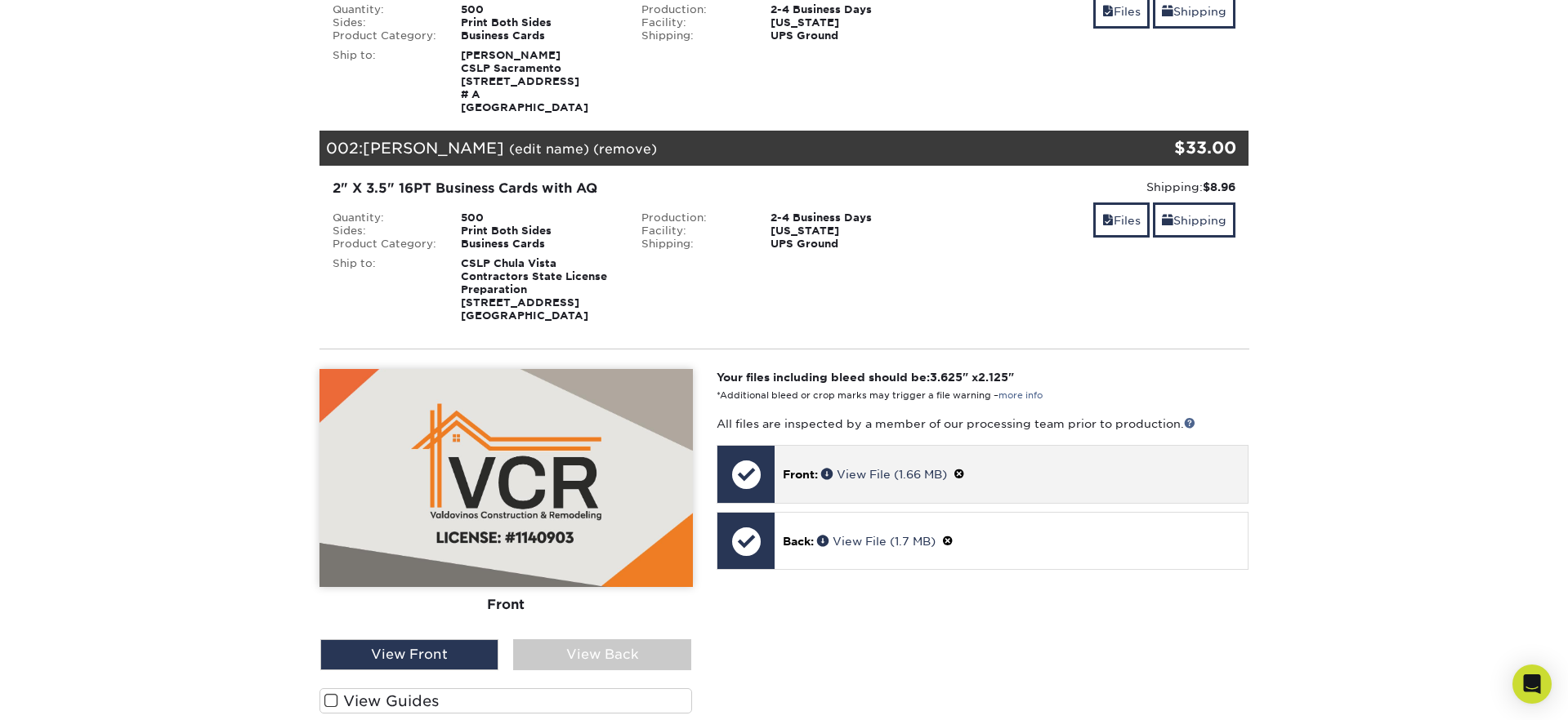
scroll to position [275, 0]
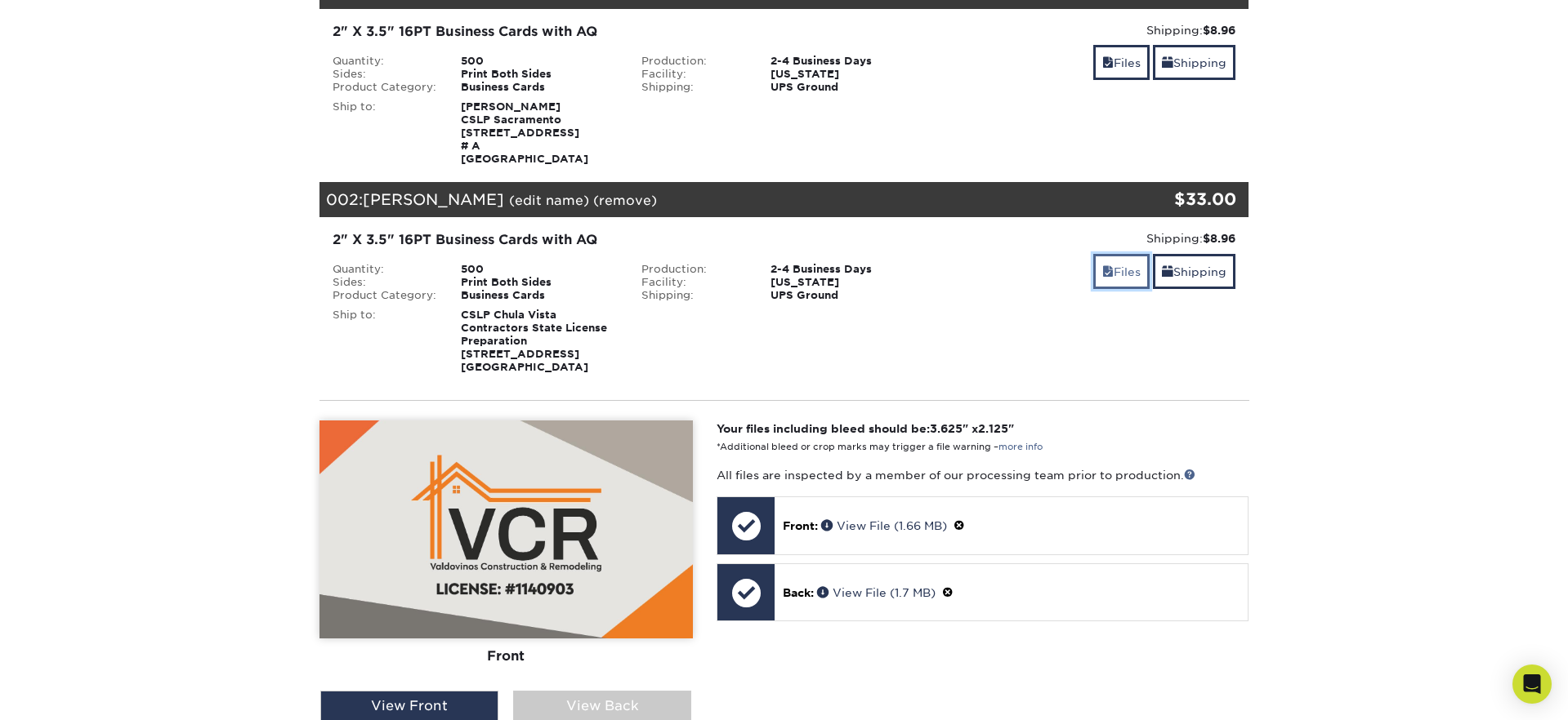
click at [1108, 277] on link "Files" at bounding box center [1121, 272] width 56 height 35
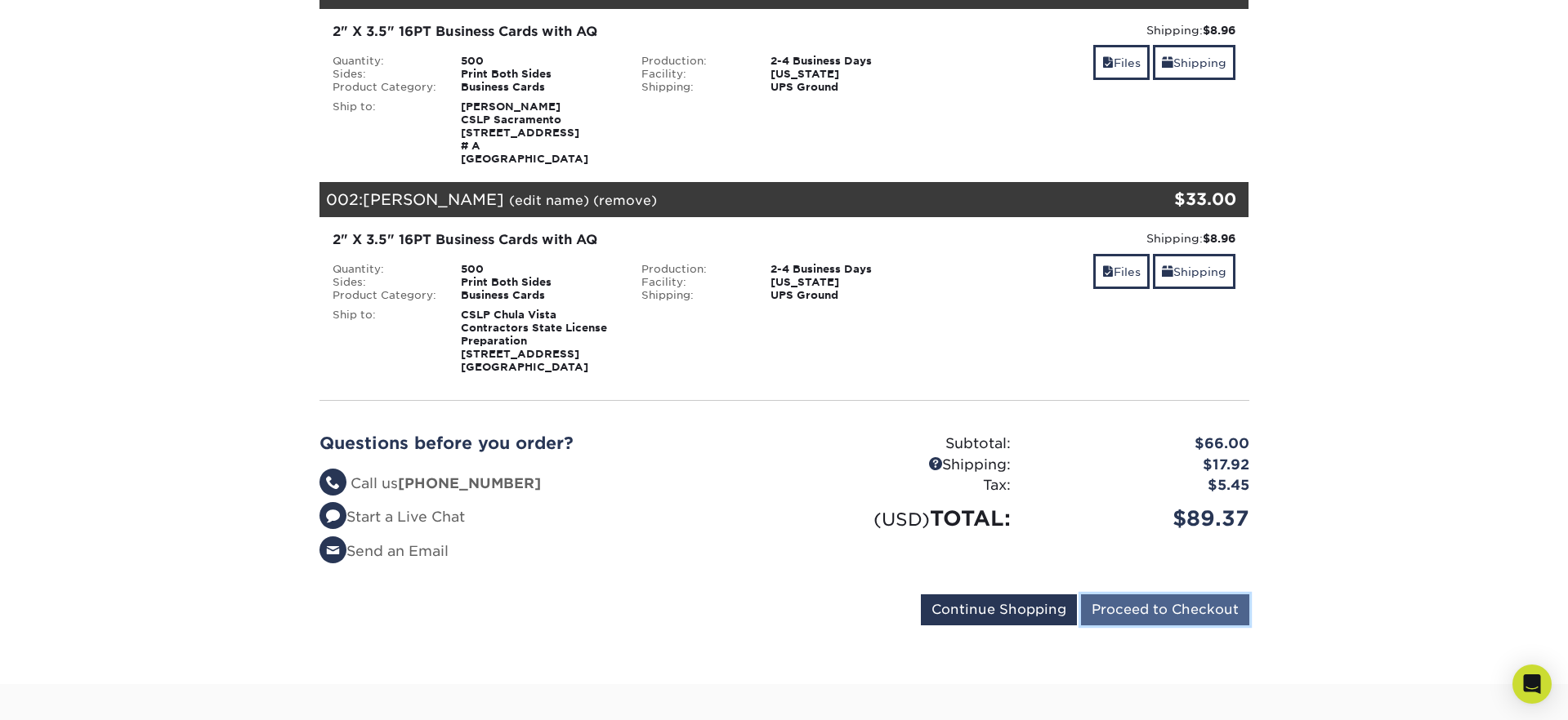
click at [1169, 604] on input "Proceed to Checkout" at bounding box center [1165, 610] width 168 height 31
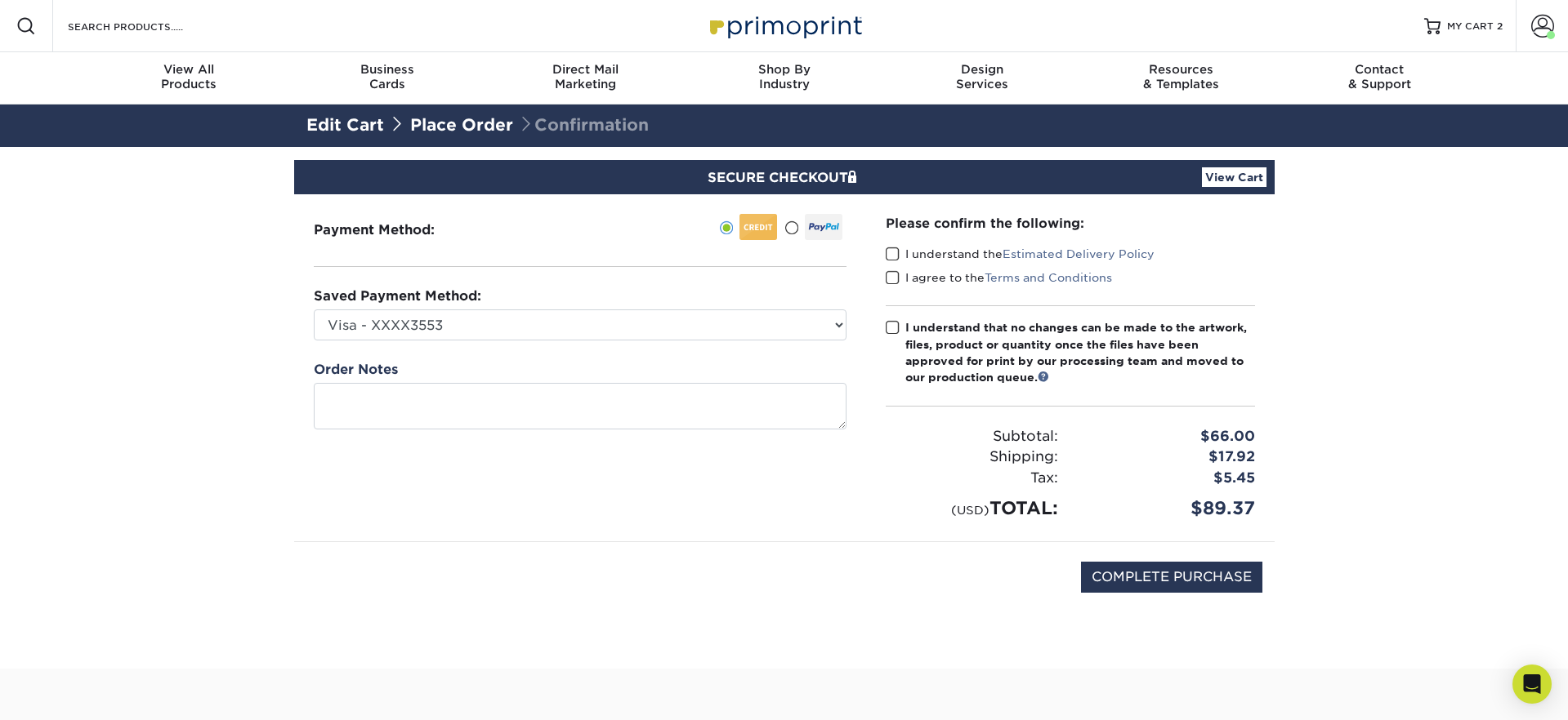
click at [892, 257] on span at bounding box center [893, 255] width 14 height 16
click at [0, 0] on input "I understand the Estimated Delivery Policy" at bounding box center [0, 0] width 0 height 0
drag, startPoint x: 892, startPoint y: 280, endPoint x: 893, endPoint y: 309, distance: 29.0
click at [892, 280] on span at bounding box center [893, 279] width 14 height 16
click at [0, 0] on input "I agree to the Terms and Conditions" at bounding box center [0, 0] width 0 height 0
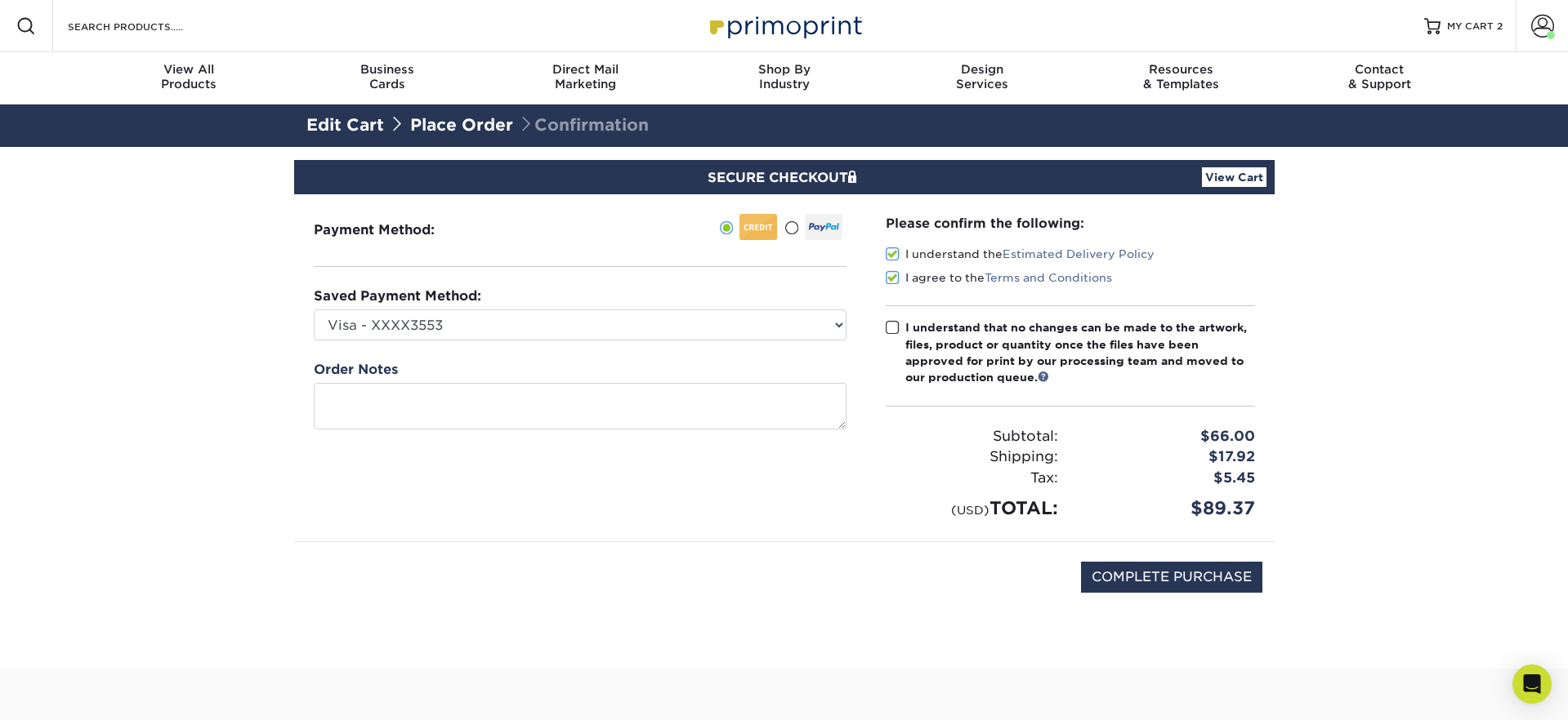
click at [893, 324] on span at bounding box center [893, 328] width 14 height 16
click at [0, 0] on input "I understand that no changes can be made to the artwork, files, product or quan…" at bounding box center [0, 0] width 0 height 0
click at [1140, 573] on input "COMPLETE PURCHASE" at bounding box center [1171, 576] width 181 height 31
type input "PROCESSING, PLEASE WAIT..."
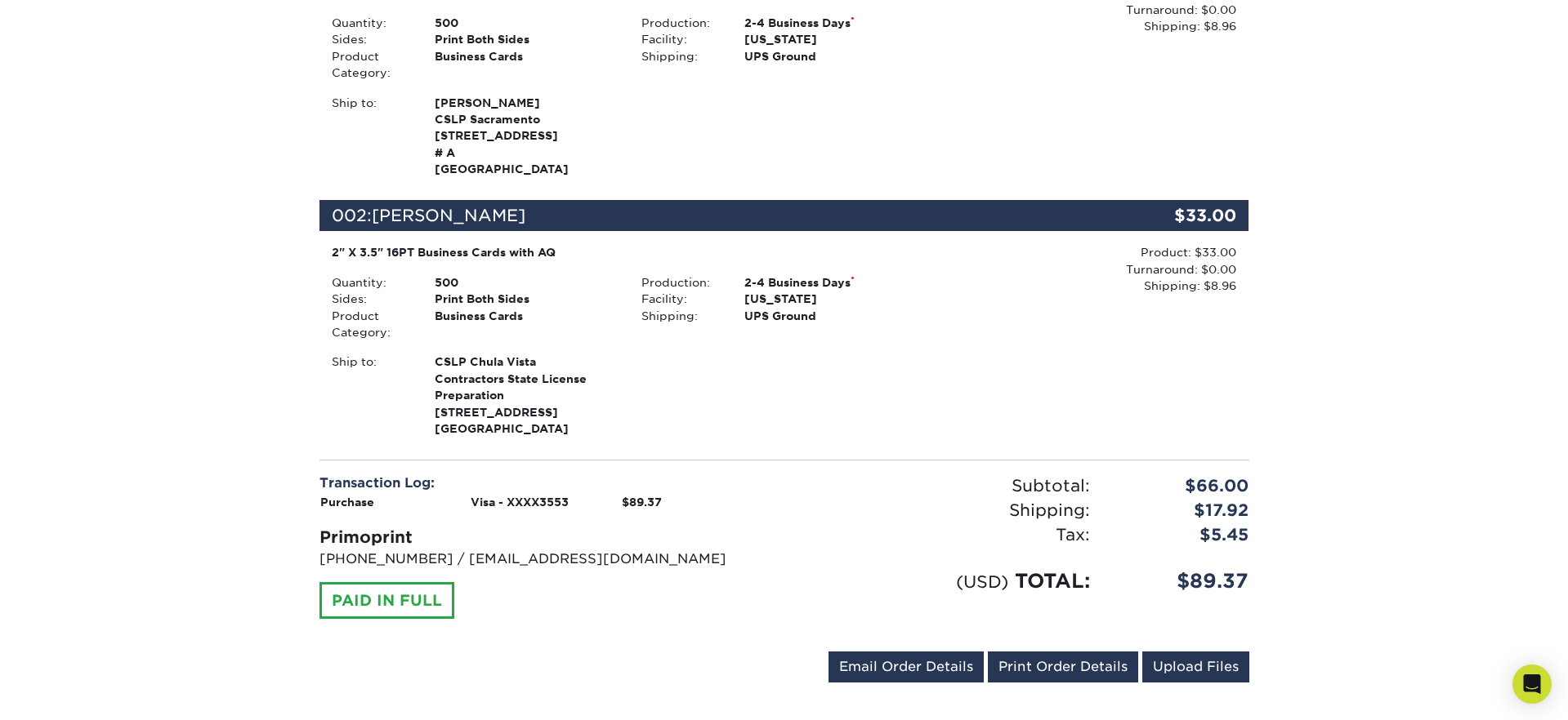
scroll to position [615, 0]
